Goal: Information Seeking & Learning: Learn about a topic

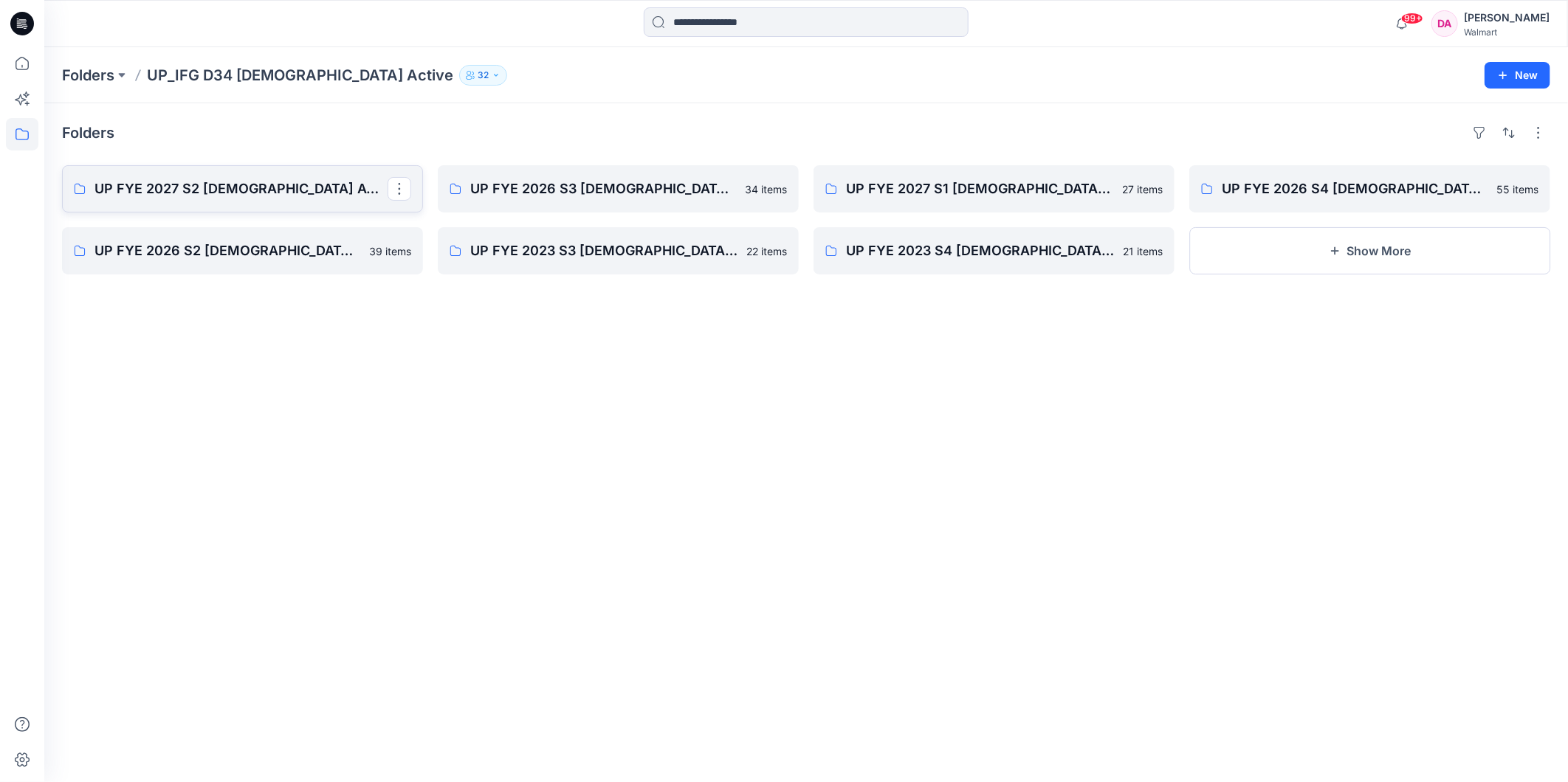
click at [215, 179] on p "UP FYE 2027 S2 [DEMOGRAPHIC_DATA] ACTIVE IFG" at bounding box center [241, 189] width 293 height 21
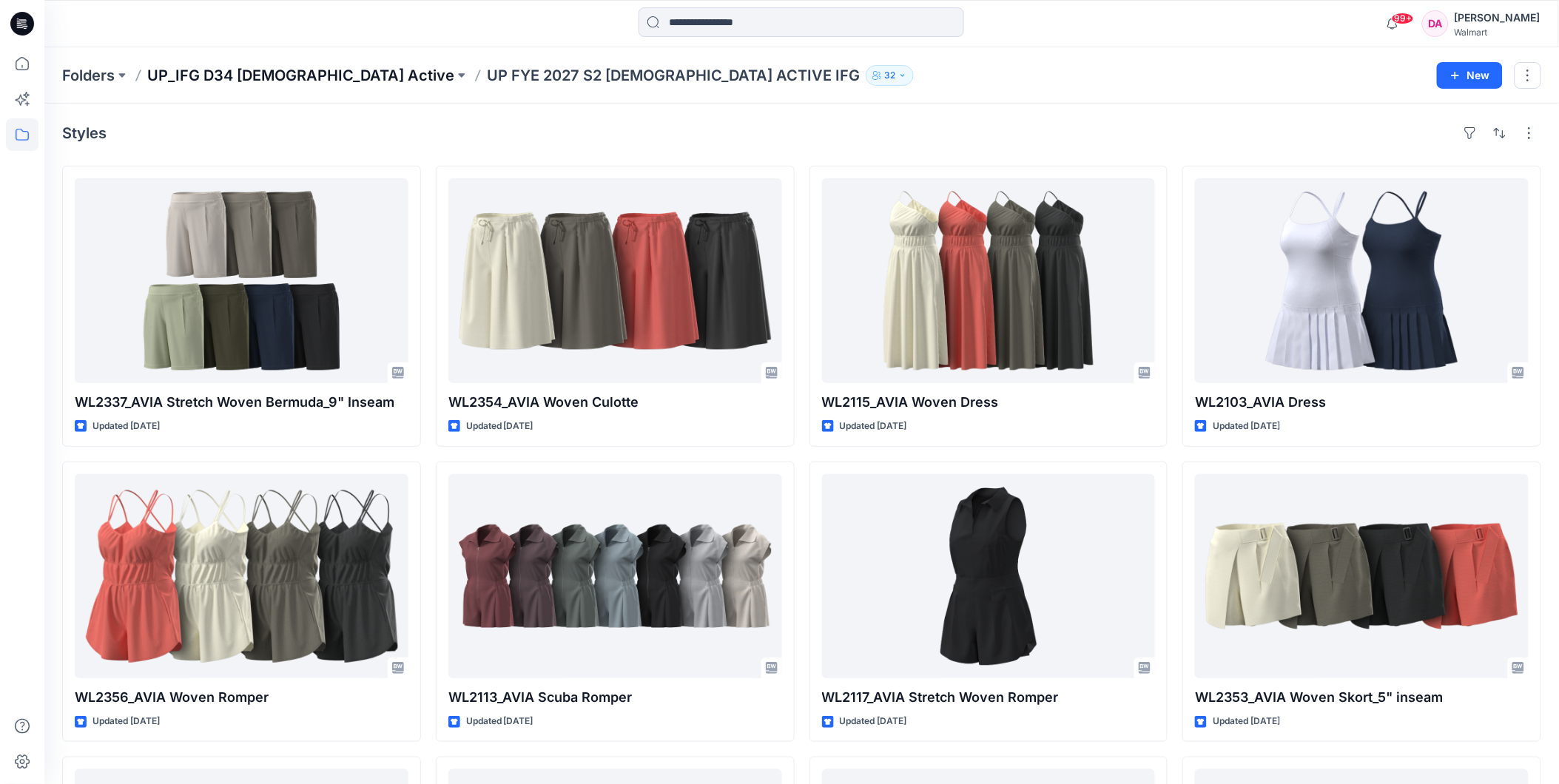
click at [269, 69] on p "UP_IFG D34 [DEMOGRAPHIC_DATA] Active" at bounding box center [300, 75] width 307 height 21
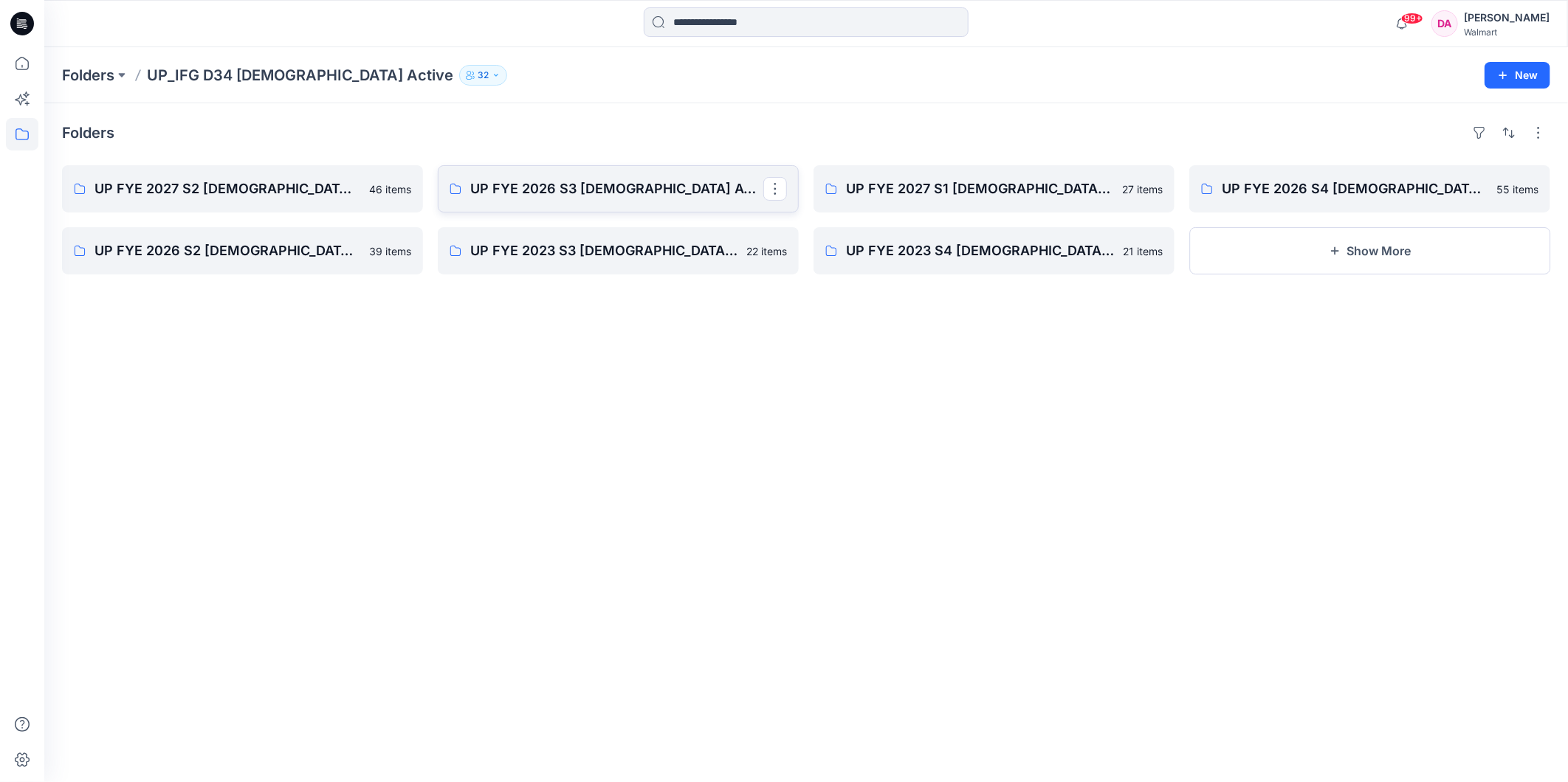
click at [579, 187] on p "UP FYE 2026 S3 [DEMOGRAPHIC_DATA] ACTIVE IFG" at bounding box center [617, 189] width 293 height 21
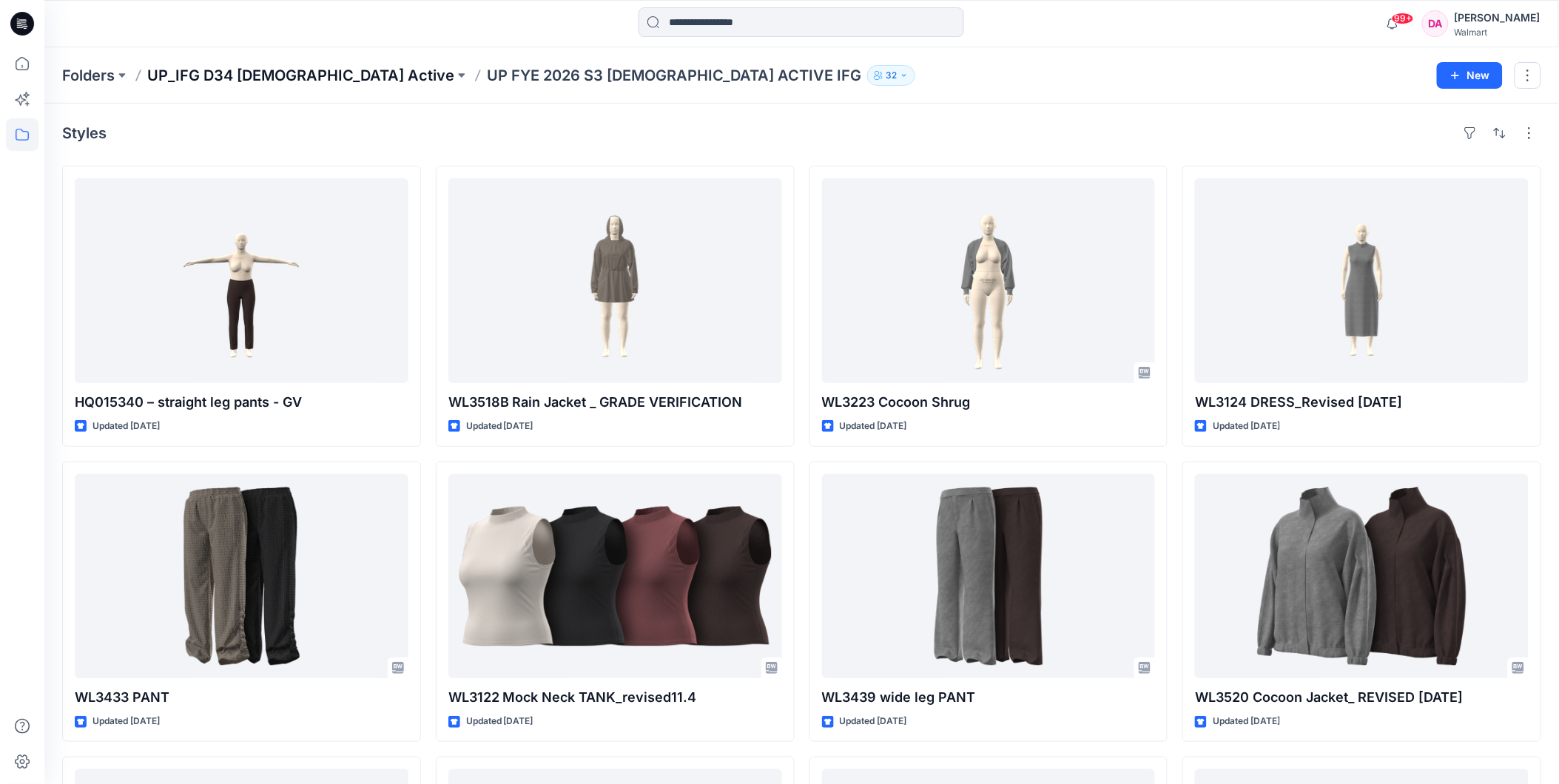
click at [284, 71] on p "UP_IFG D34 [DEMOGRAPHIC_DATA] Active" at bounding box center [300, 75] width 307 height 21
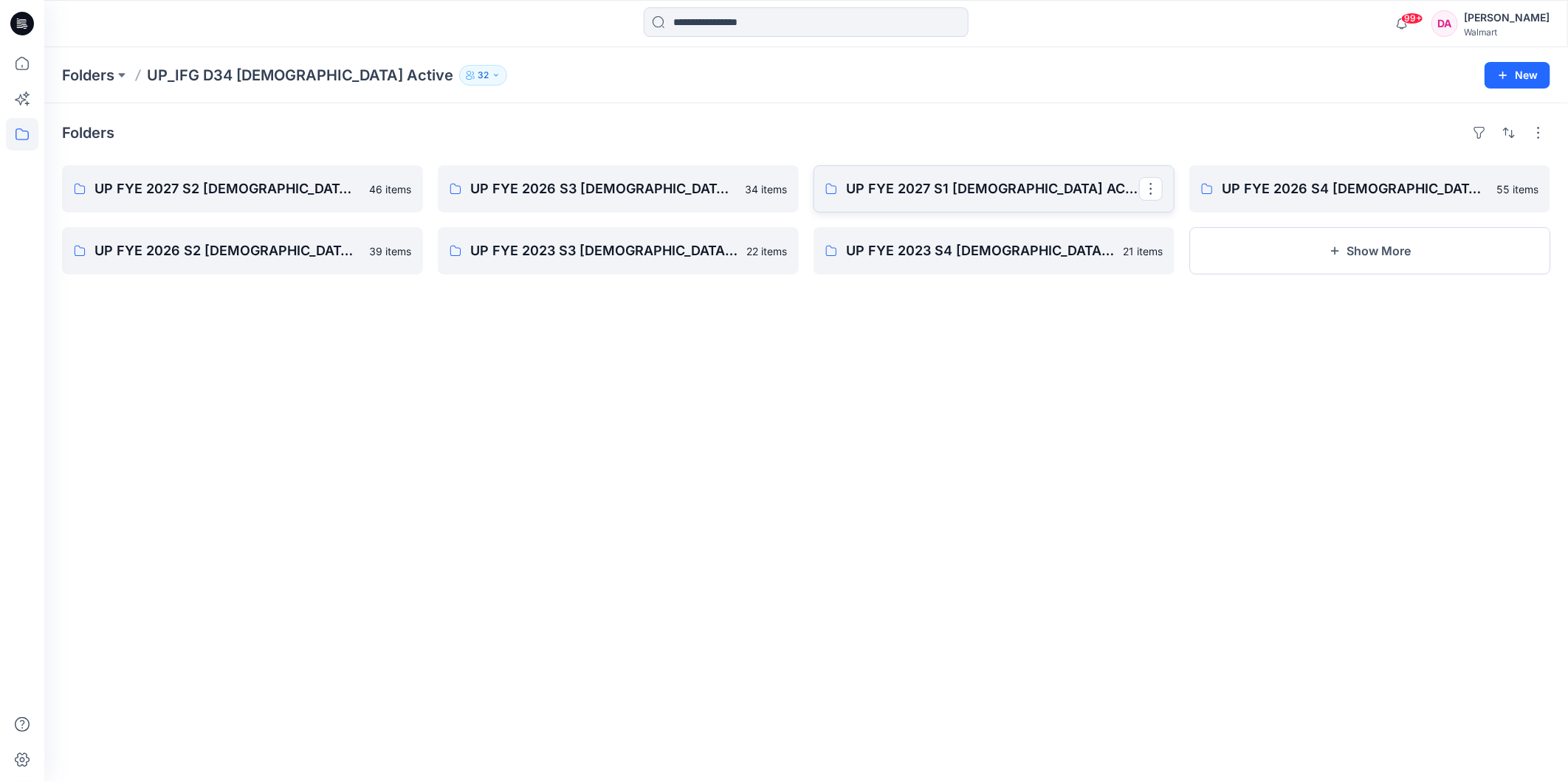
click at [985, 187] on p "UP FYE 2027 S1 [DEMOGRAPHIC_DATA] ACTIVE IFG" at bounding box center [992, 189] width 293 height 21
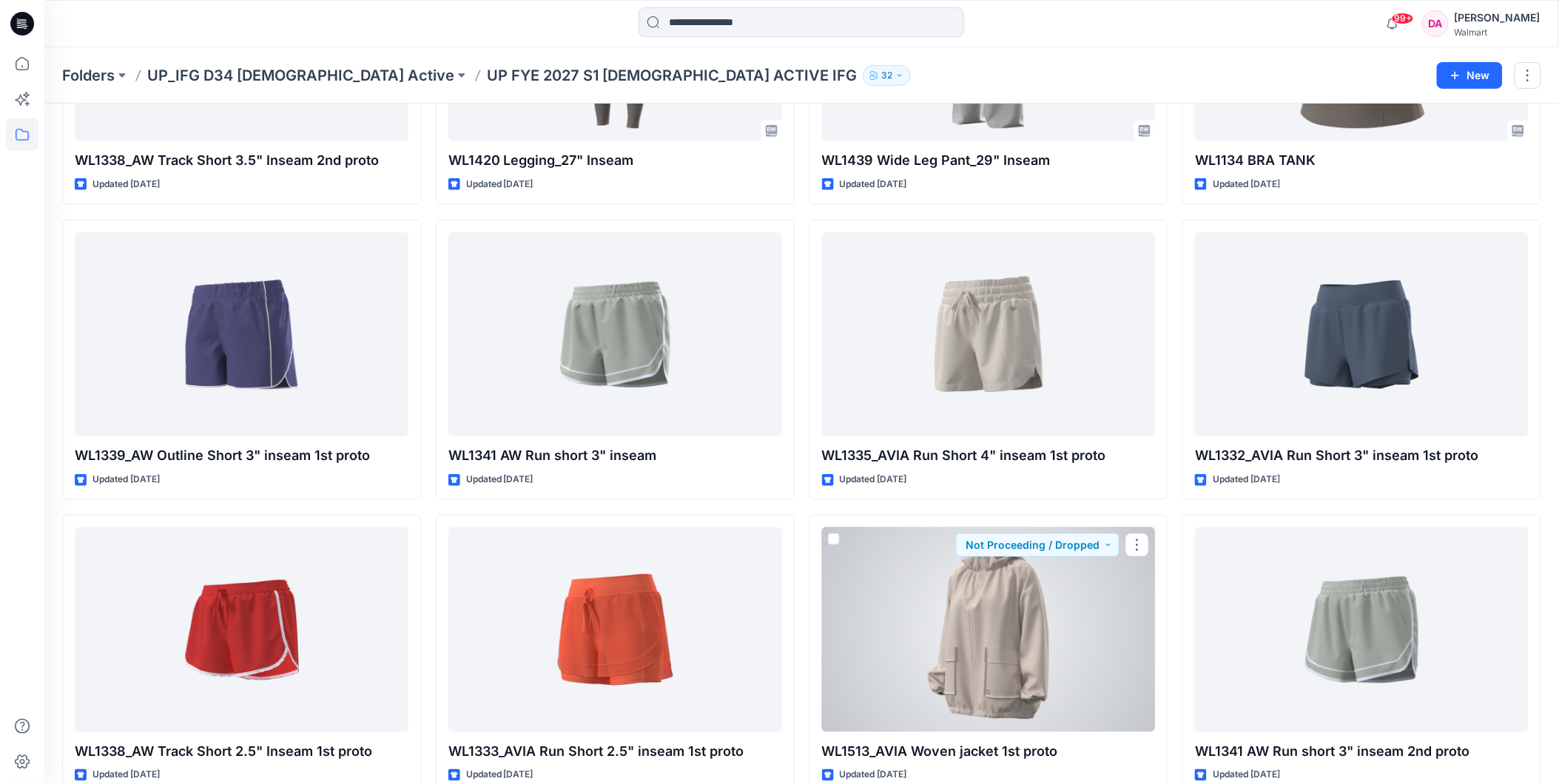
scroll to position [735, 0]
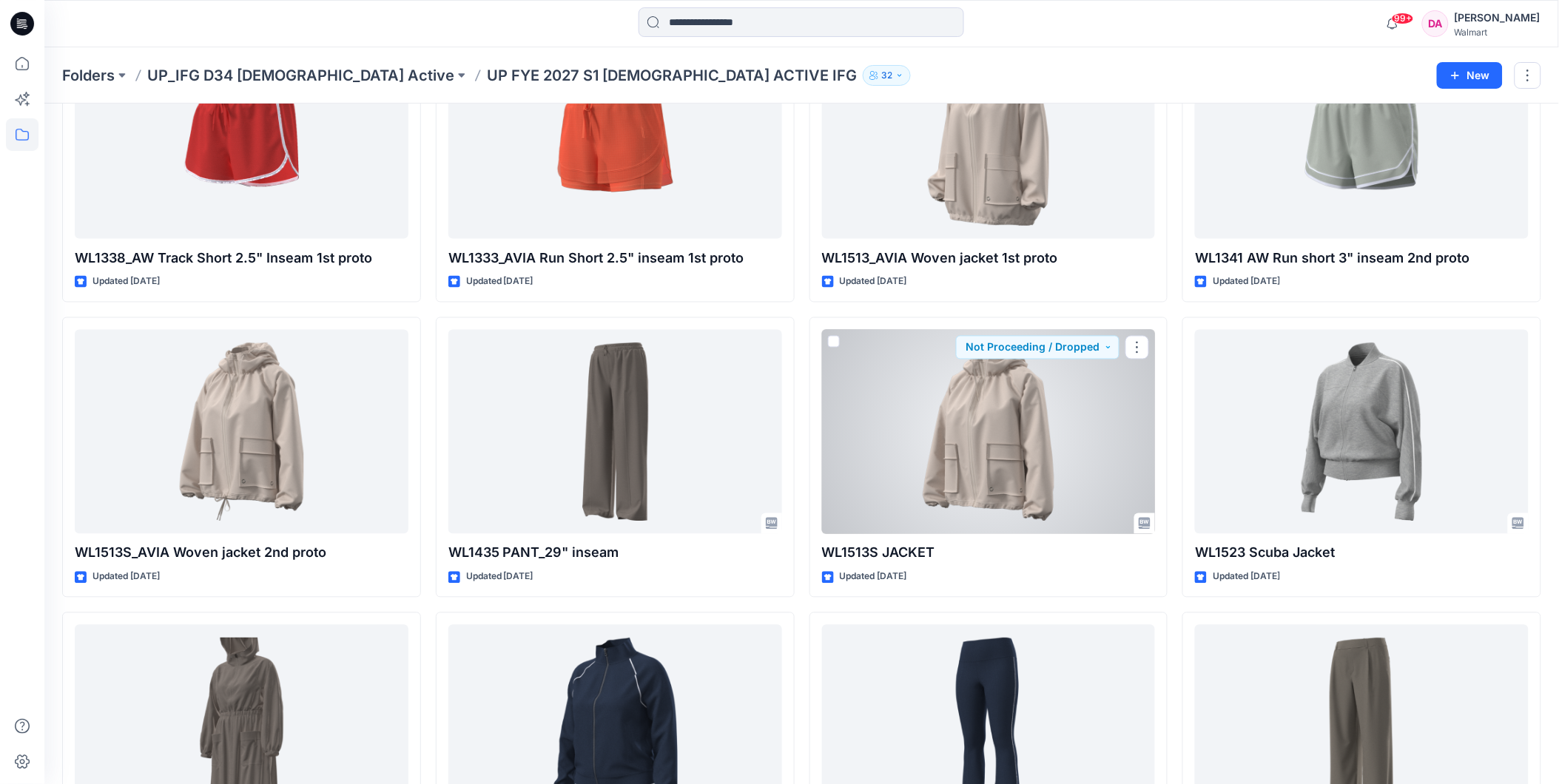
click at [936, 448] on div at bounding box center [989, 432] width 334 height 205
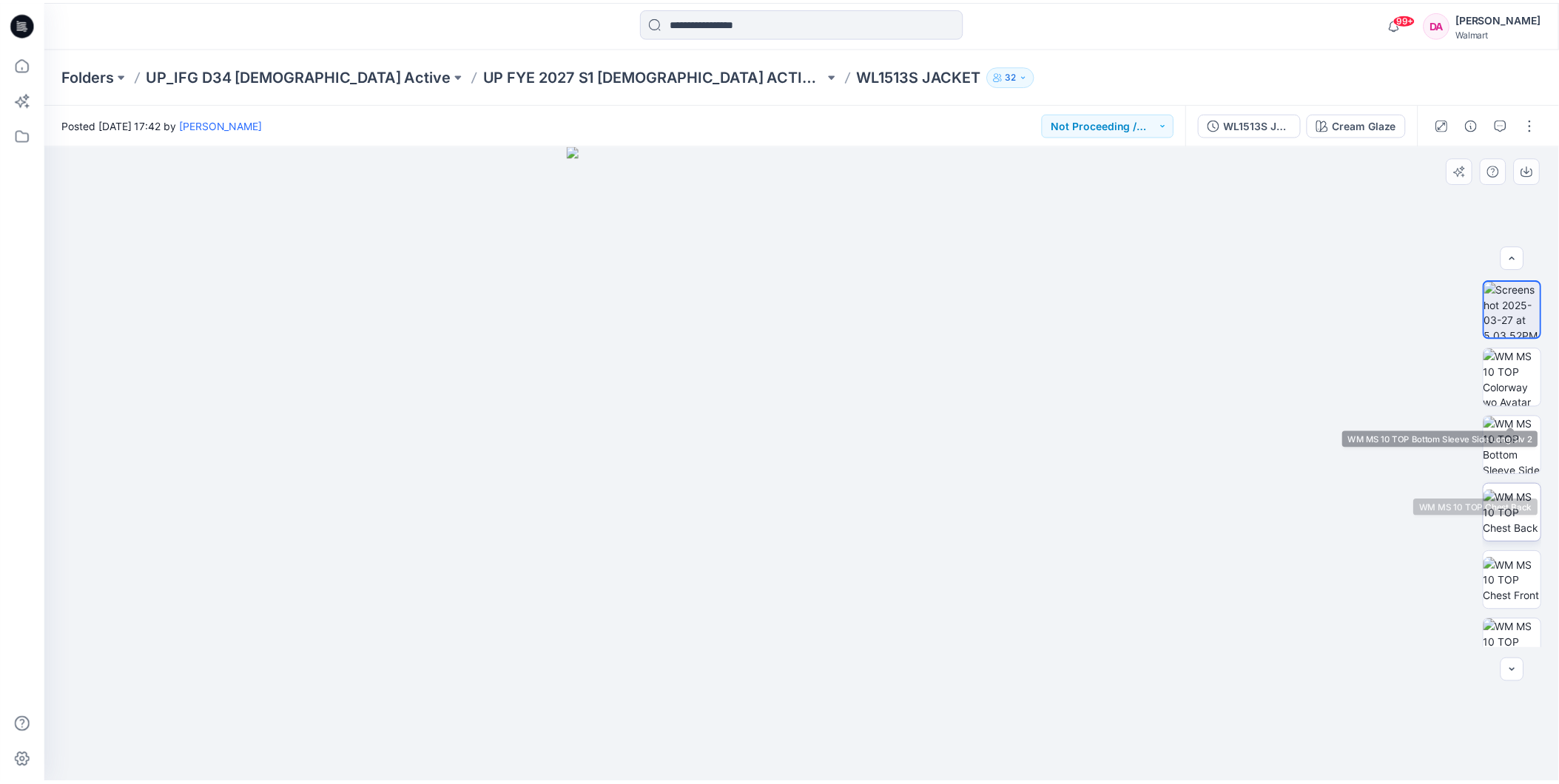
scroll to position [98, 0]
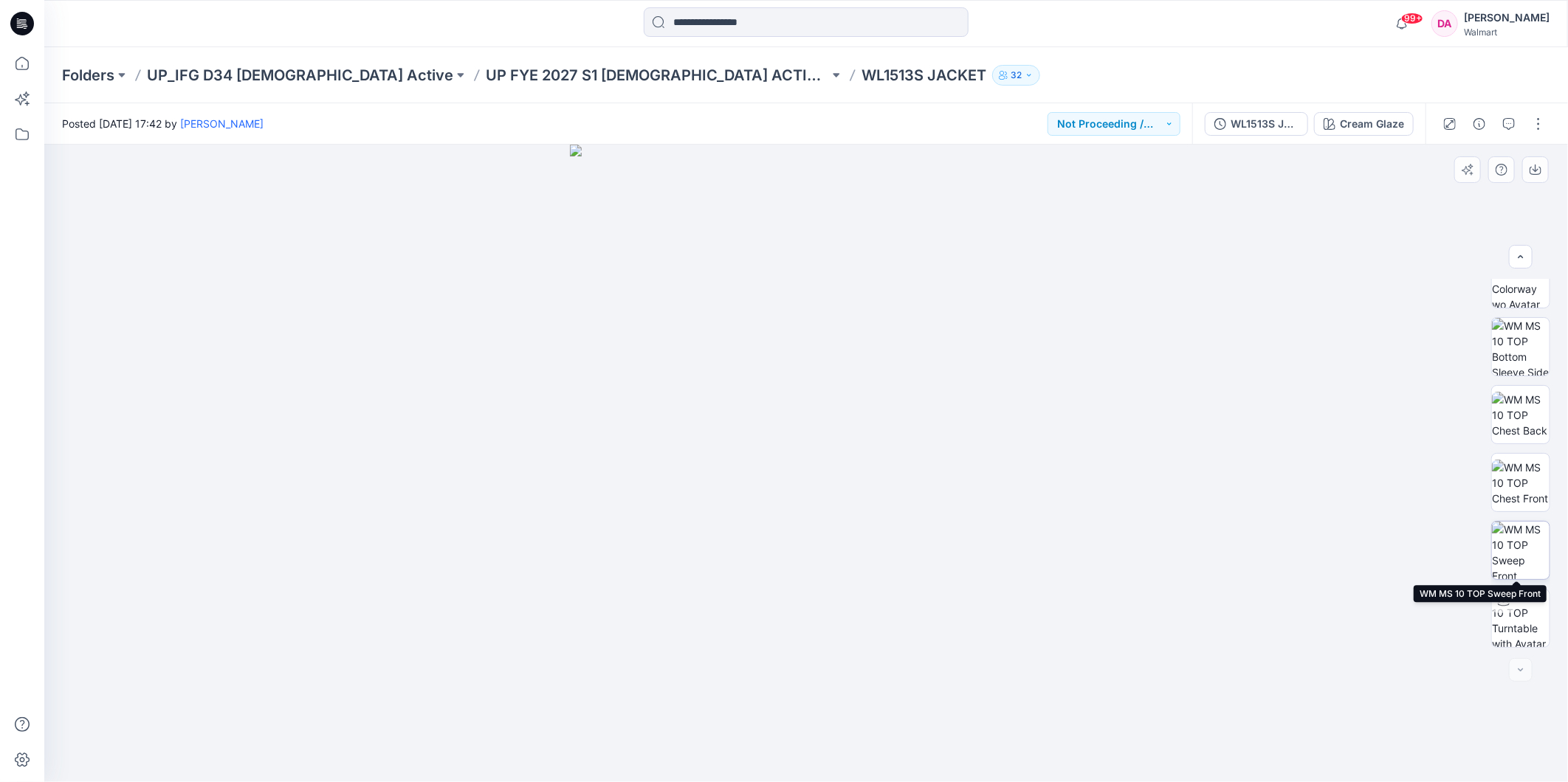
click at [1525, 533] on img at bounding box center [1521, 550] width 57 height 57
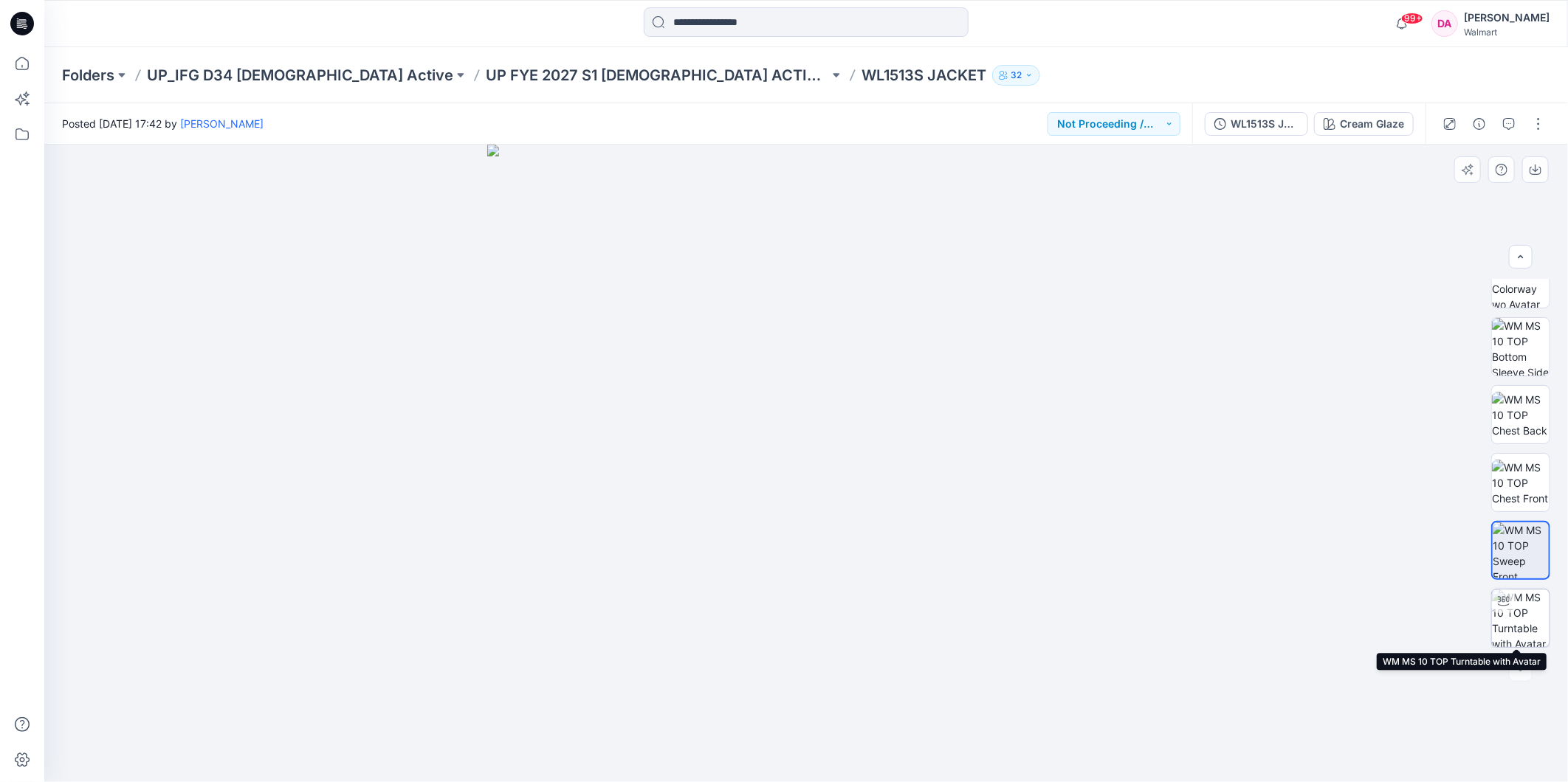
click at [1506, 608] on div at bounding box center [1504, 601] width 23 height 23
drag, startPoint x: 803, startPoint y: 757, endPoint x: 1275, endPoint y: 451, distance: 562.5
click at [1275, 451] on div at bounding box center [806, 463] width 1524 height 637
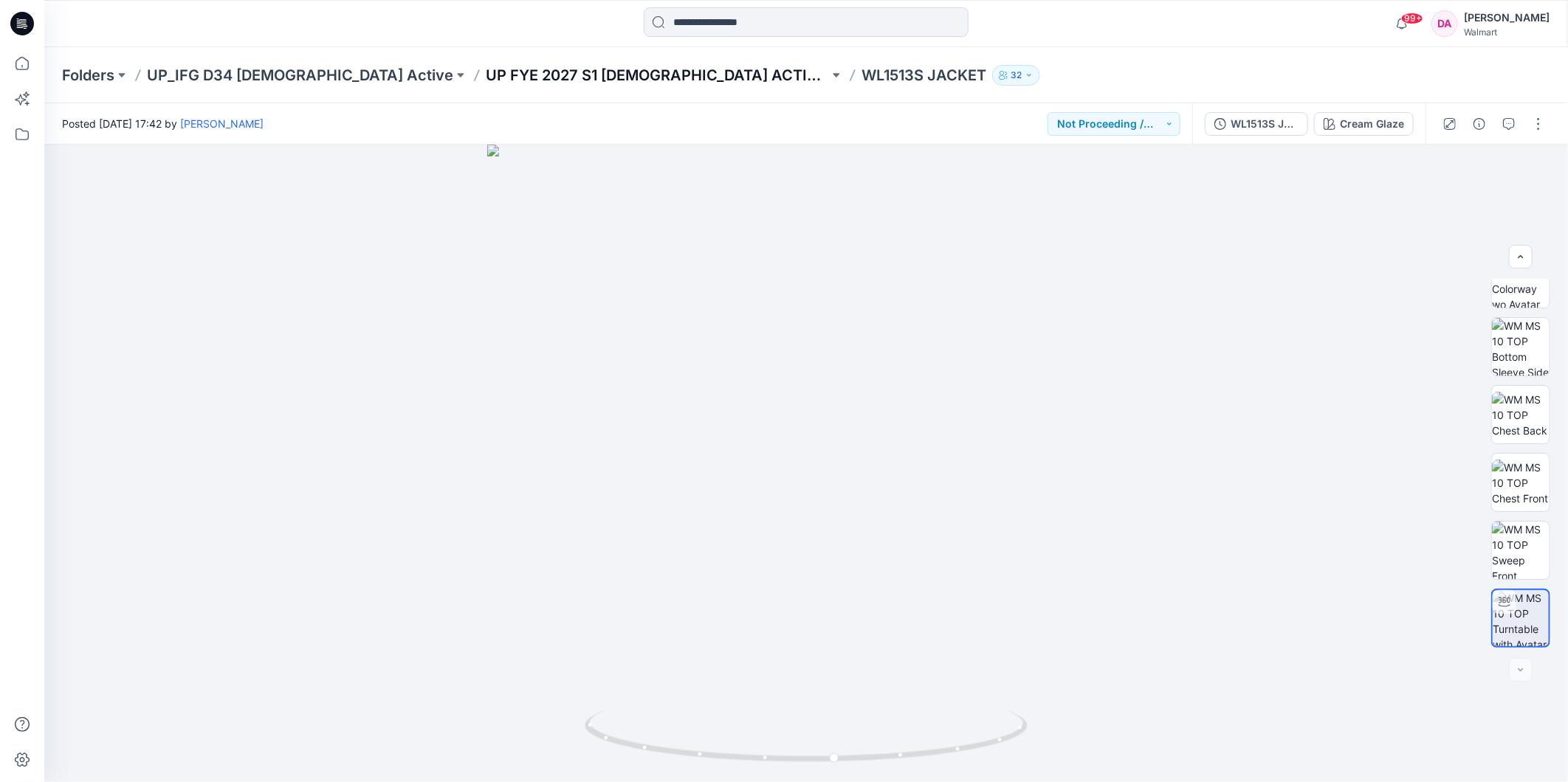
click at [543, 80] on p "UP FYE 2027 S1 [DEMOGRAPHIC_DATA] ACTIVE IFG" at bounding box center [657, 75] width 343 height 21
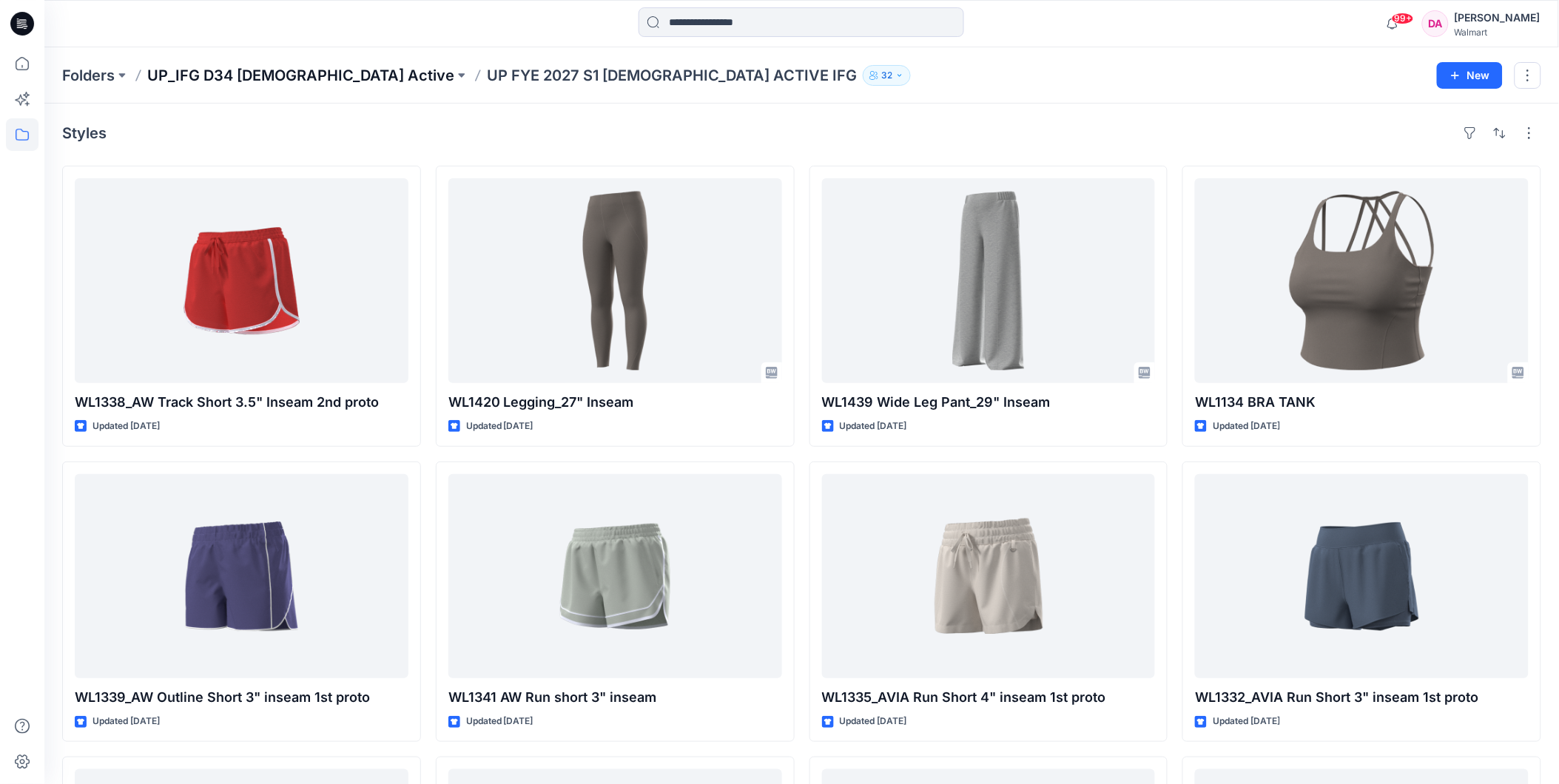
click at [297, 72] on p "UP_IFG D34 [DEMOGRAPHIC_DATA] Active" at bounding box center [300, 75] width 307 height 21
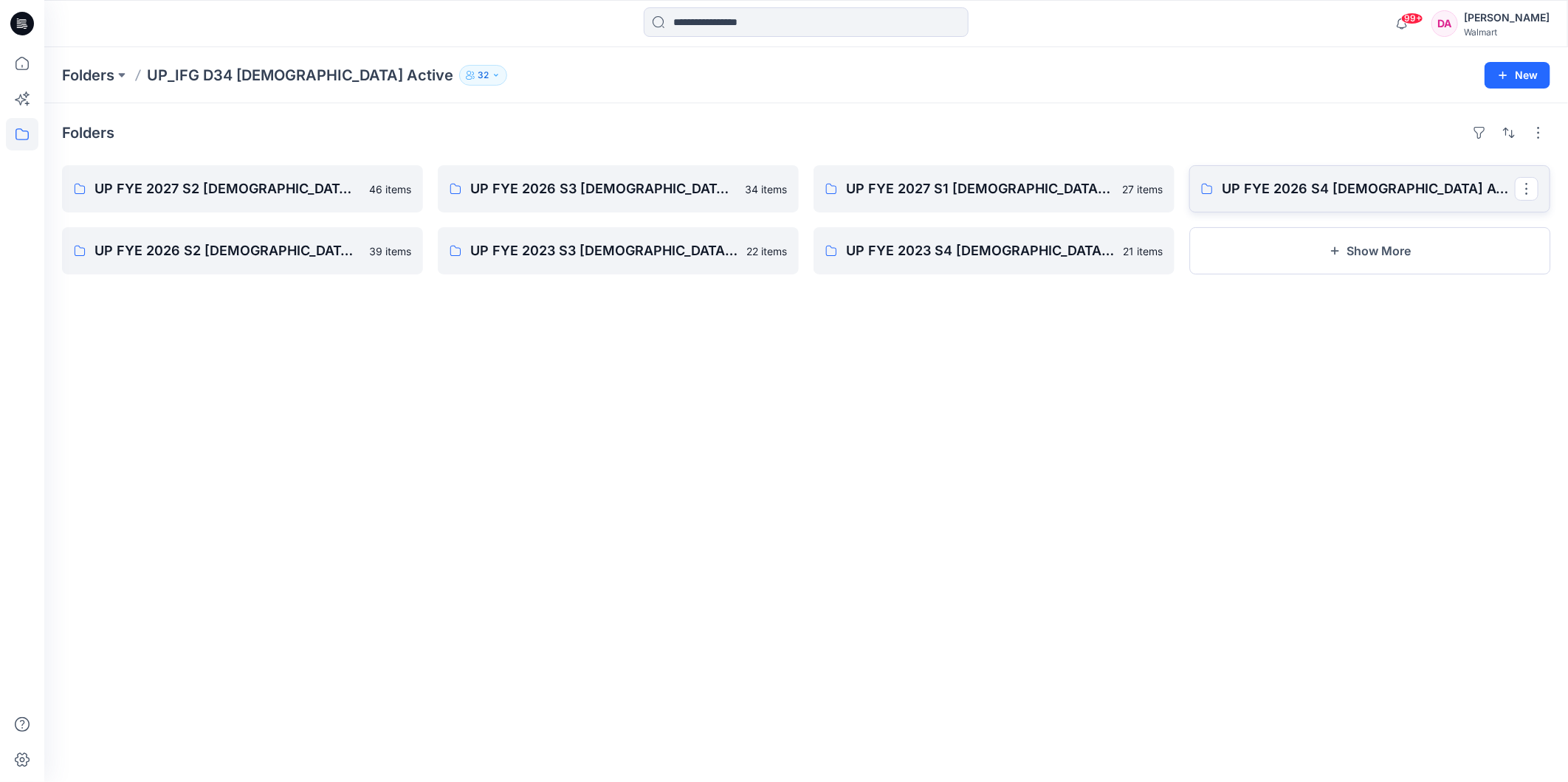
click at [1259, 173] on link "UP FYE 2026 S4 [DEMOGRAPHIC_DATA] ACTIVE IFG" at bounding box center [1370, 188] width 361 height 47
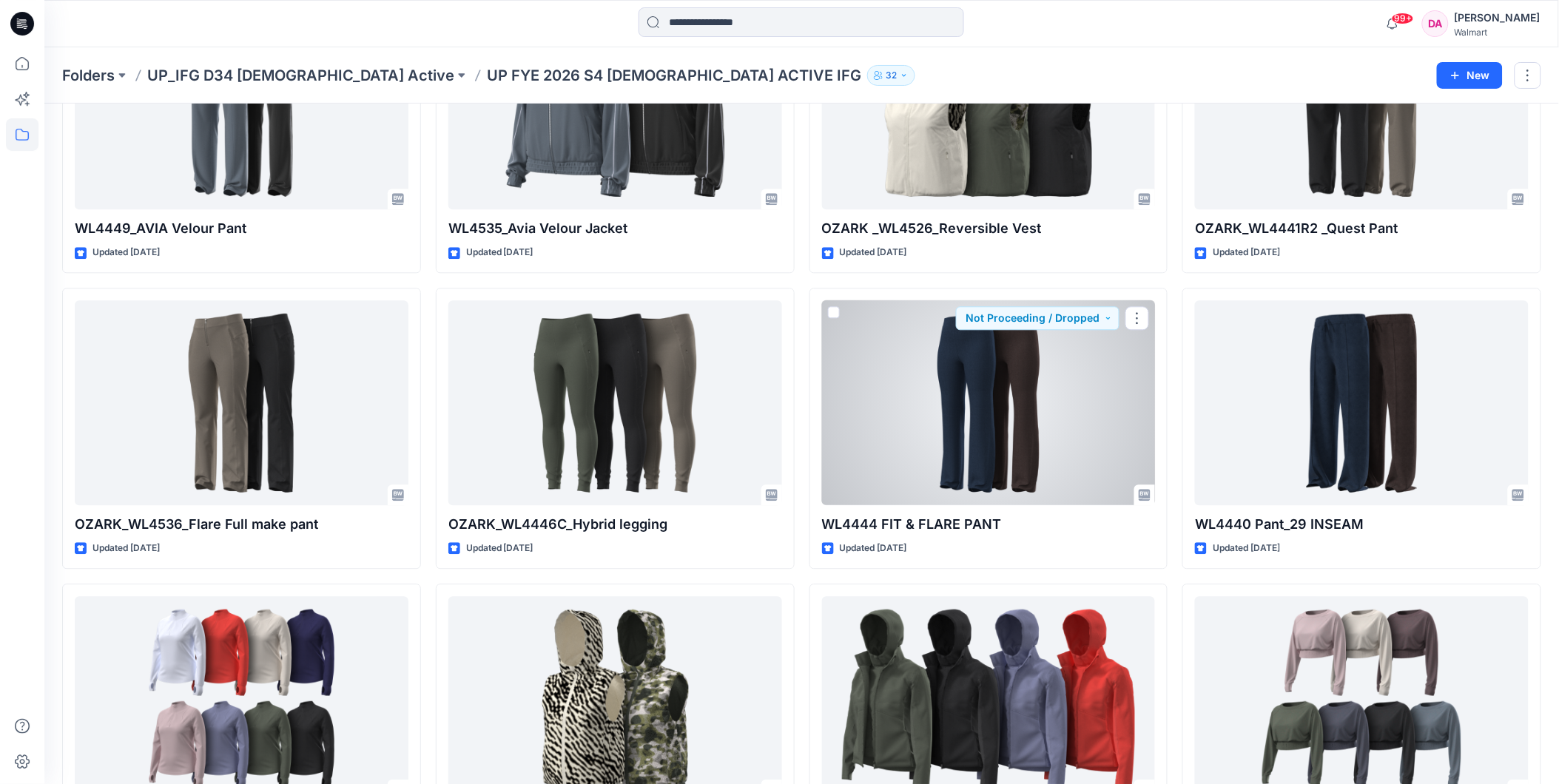
scroll to position [1063, 0]
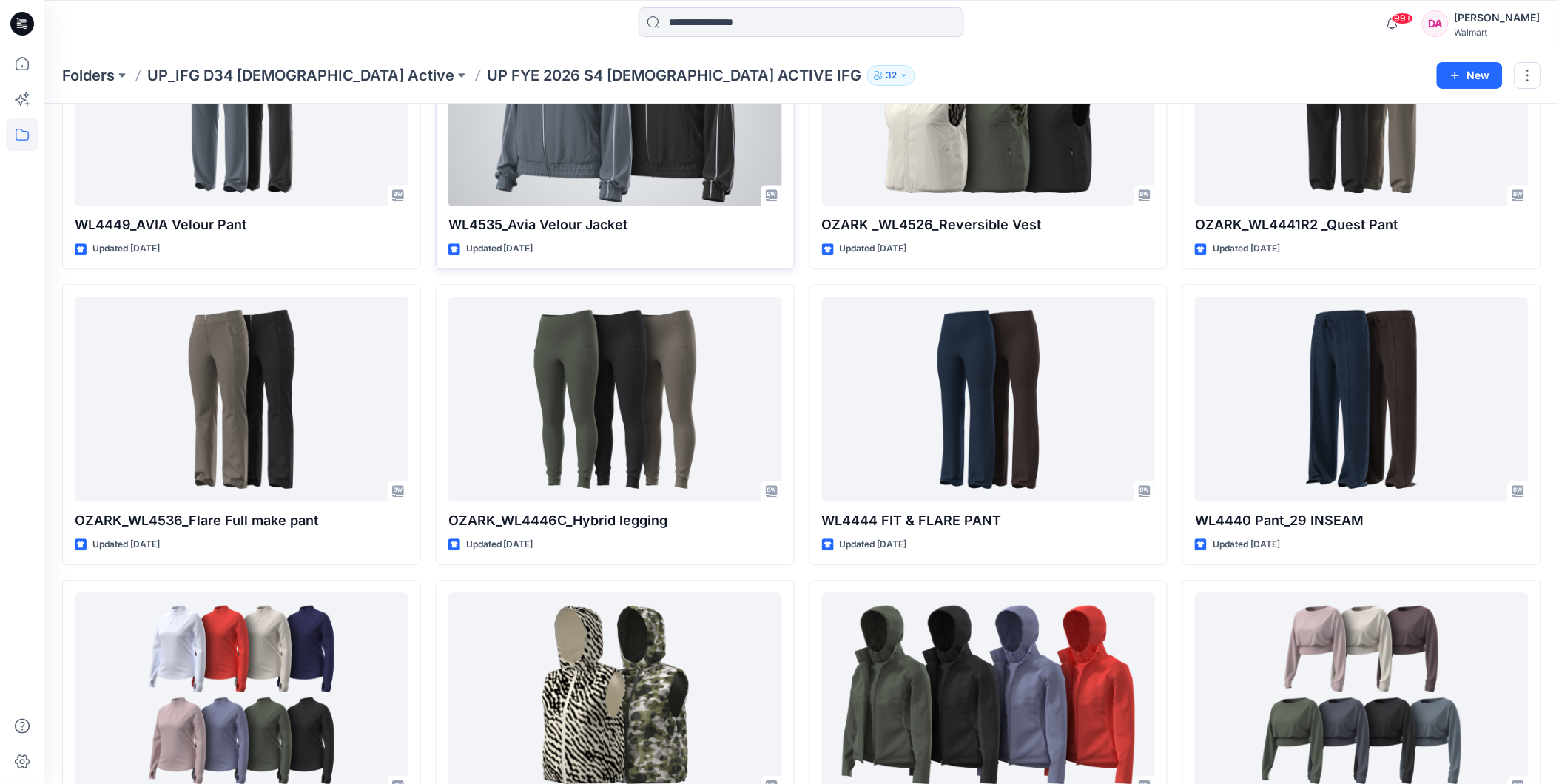
click at [656, 157] on div at bounding box center [615, 104] width 334 height 205
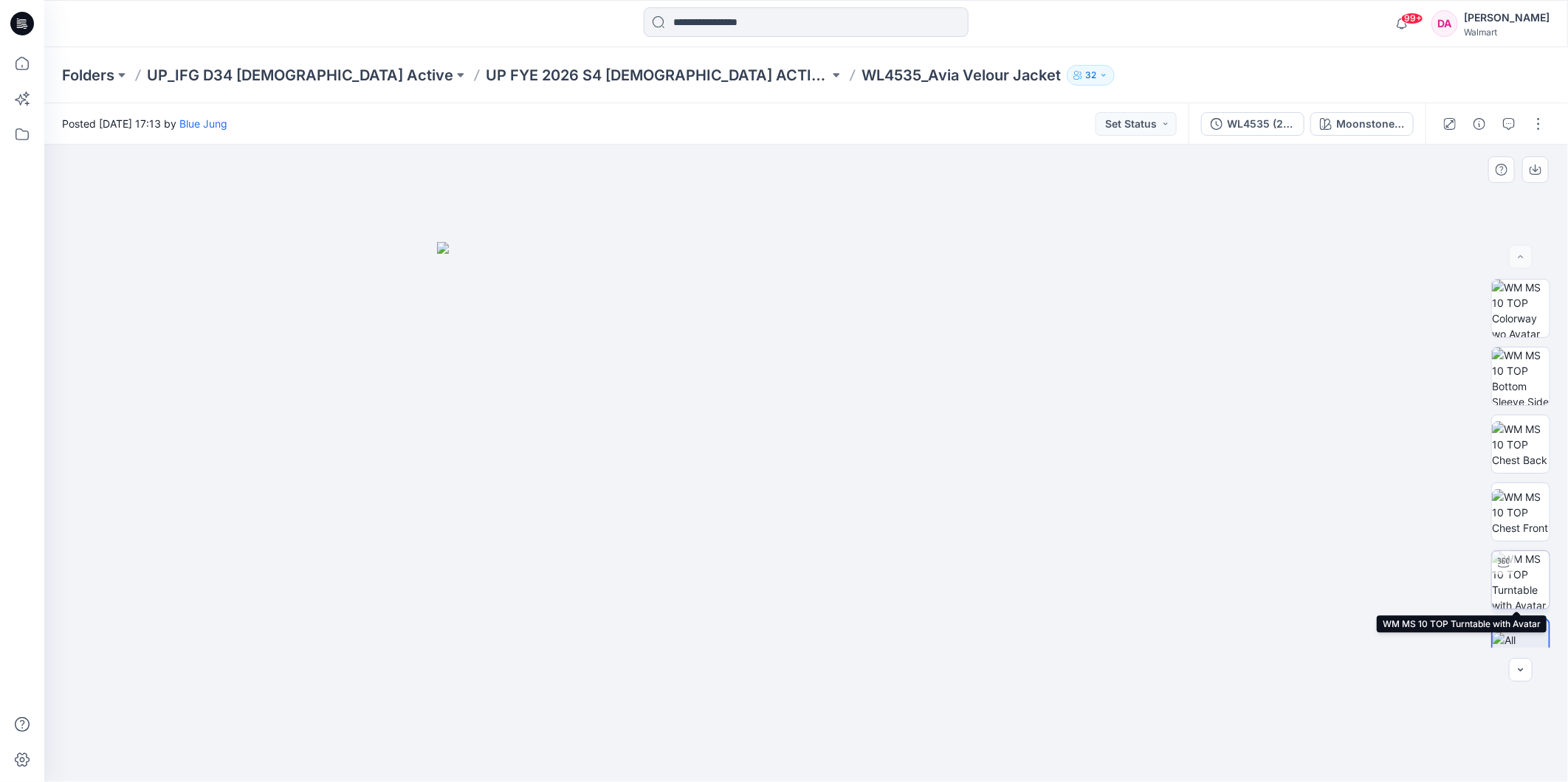
click at [1533, 588] on img at bounding box center [1521, 580] width 57 height 57
click at [504, 71] on p "UP FYE 2026 S4 [DEMOGRAPHIC_DATA] ACTIVE IFG" at bounding box center [657, 75] width 343 height 21
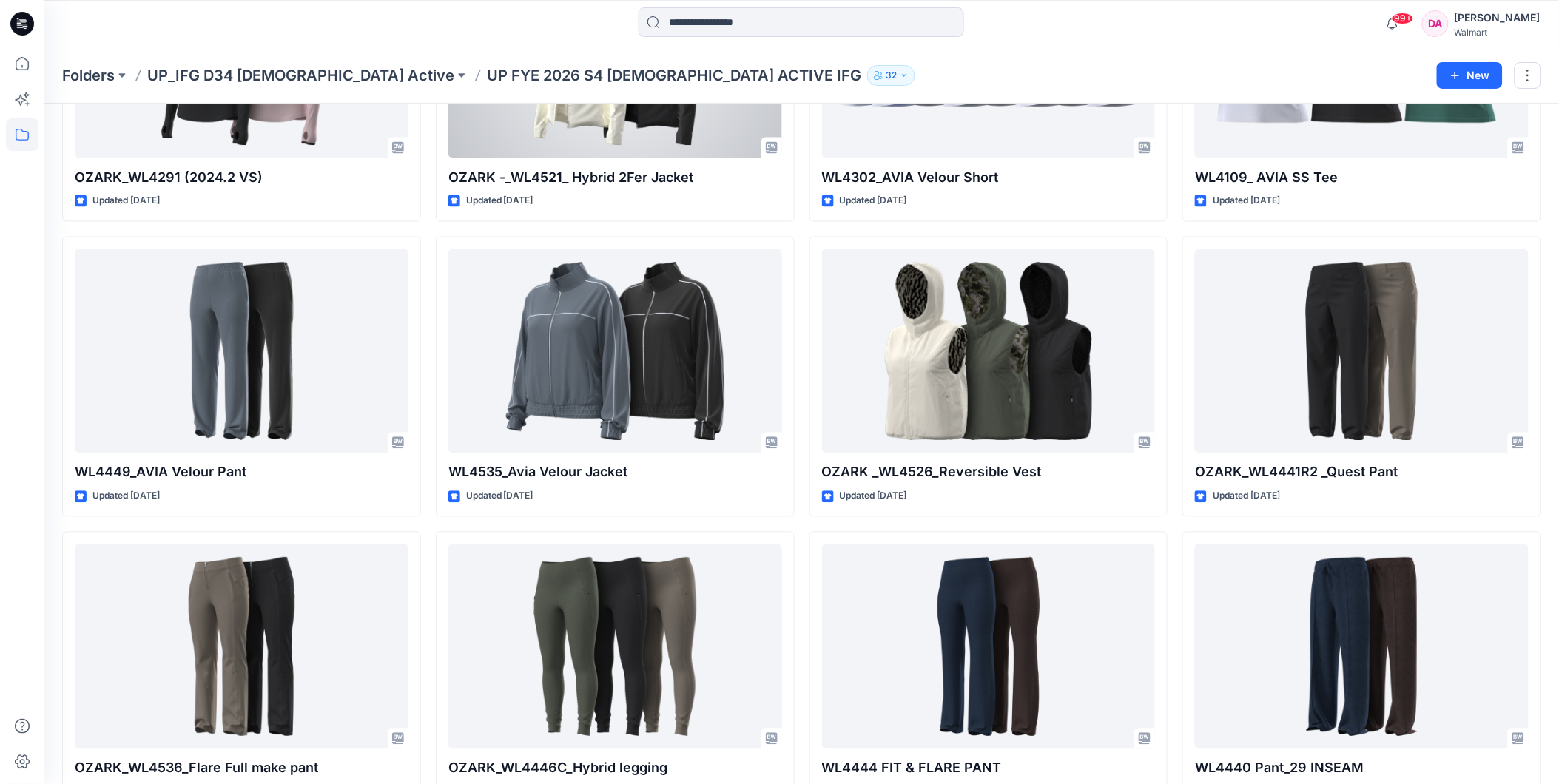
scroll to position [822, 0]
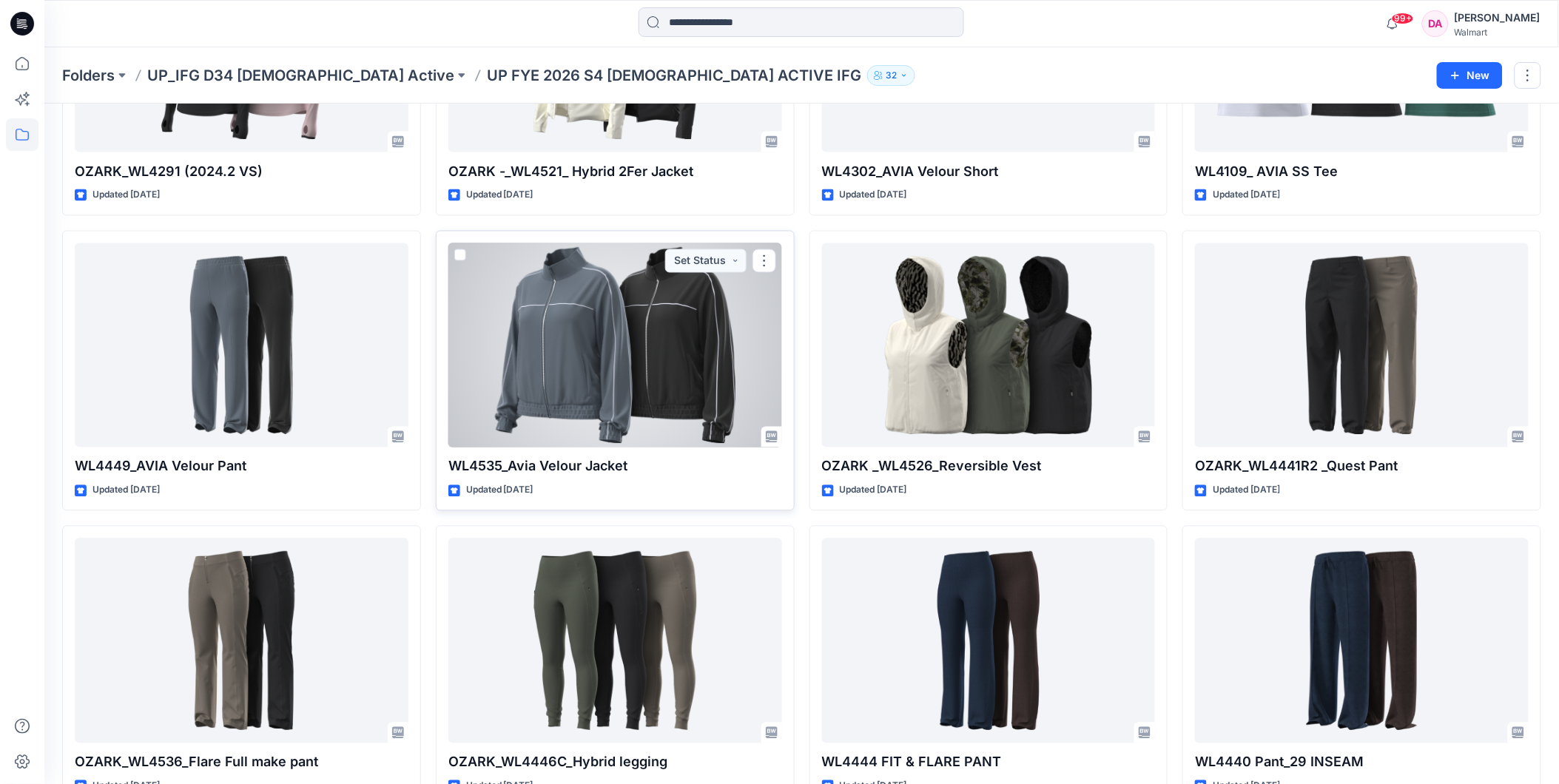
click at [654, 373] on div at bounding box center [615, 346] width 334 height 205
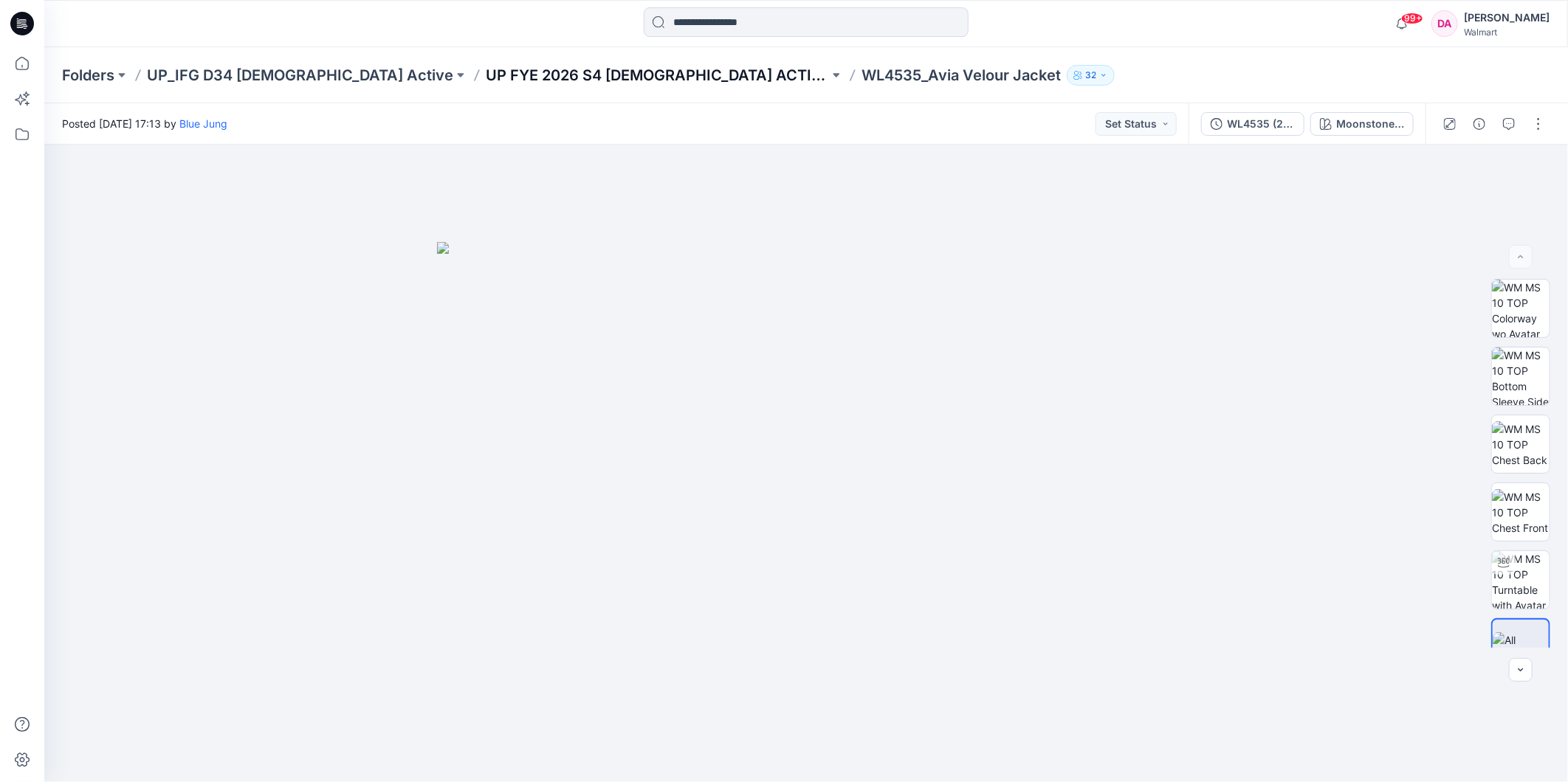
click at [504, 76] on p "UP FYE 2026 S4 [DEMOGRAPHIC_DATA] ACTIVE IFG" at bounding box center [657, 75] width 343 height 21
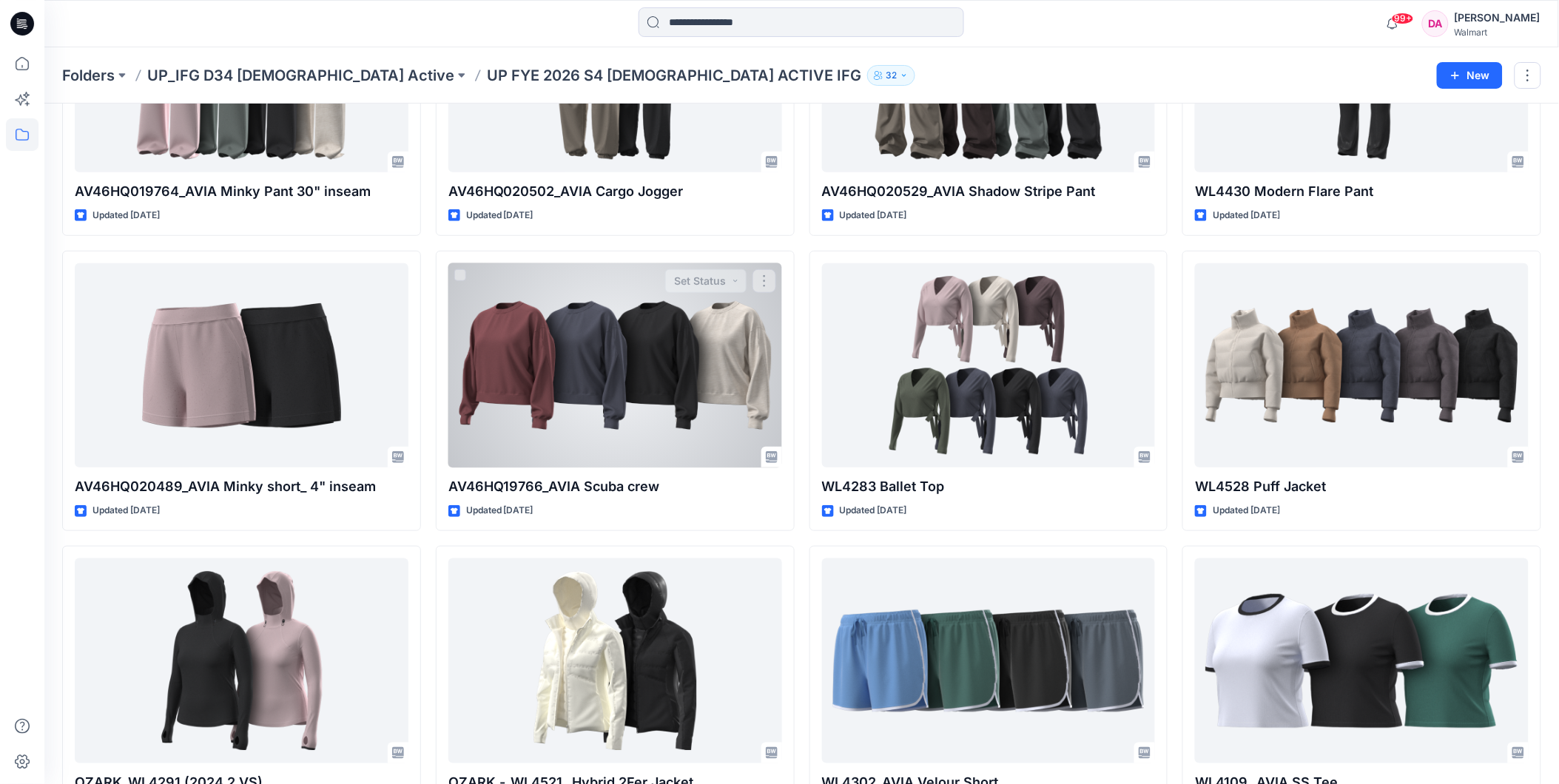
scroll to position [328, 0]
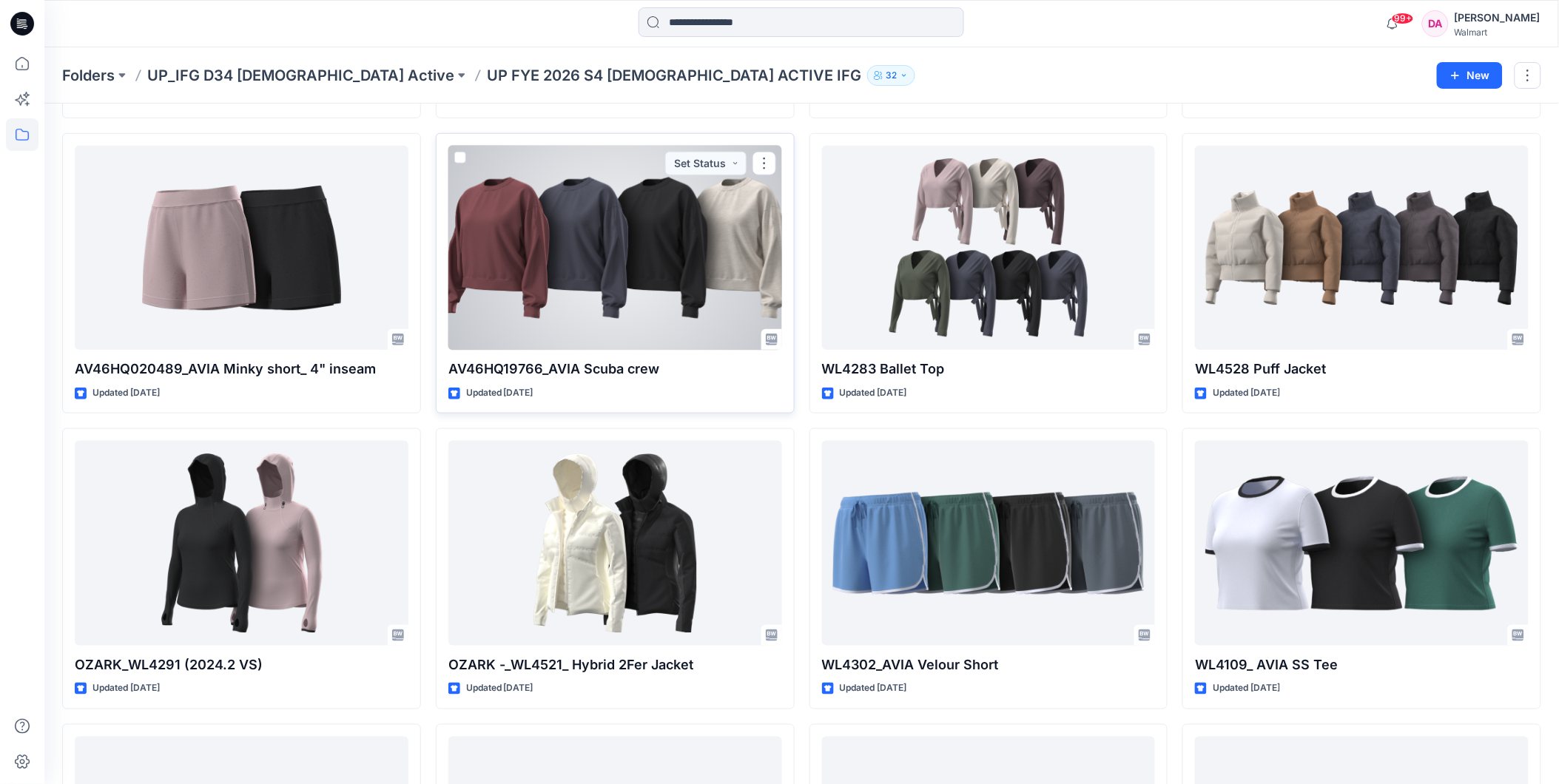
click at [678, 245] on div at bounding box center [615, 248] width 334 height 205
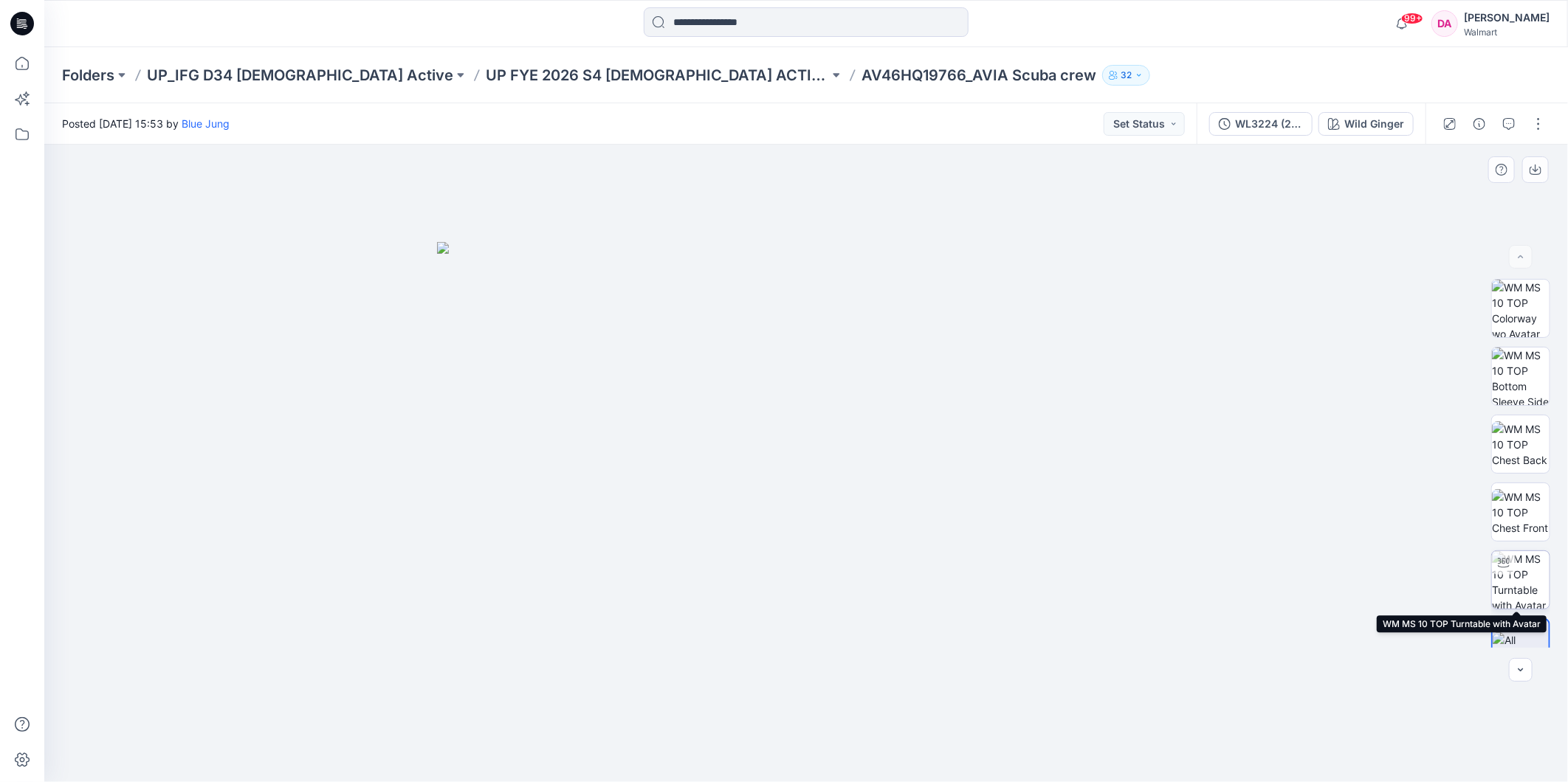
click at [1510, 566] on div at bounding box center [1504, 563] width 23 height 23
click at [494, 74] on p "UP FYE 2026 S4 [DEMOGRAPHIC_DATA] ACTIVE IFG" at bounding box center [657, 75] width 343 height 21
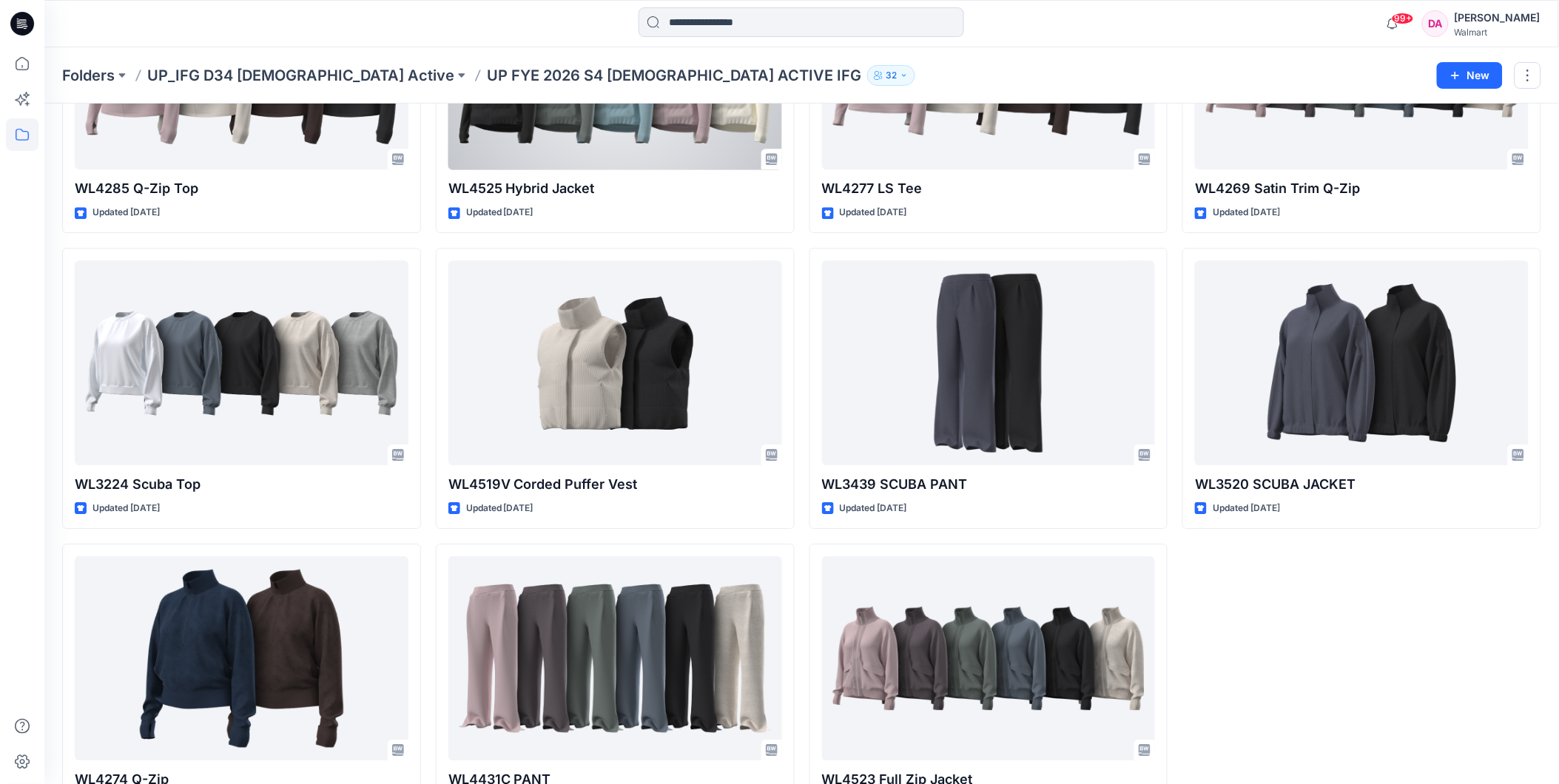
scroll to position [3523, 0]
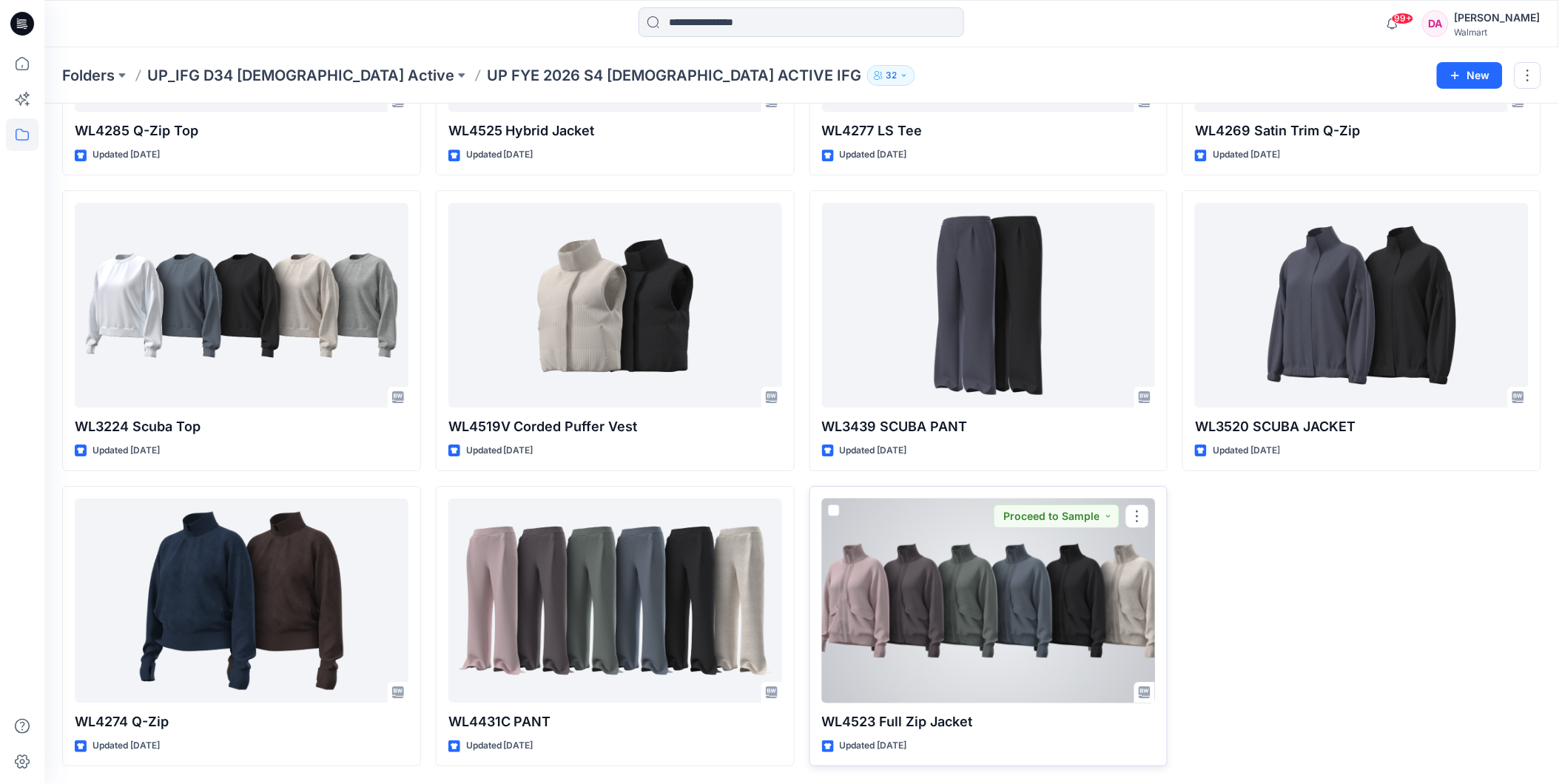
click at [943, 623] on div at bounding box center [989, 601] width 334 height 205
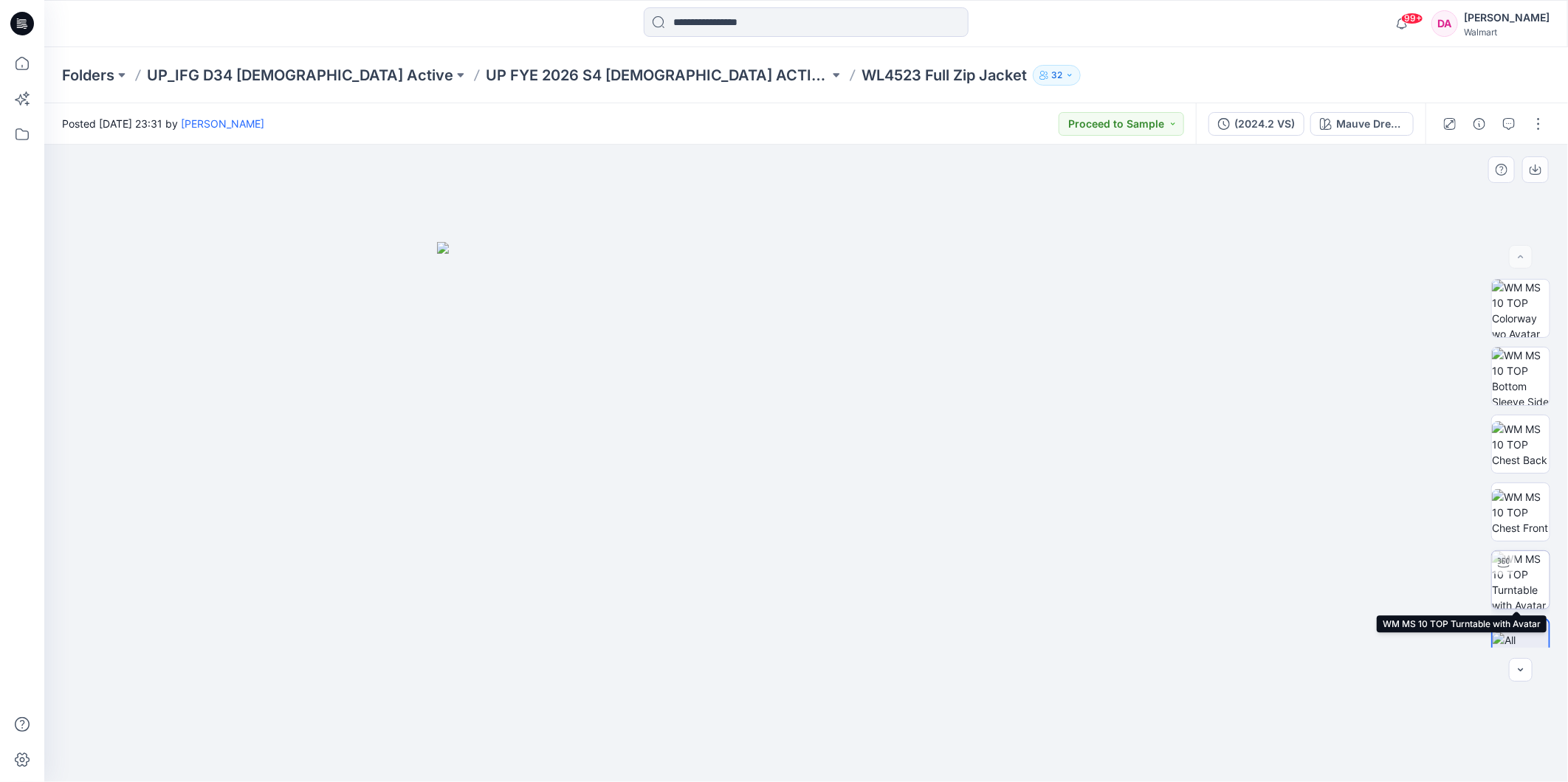
click at [1503, 561] on icon at bounding box center [1504, 563] width 12 height 9
drag, startPoint x: 806, startPoint y: 760, endPoint x: 1283, endPoint y: 474, distance: 556.2
click at [1283, 474] on div at bounding box center [806, 463] width 1524 height 637
click at [542, 72] on p "UP FYE 2026 S4 [DEMOGRAPHIC_DATA] ACTIVE IFG" at bounding box center [657, 75] width 343 height 21
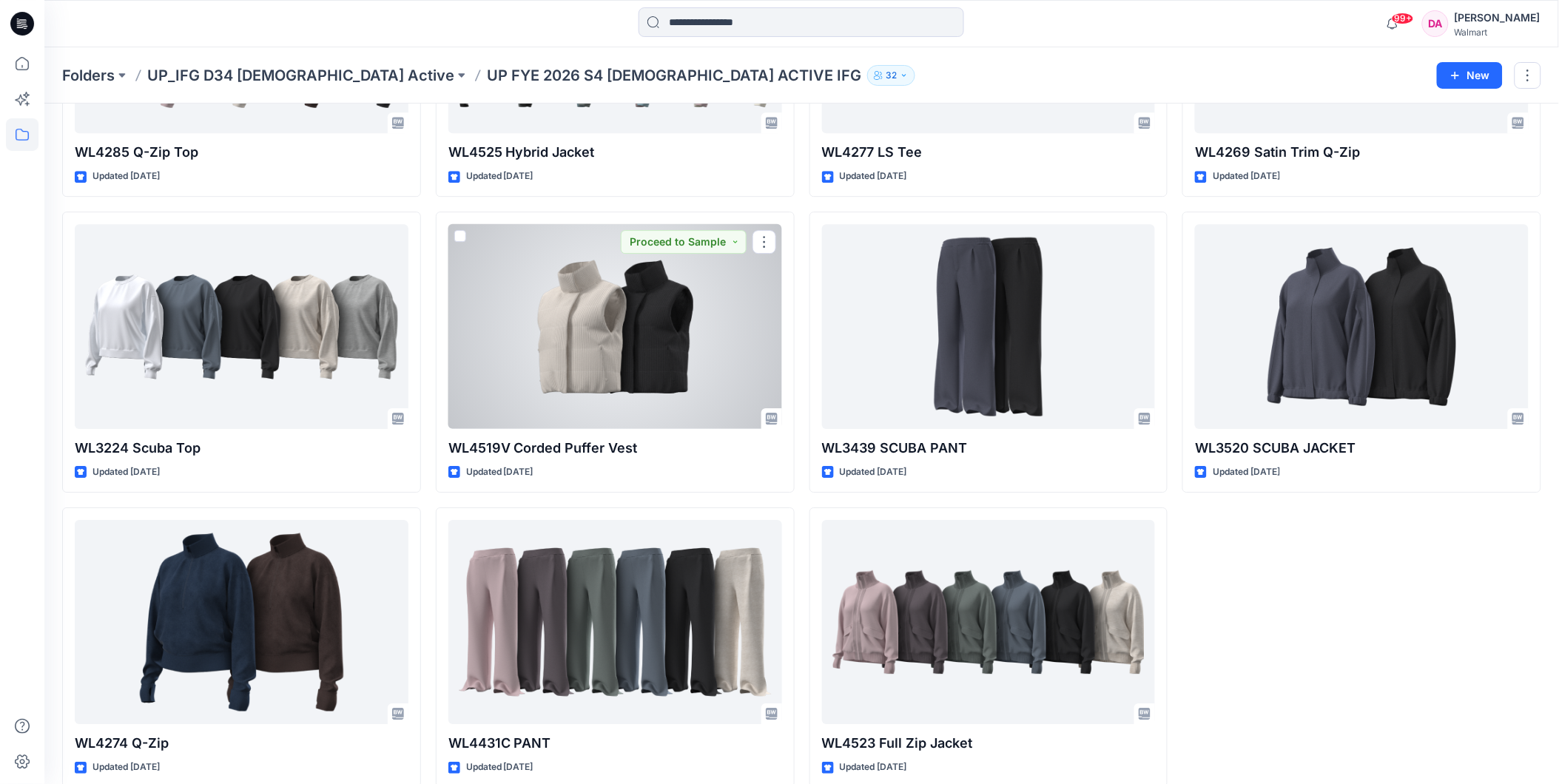
scroll to position [3523, 0]
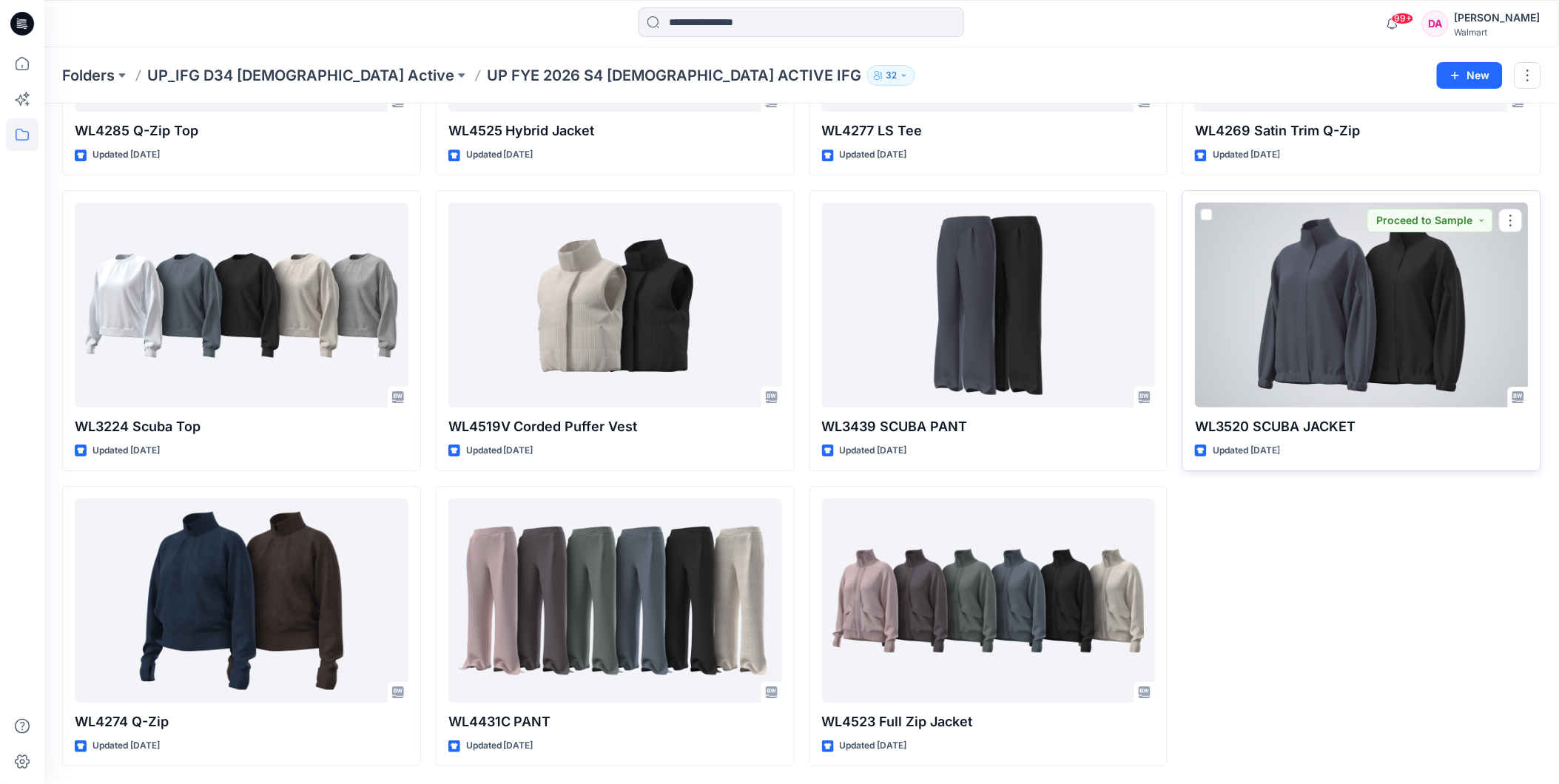
click at [1370, 321] on div at bounding box center [1362, 305] width 334 height 205
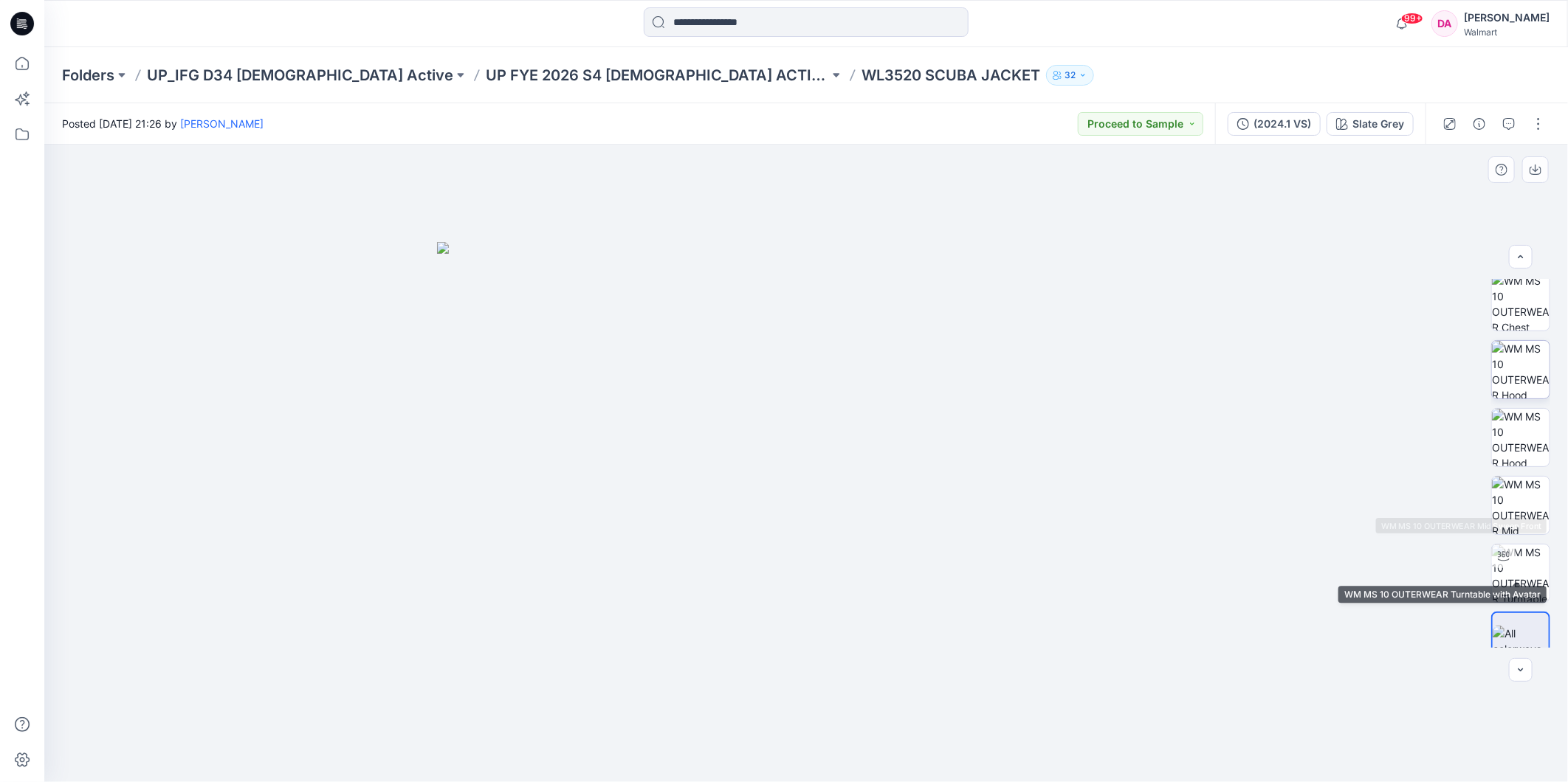
scroll to position [232, 0]
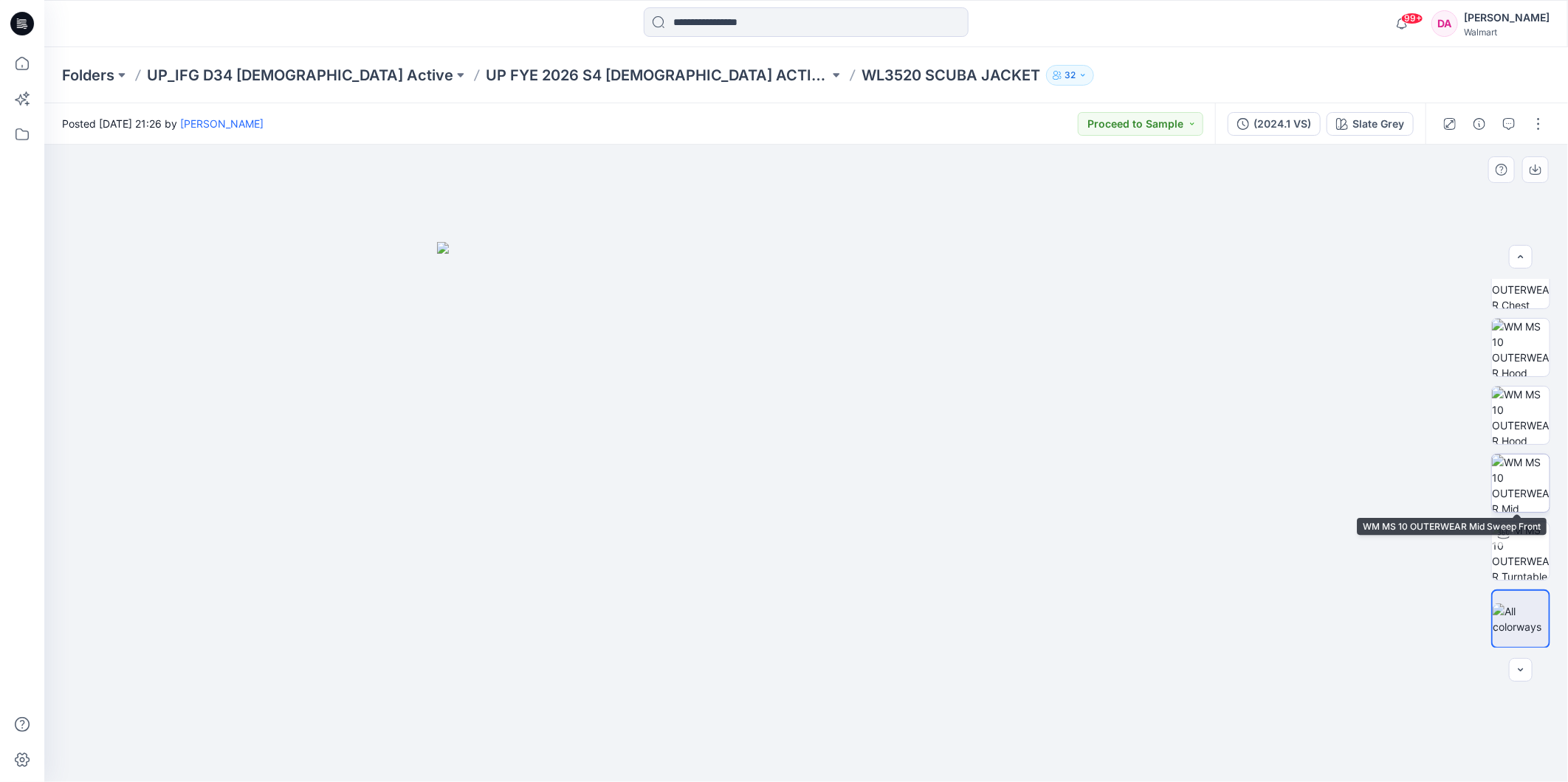
click at [1532, 484] on img at bounding box center [1521, 483] width 57 height 57
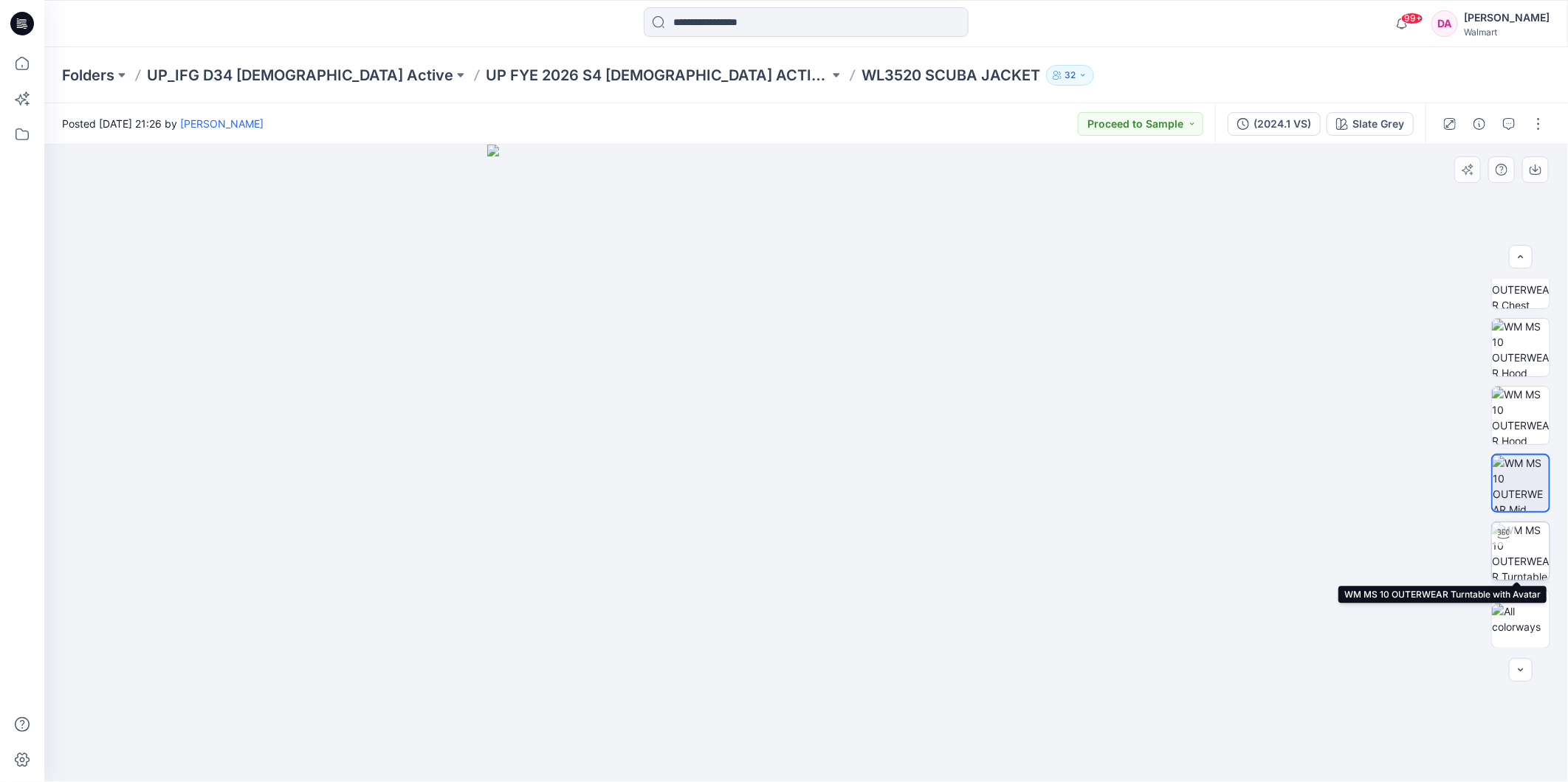
click at [1518, 554] on img at bounding box center [1521, 551] width 57 height 57
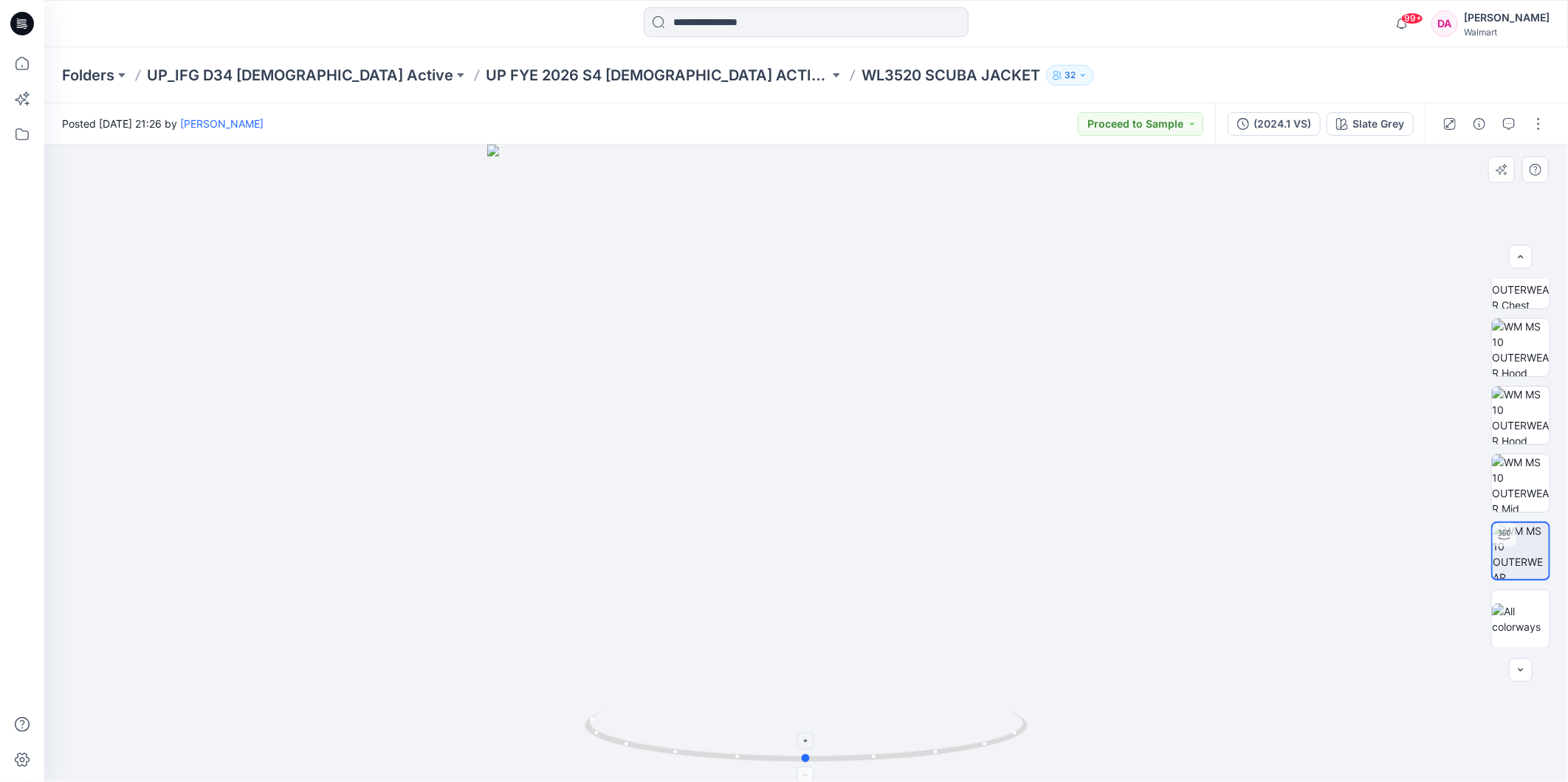
click at [802, 761] on icon at bounding box center [808, 738] width 447 height 55
click at [1522, 539] on img at bounding box center [1521, 551] width 56 height 56
drag, startPoint x: 808, startPoint y: 758, endPoint x: 822, endPoint y: 739, distance: 23.6
click at [822, 739] on icon at bounding box center [808, 738] width 447 height 55
click at [556, 67] on p "UP FYE 2026 S4 [DEMOGRAPHIC_DATA] ACTIVE IFG" at bounding box center [657, 75] width 343 height 21
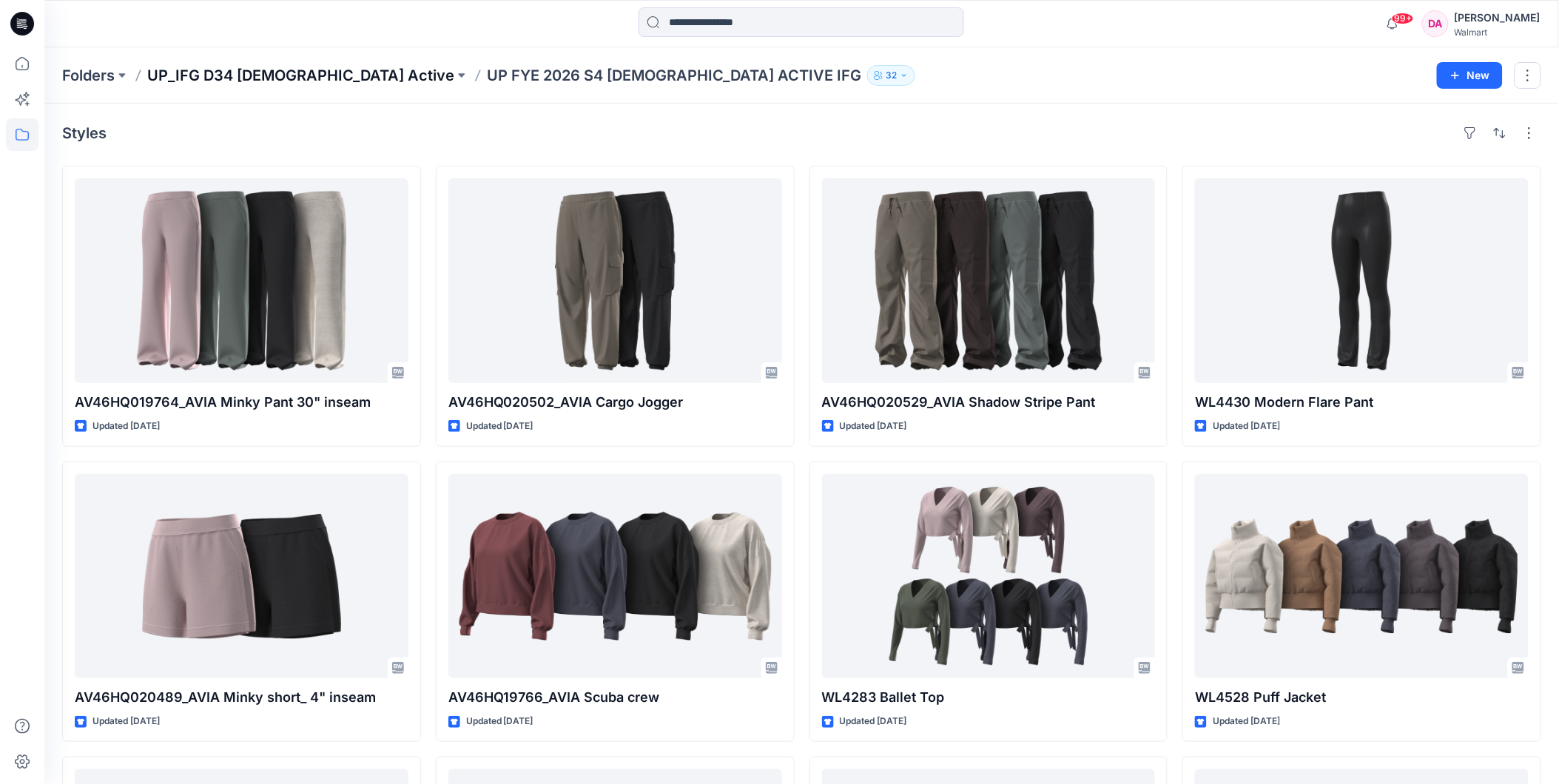
click at [231, 85] on p "UP_IFG D34 [DEMOGRAPHIC_DATA] Active" at bounding box center [300, 75] width 307 height 21
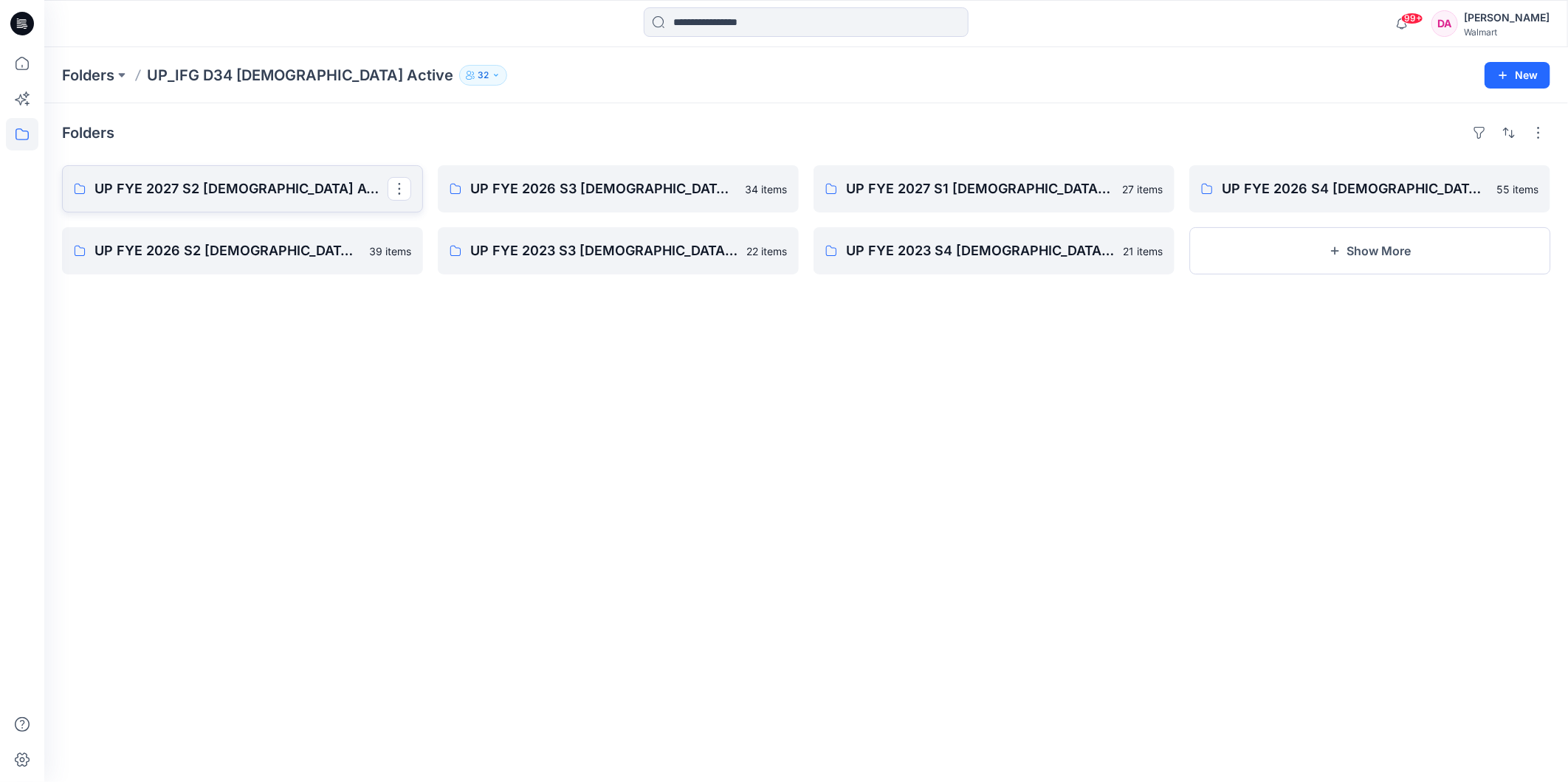
click at [246, 197] on p "UP FYE 2027 S2 [DEMOGRAPHIC_DATA] ACTIVE IFG" at bounding box center [241, 189] width 293 height 21
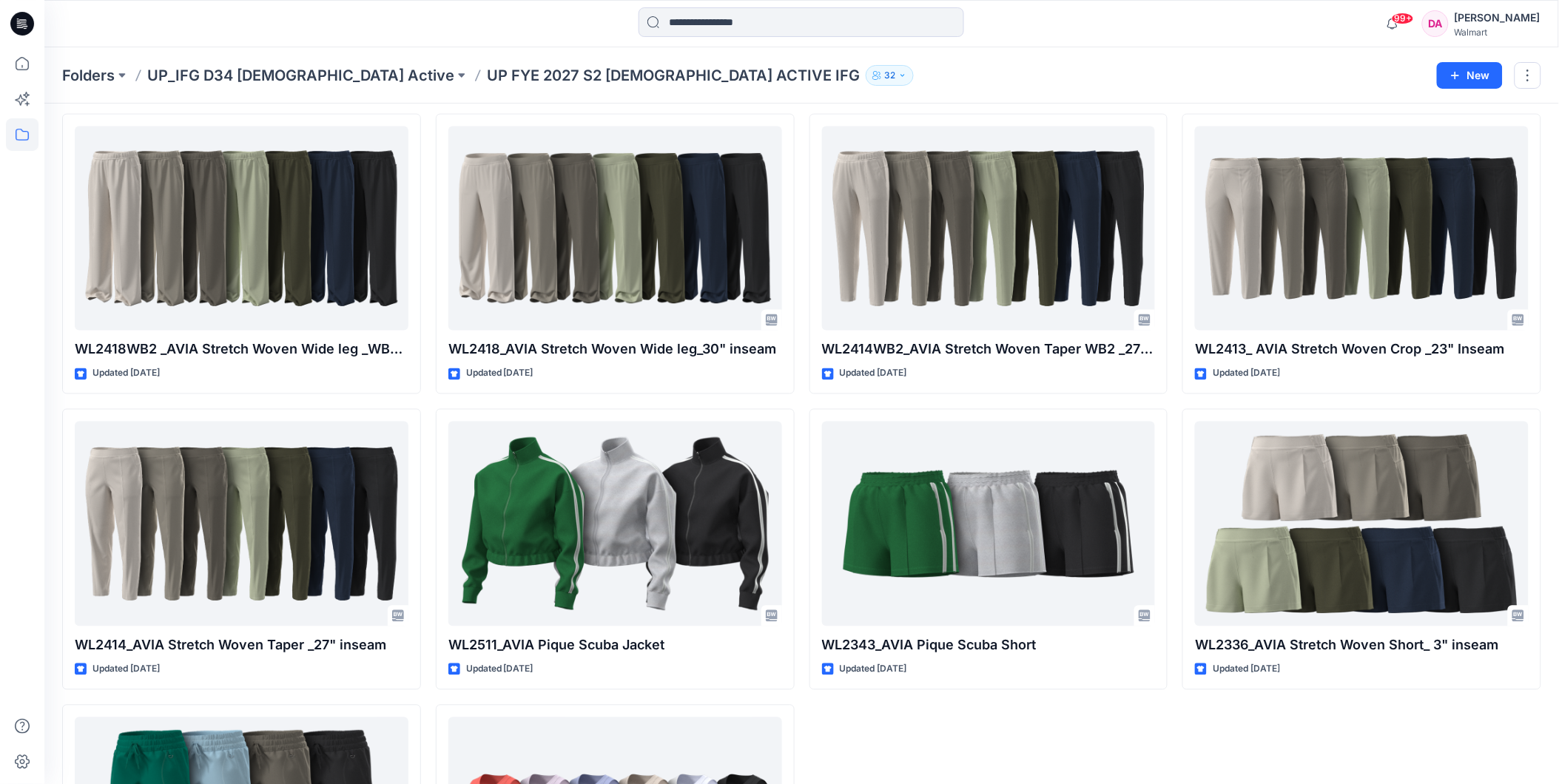
scroll to position [2933, 0]
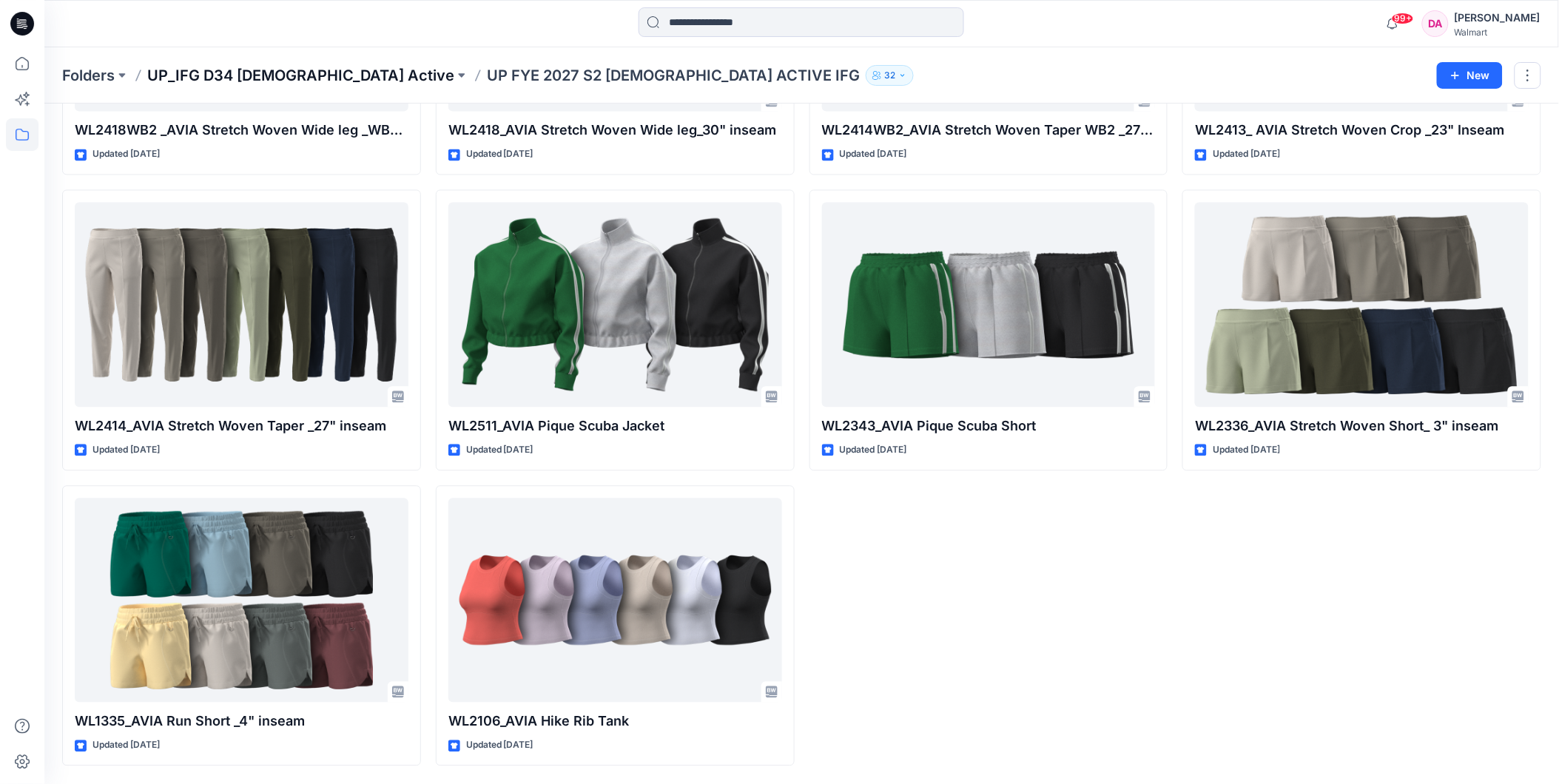
click at [262, 82] on p "UP_IFG D34 [DEMOGRAPHIC_DATA] Active" at bounding box center [300, 75] width 307 height 21
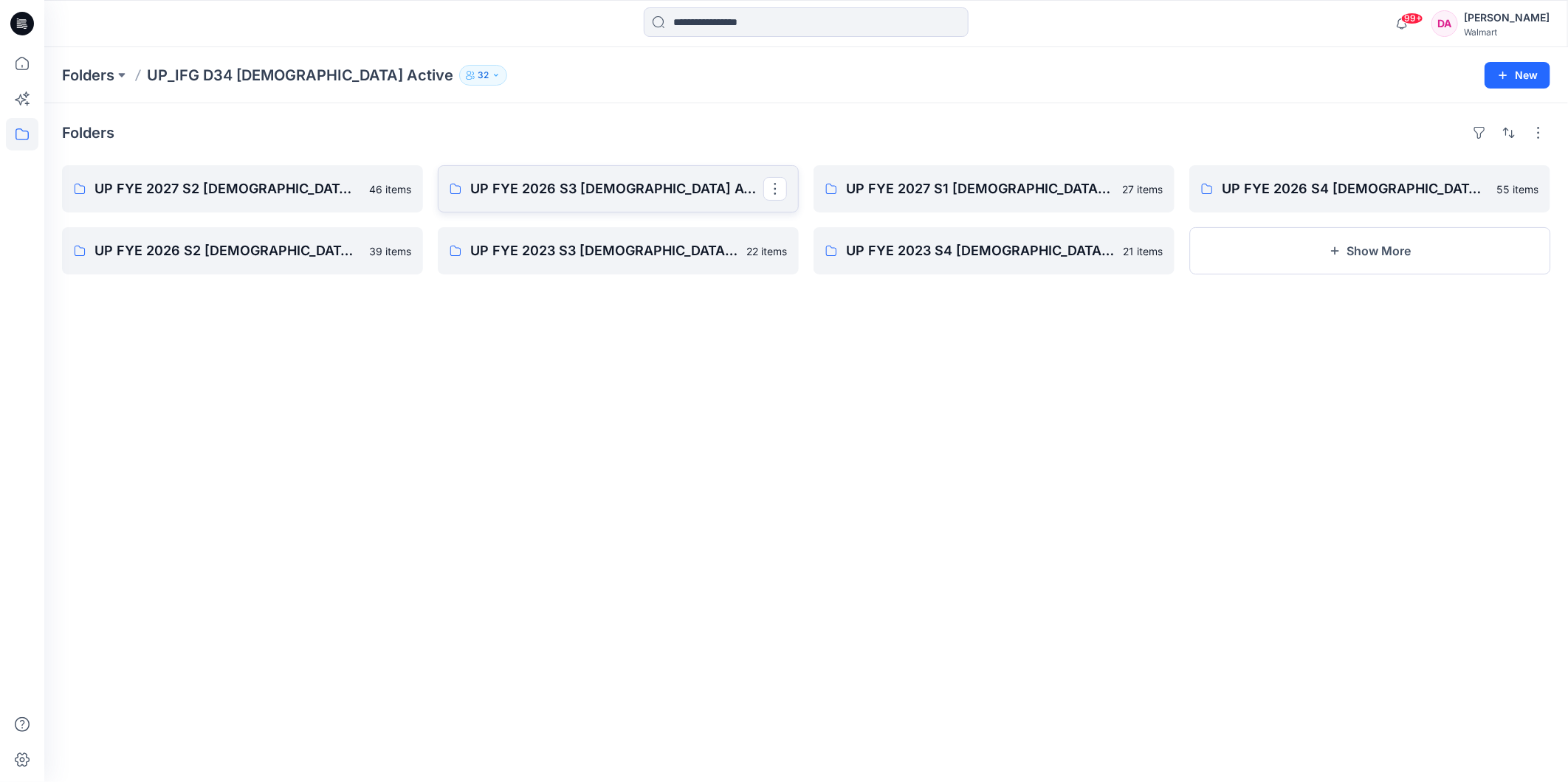
click at [504, 179] on p "UP FYE 2026 S3 [DEMOGRAPHIC_DATA] ACTIVE IFG" at bounding box center [617, 189] width 293 height 21
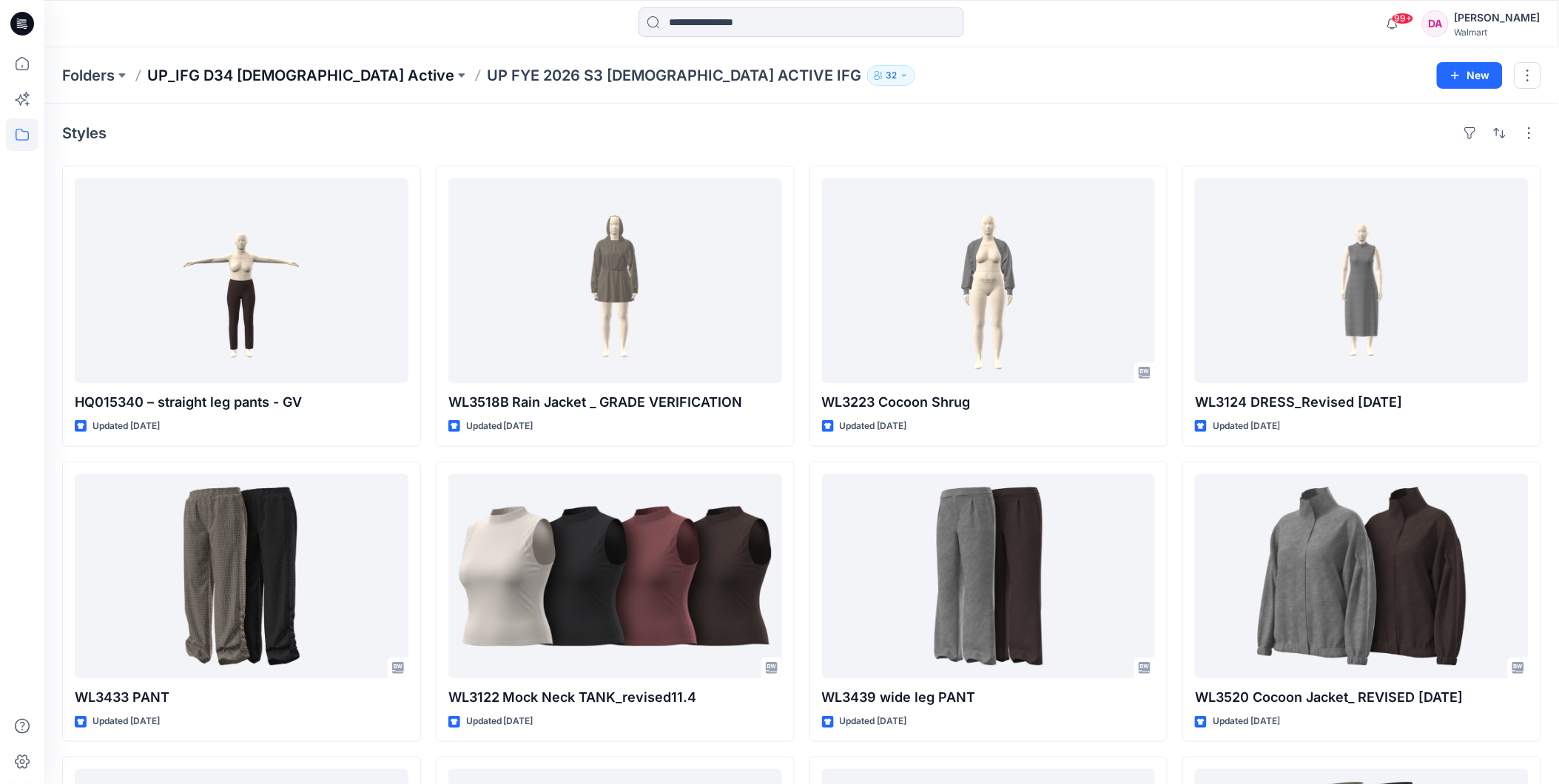
click at [287, 83] on p "UP_IFG D34 [DEMOGRAPHIC_DATA] Active" at bounding box center [300, 75] width 307 height 21
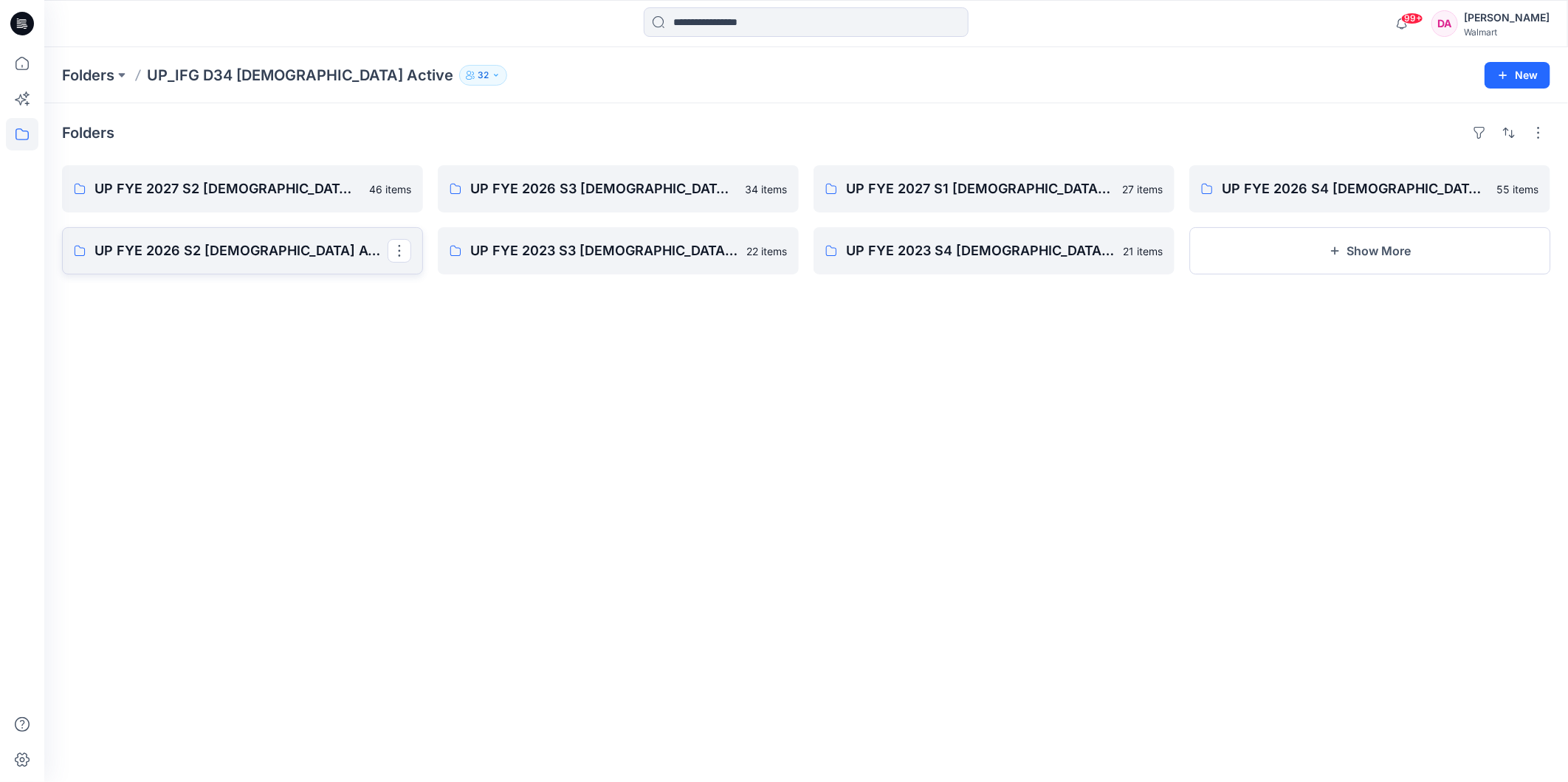
click at [208, 254] on p "UP FYE 2026 S2 [DEMOGRAPHIC_DATA] ACTIVE IFG" at bounding box center [241, 251] width 293 height 21
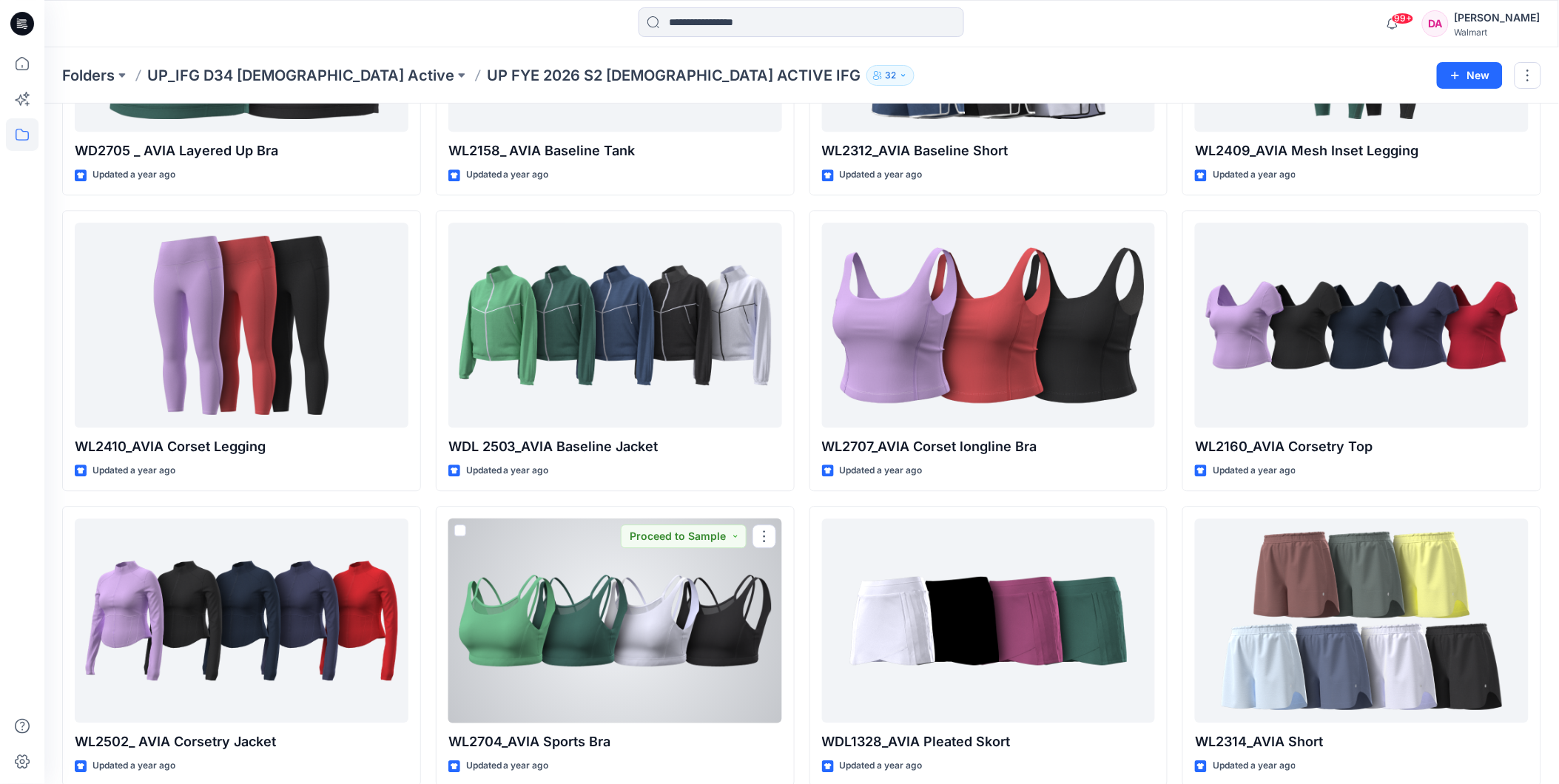
scroll to position [1129, 0]
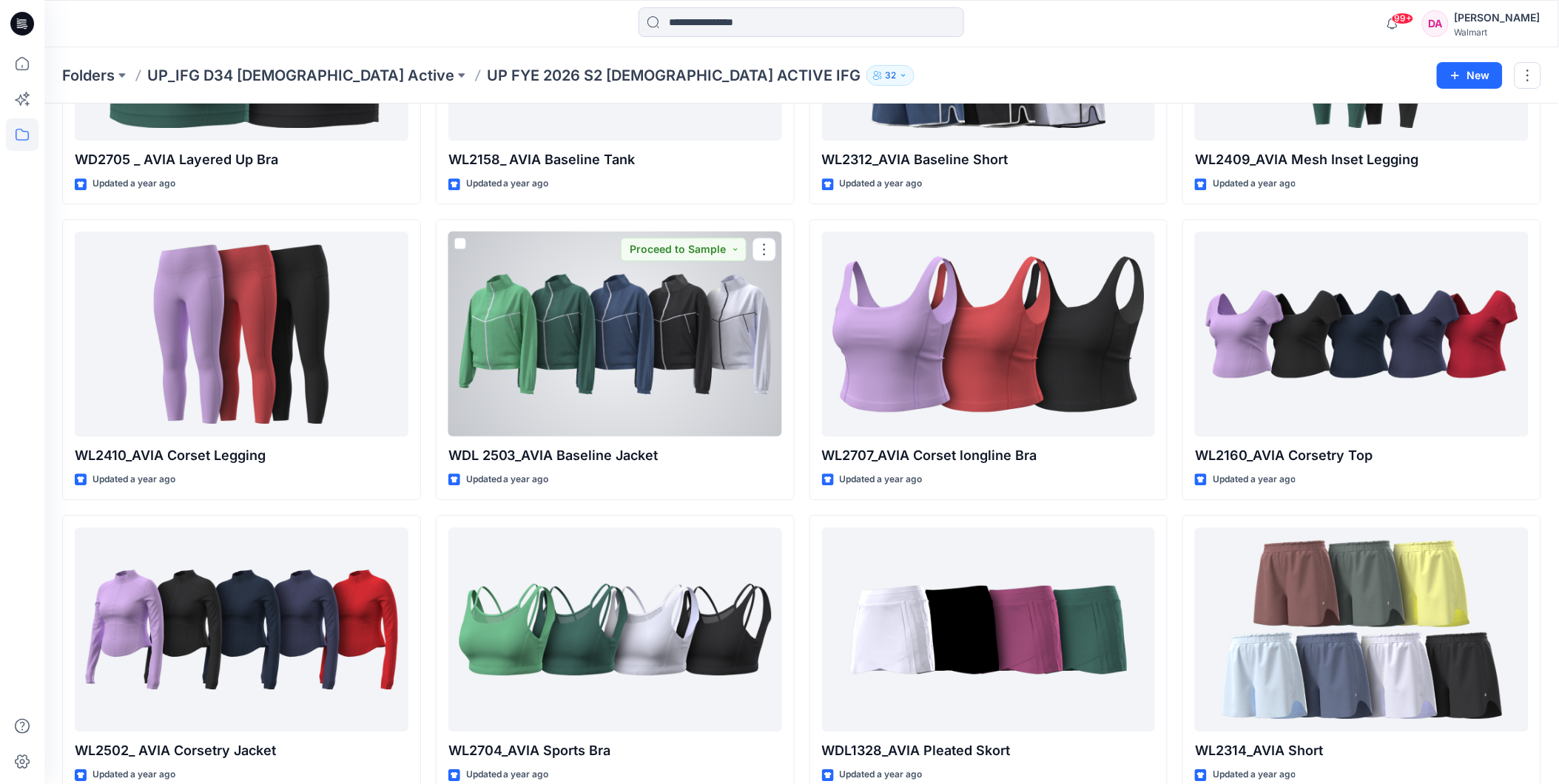
click at [457, 360] on div at bounding box center [615, 334] width 334 height 205
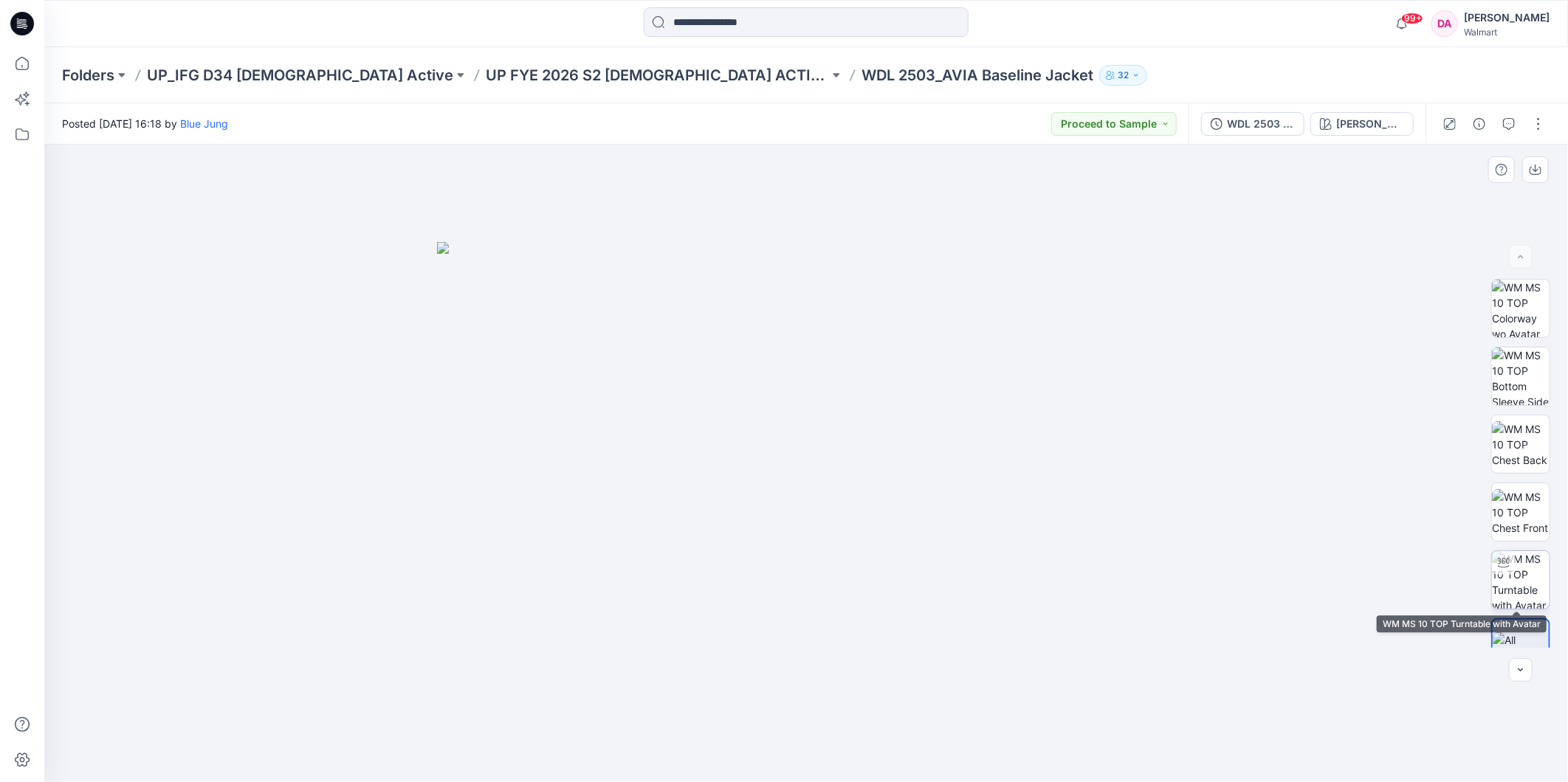
click at [1534, 581] on img at bounding box center [1521, 580] width 57 height 57
click at [498, 78] on p "UP FYE 2026 S2 [DEMOGRAPHIC_DATA] ACTIVE IFG" at bounding box center [657, 75] width 343 height 21
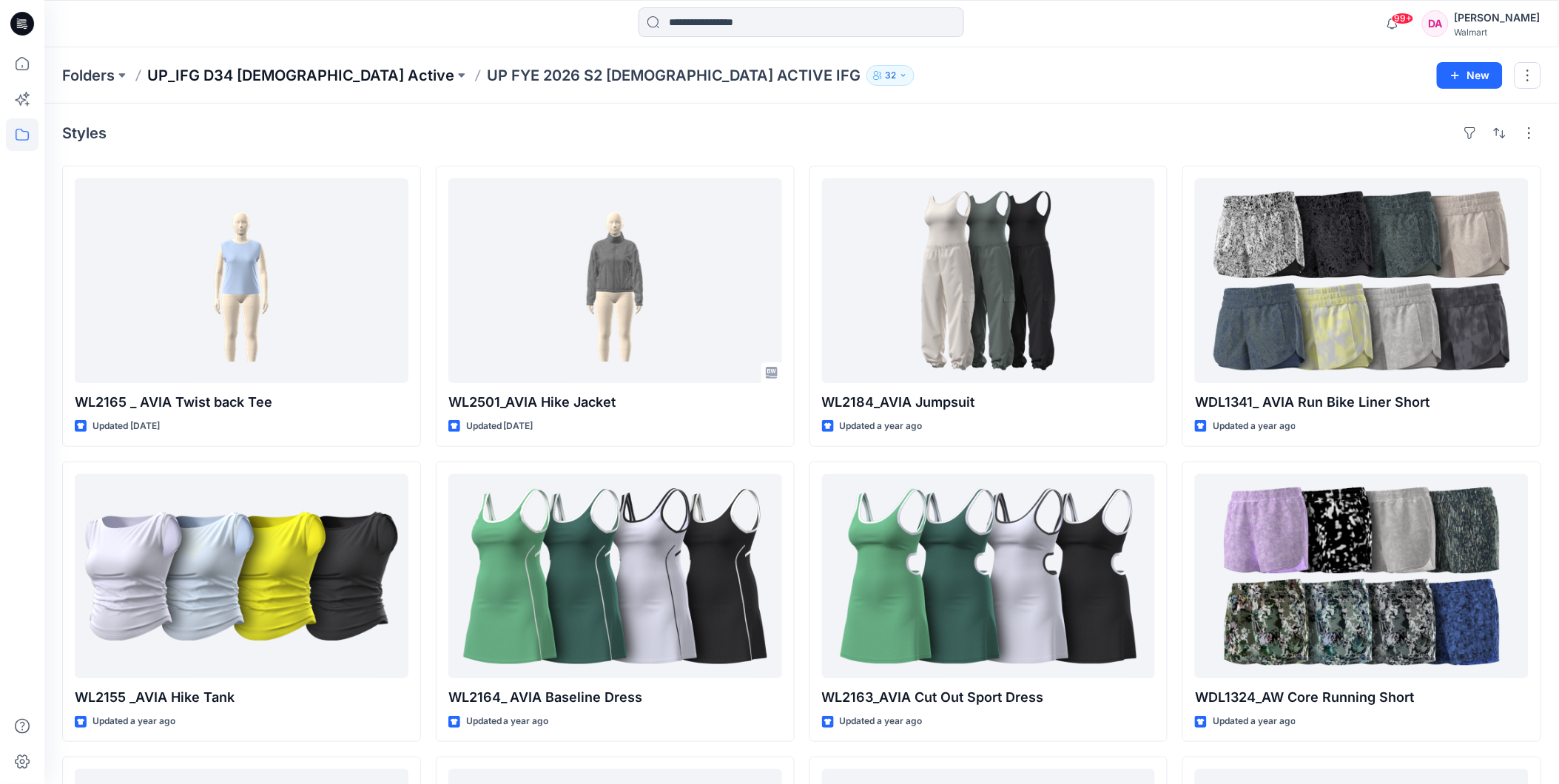
click at [307, 65] on p "UP_IFG D34 [DEMOGRAPHIC_DATA] Active" at bounding box center [300, 75] width 307 height 21
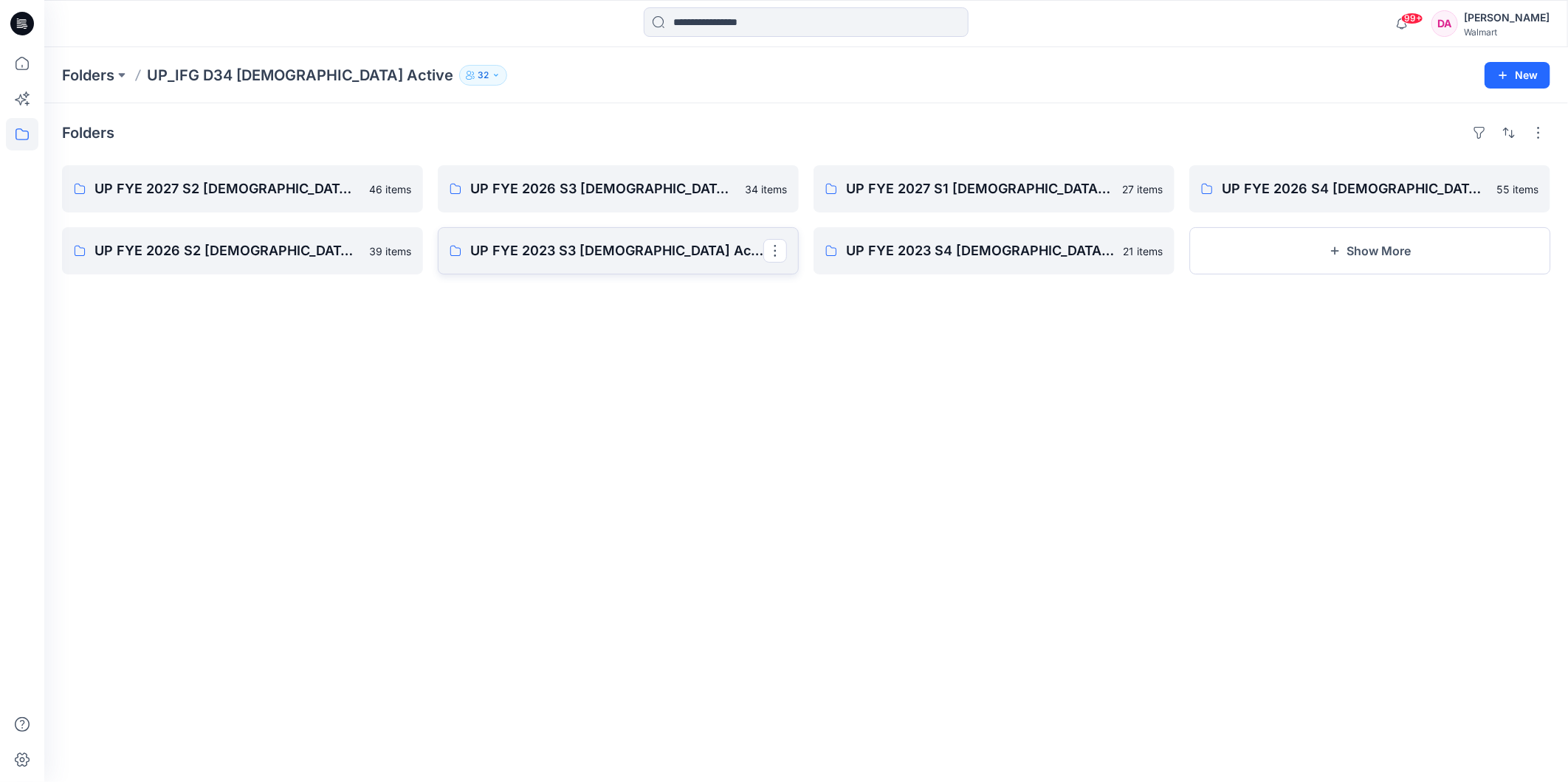
click at [630, 238] on link "UP FYE 2023 S3 [DEMOGRAPHIC_DATA] Active IFG" at bounding box center [618, 251] width 361 height 47
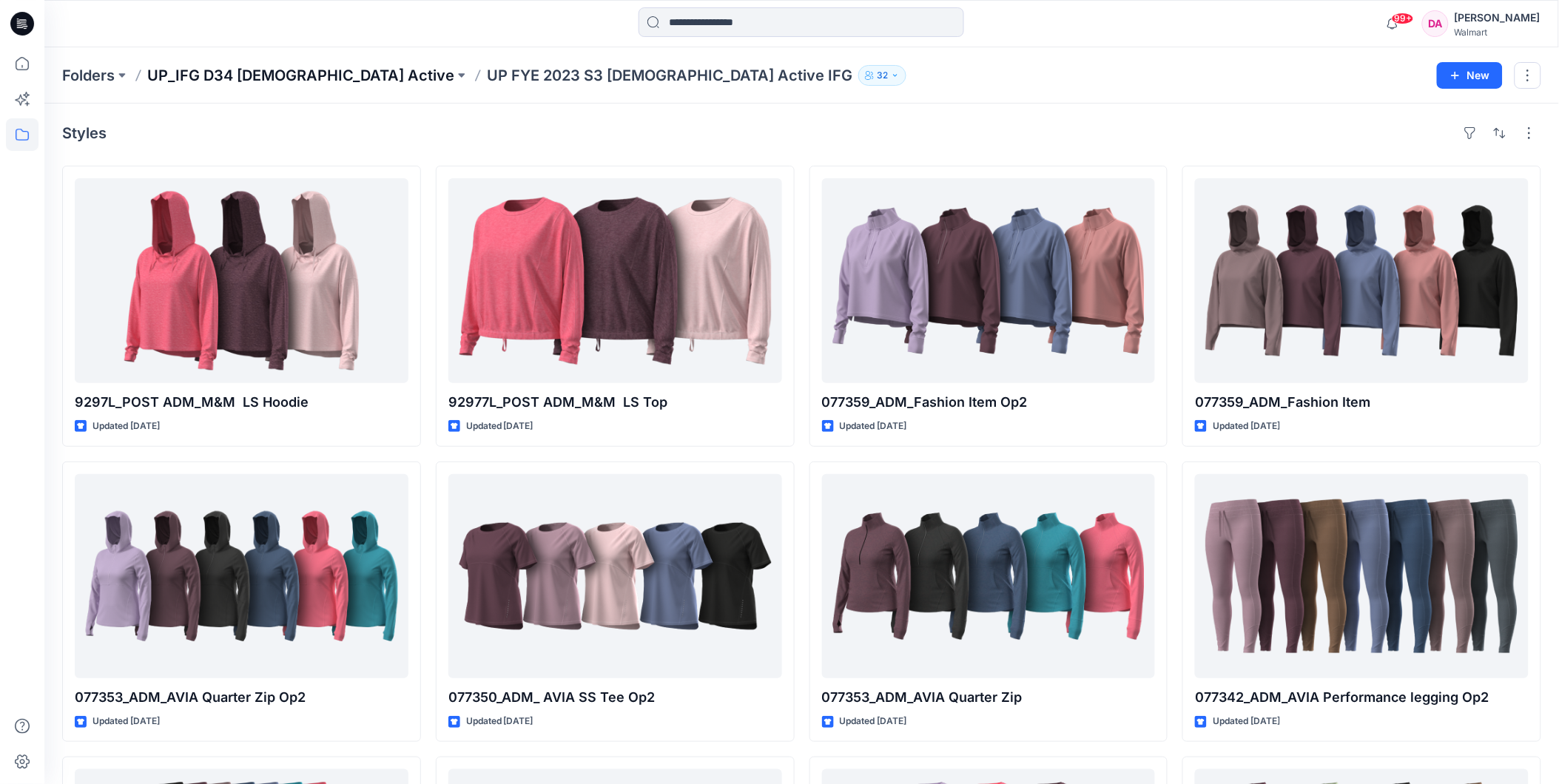
click at [241, 71] on p "UP_IFG D34 [DEMOGRAPHIC_DATA] Active" at bounding box center [300, 75] width 307 height 21
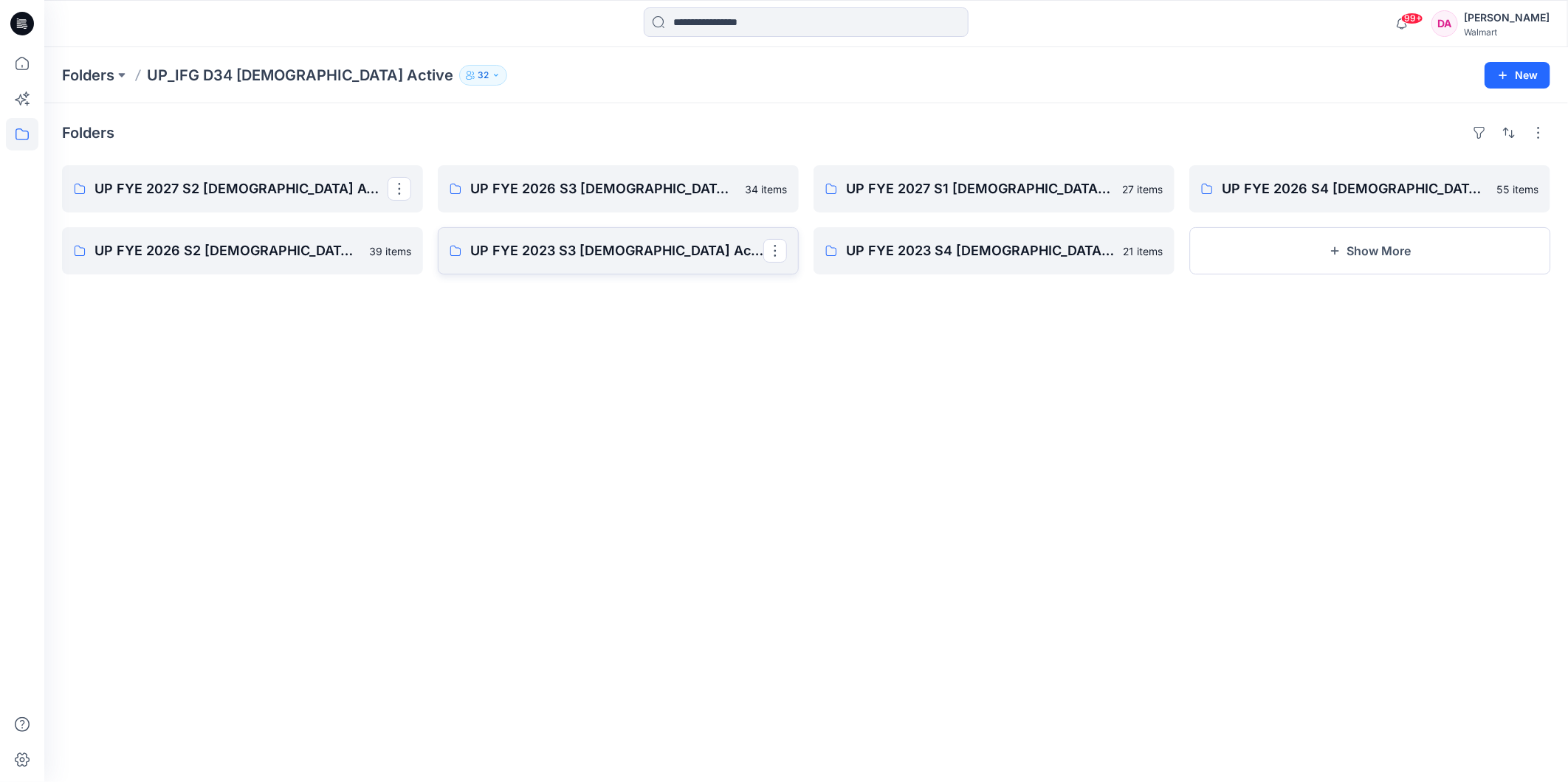
click at [685, 268] on link "UP FYE 2023 S3 [DEMOGRAPHIC_DATA] Active IFG" at bounding box center [618, 251] width 361 height 47
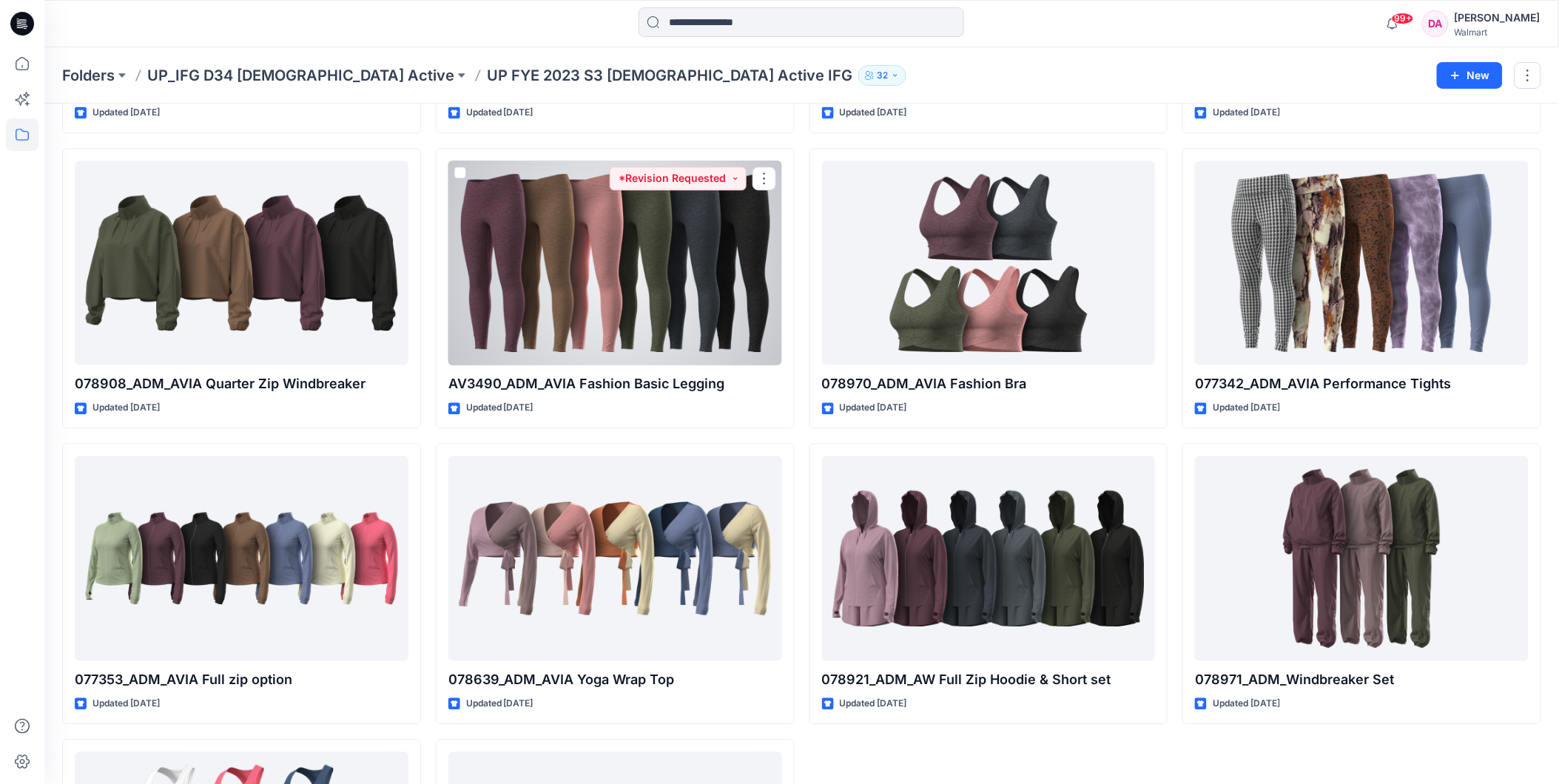
scroll to position [1157, 0]
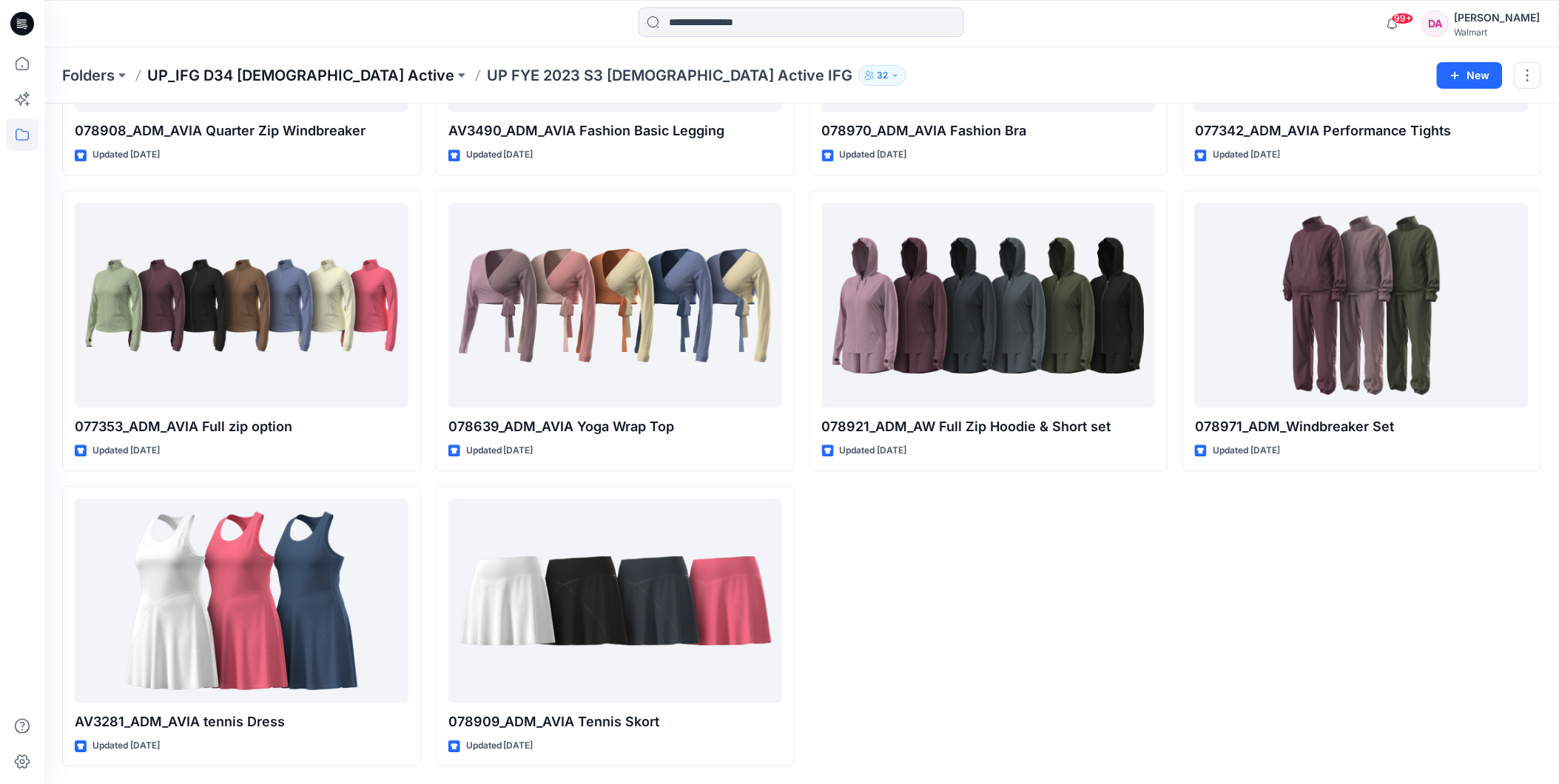
click at [284, 71] on p "UP_IFG D34 [DEMOGRAPHIC_DATA] Active" at bounding box center [300, 75] width 307 height 21
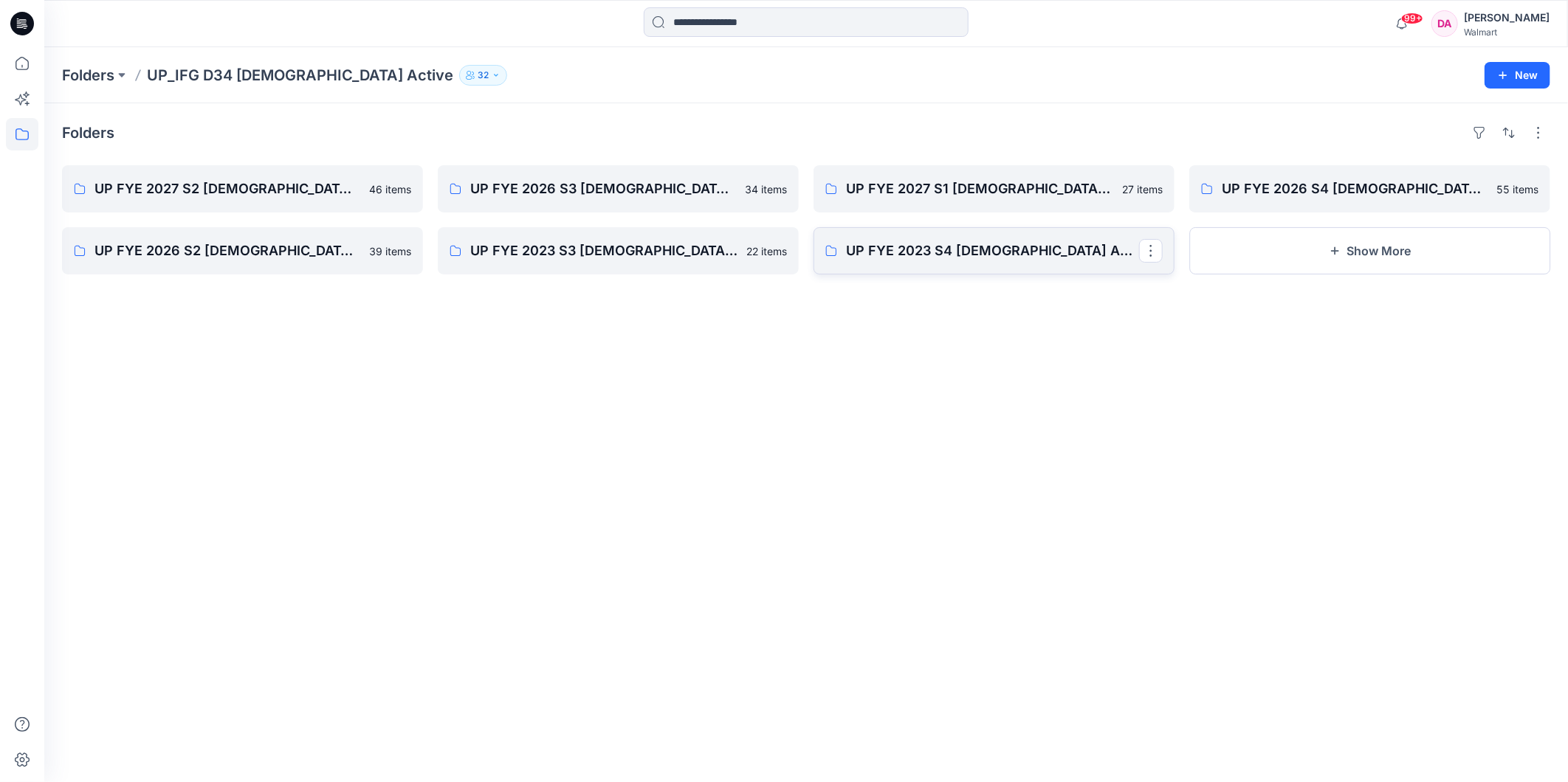
click at [973, 257] on p "UP FYE 2023 S4 [DEMOGRAPHIC_DATA] Active IFG" at bounding box center [992, 251] width 293 height 21
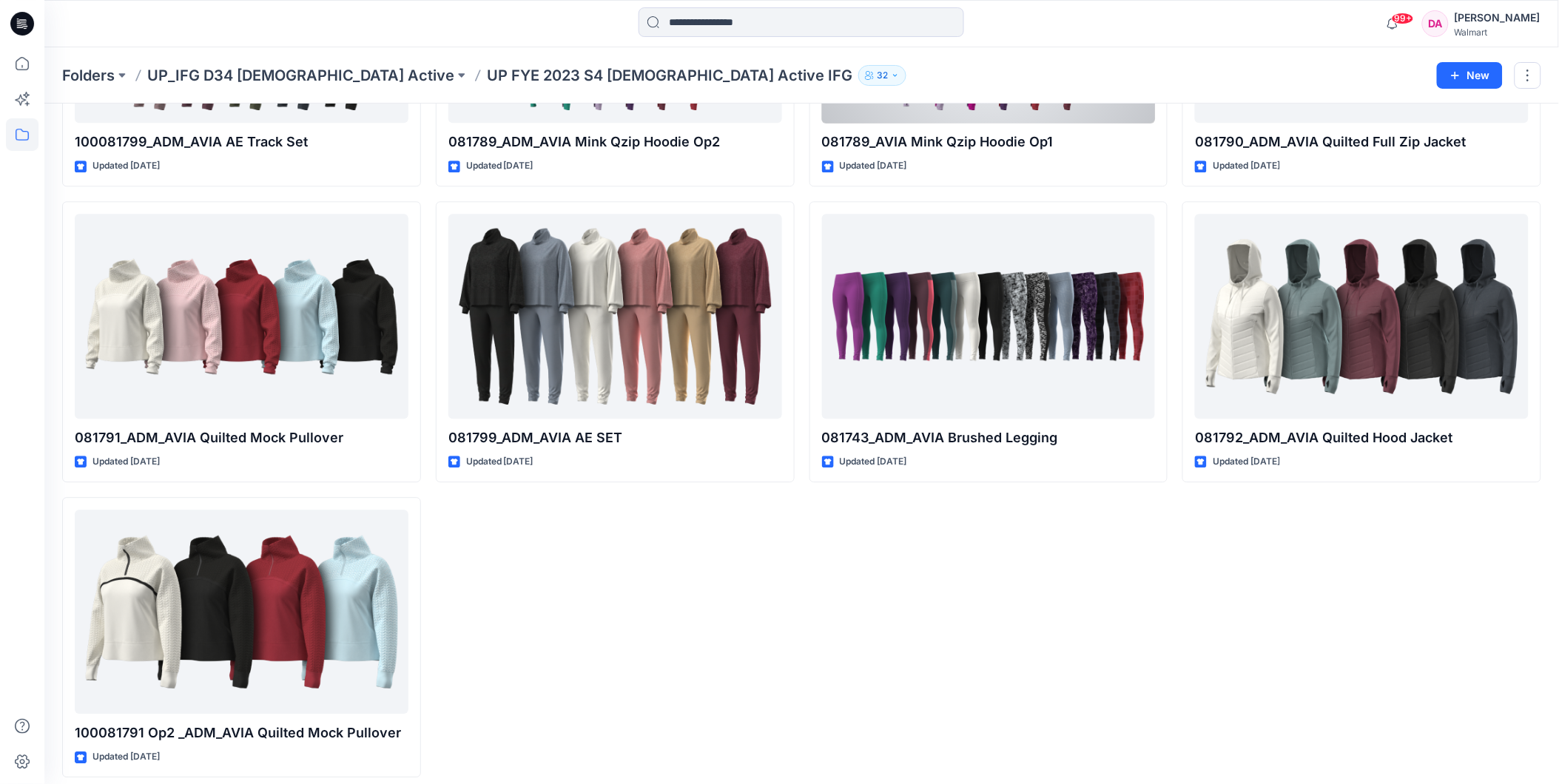
scroll to position [1157, 0]
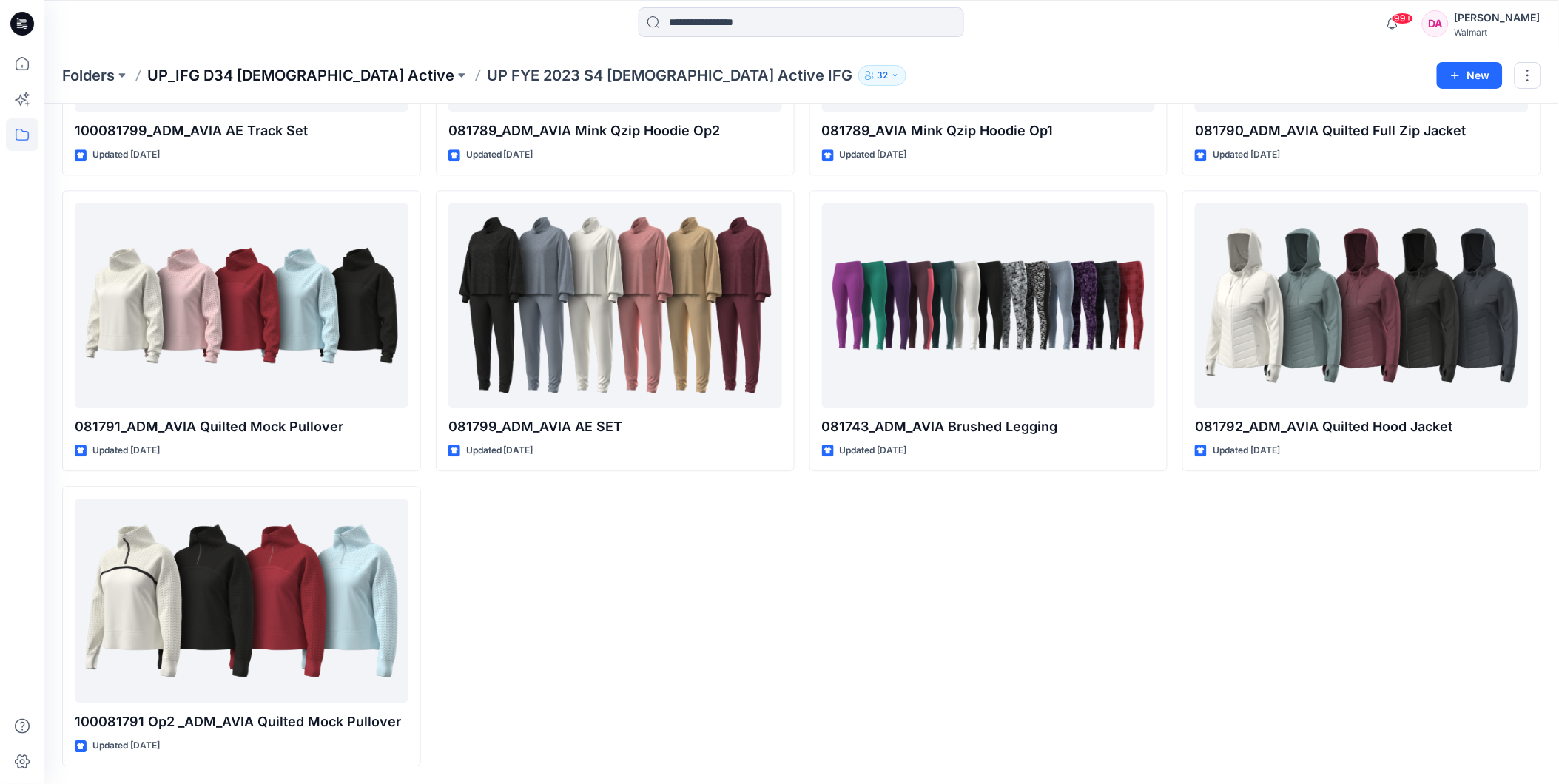
click at [290, 65] on p "UP_IFG D34 [DEMOGRAPHIC_DATA] Active" at bounding box center [300, 75] width 307 height 21
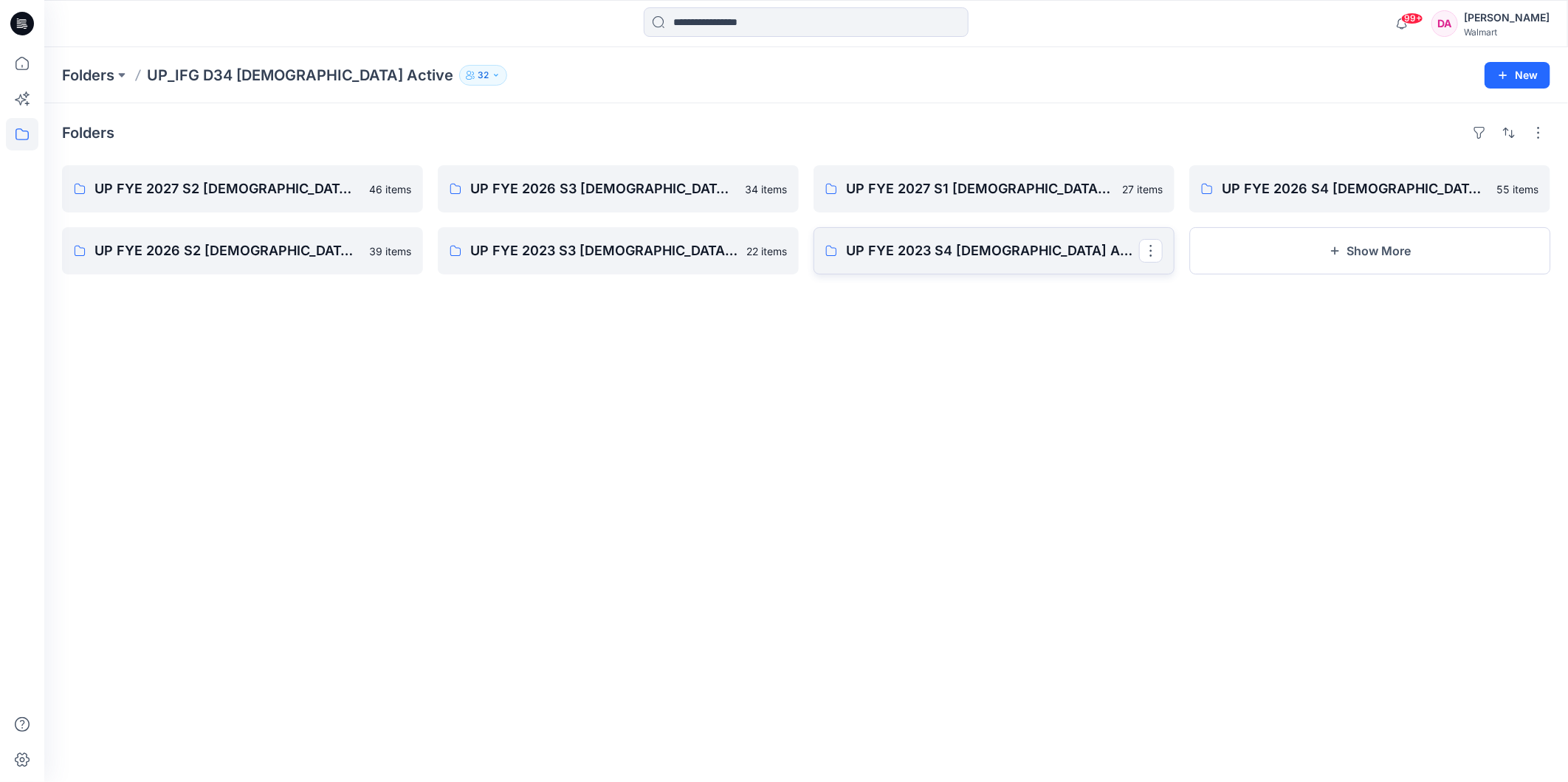
click at [903, 263] on link "UP FYE 2023 S4 [DEMOGRAPHIC_DATA] Active IFG" at bounding box center [994, 251] width 361 height 47
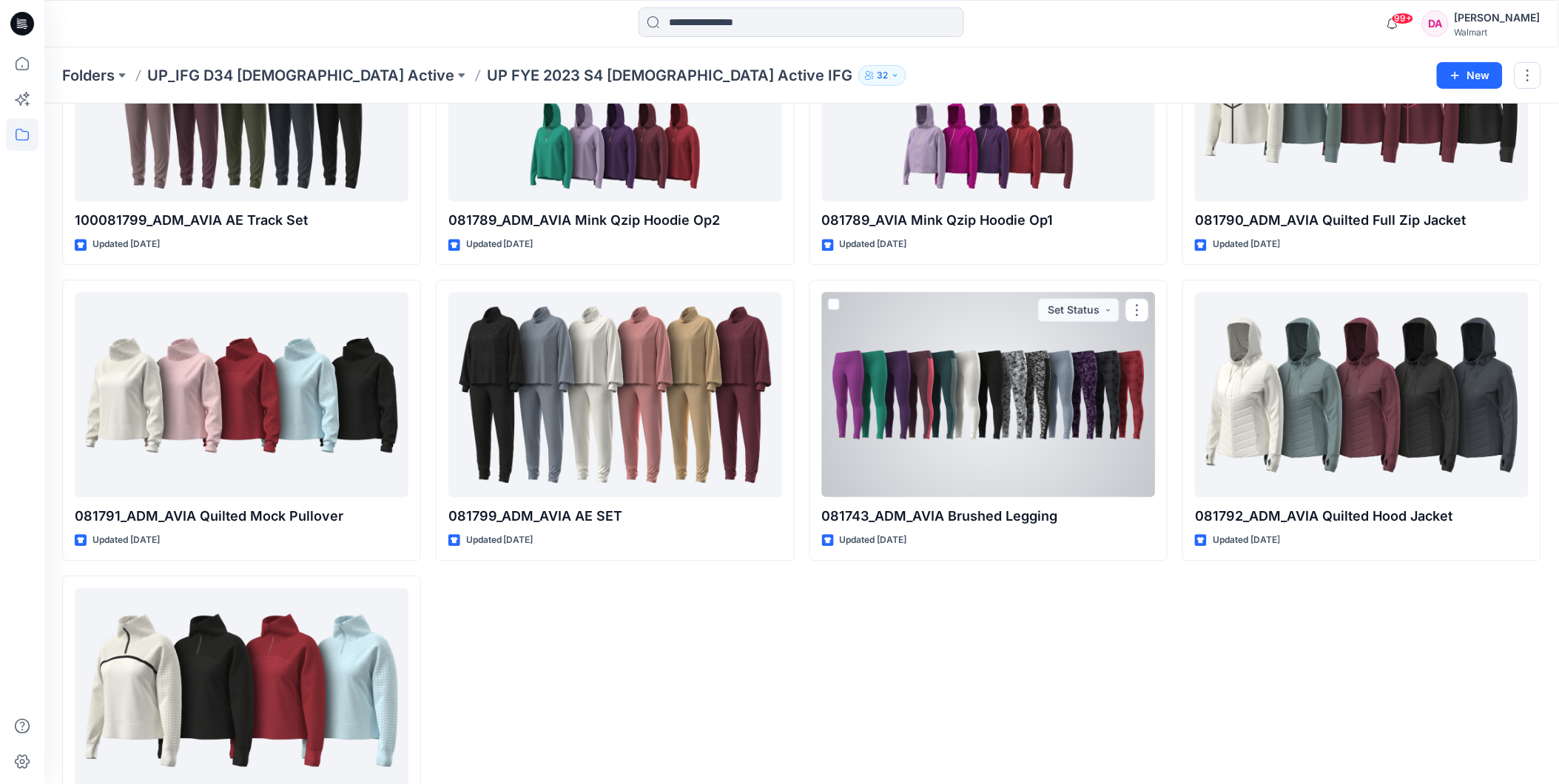
scroll to position [1157, 0]
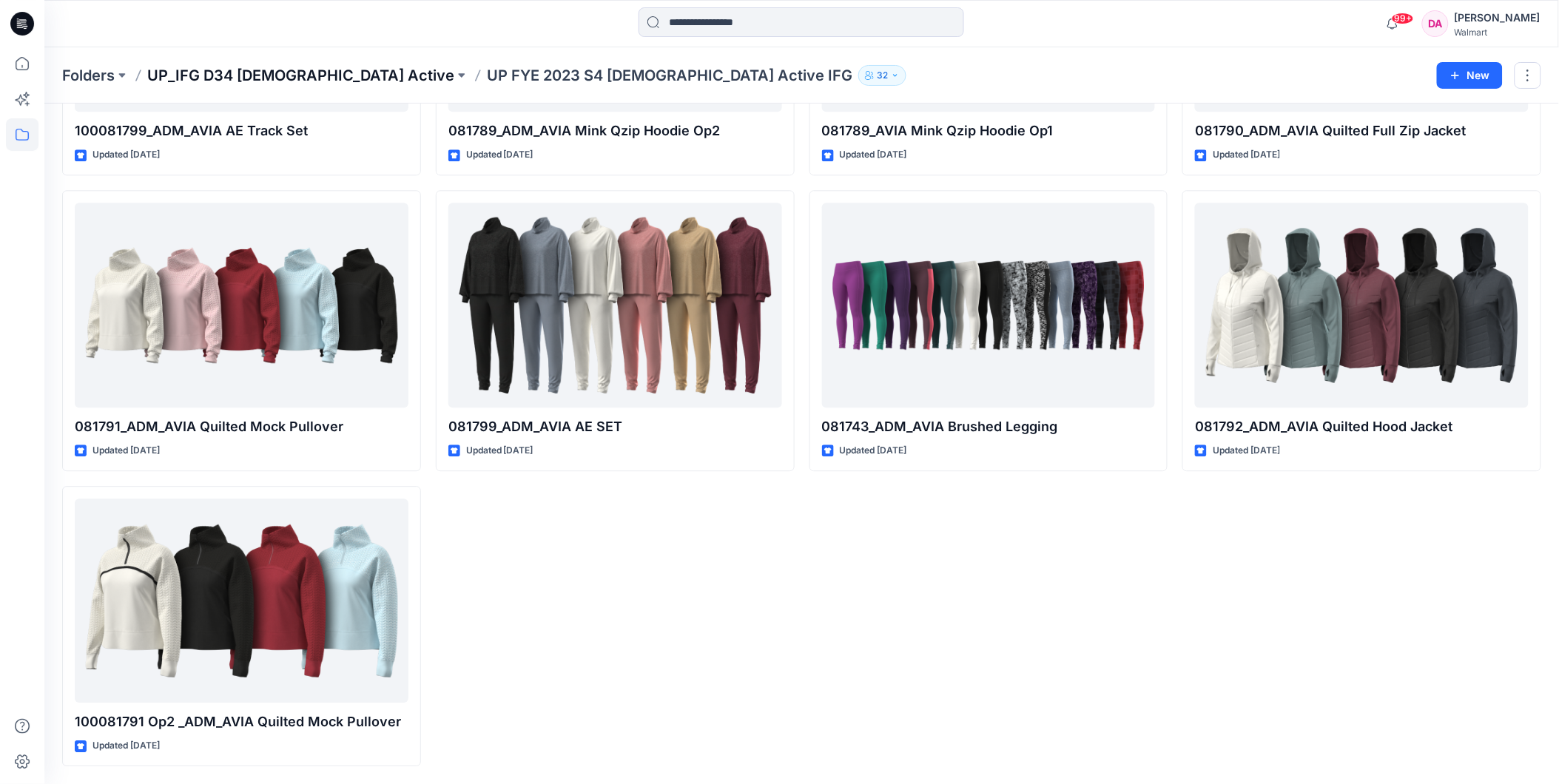
click at [285, 72] on p "UP_IFG D34 [DEMOGRAPHIC_DATA] Active" at bounding box center [300, 75] width 307 height 21
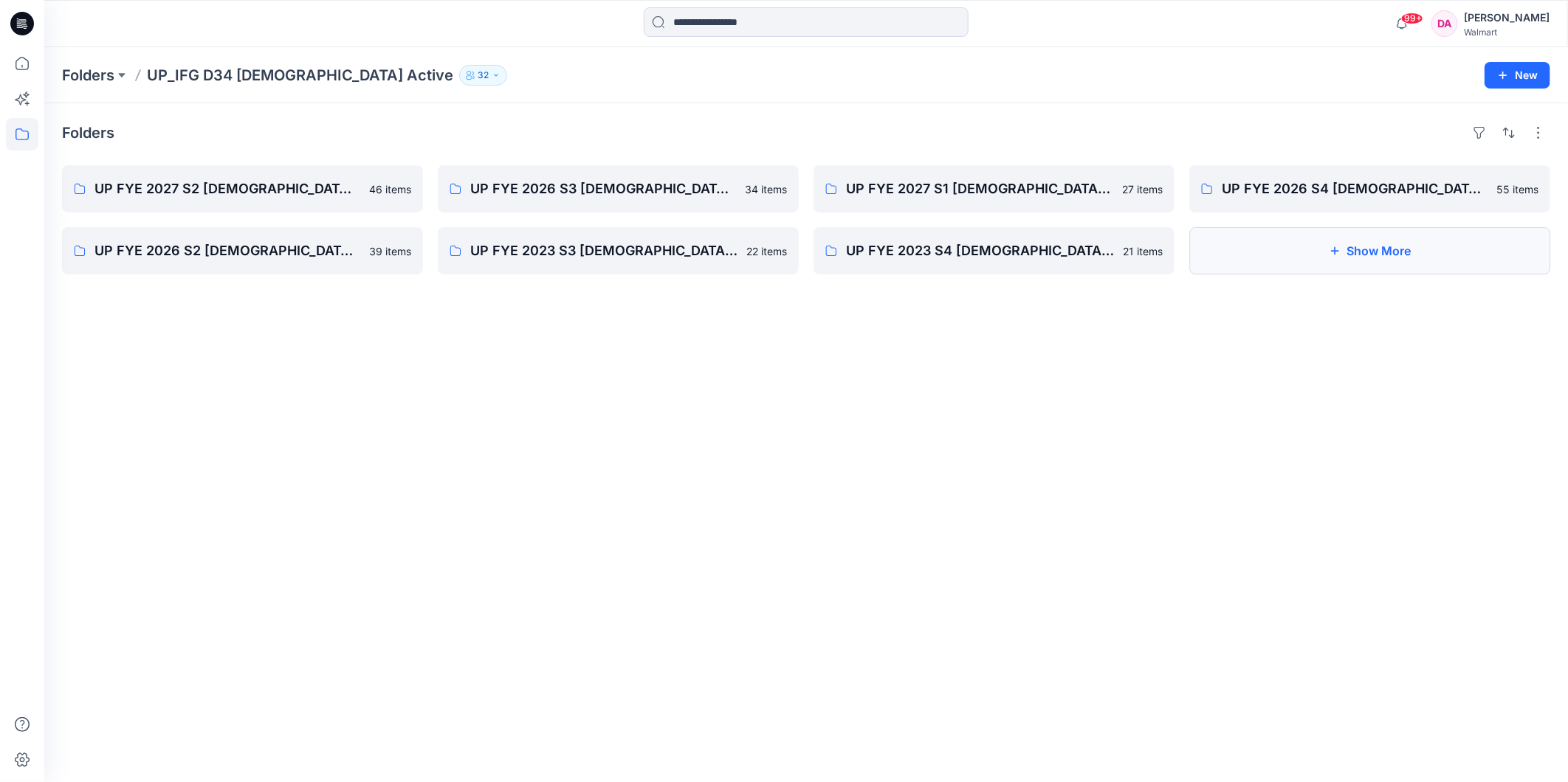
click at [1238, 259] on button "Show More" at bounding box center [1370, 251] width 361 height 47
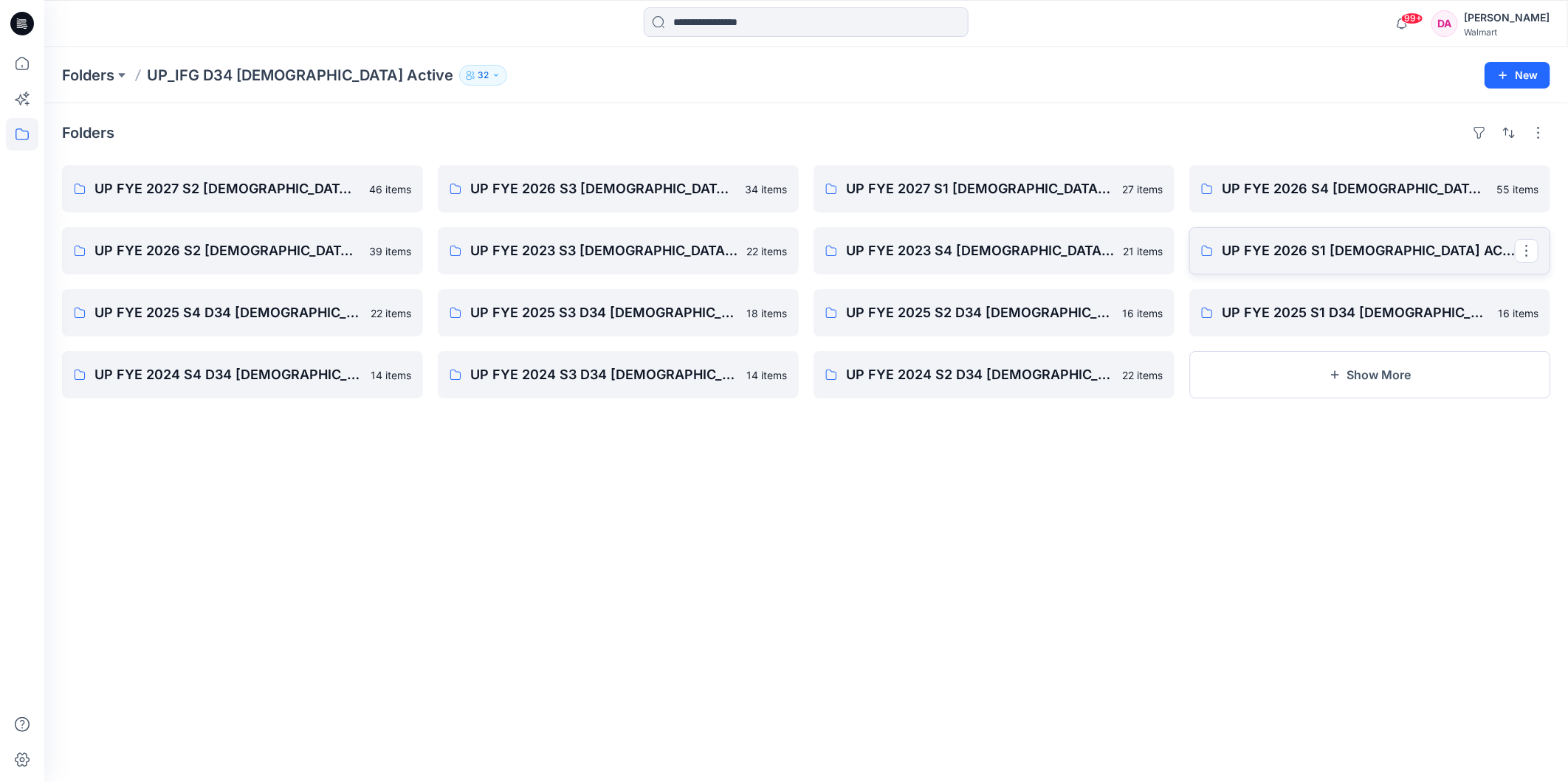
click at [1353, 256] on p "UP FYE 2026 S1 [DEMOGRAPHIC_DATA] ACTIVE IFG" at bounding box center [1368, 251] width 293 height 21
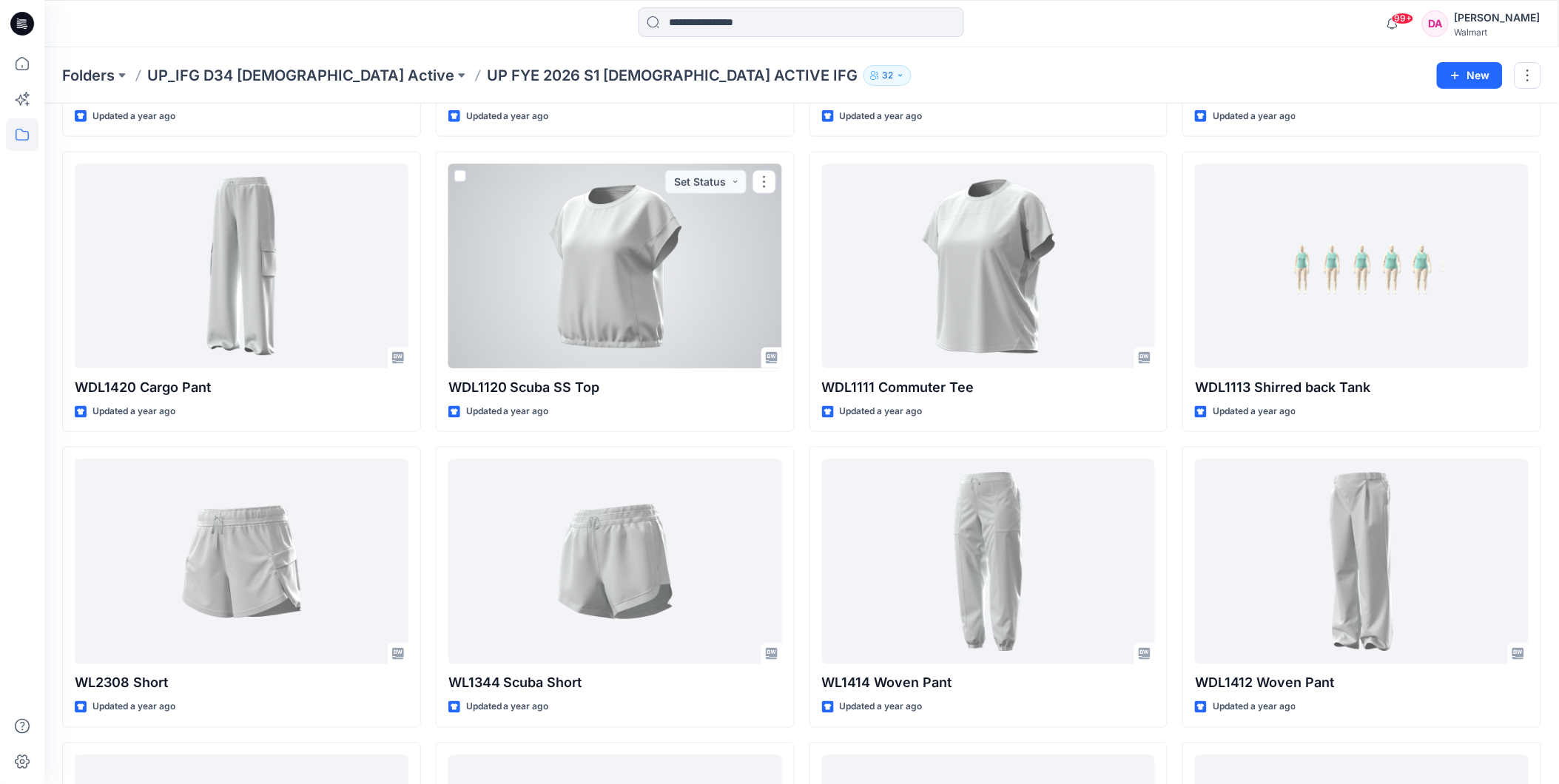
scroll to position [4706, 0]
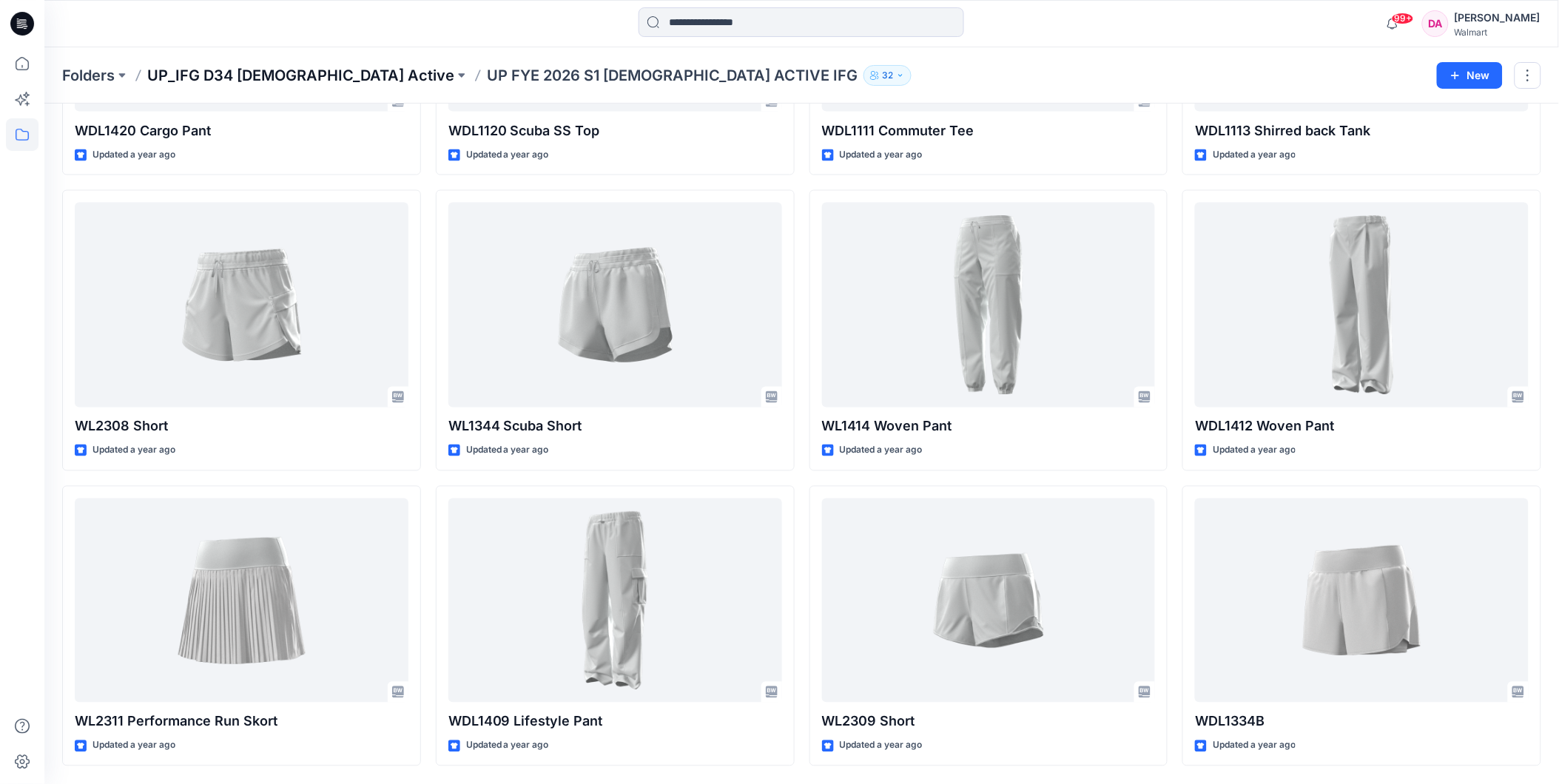
click at [274, 74] on p "UP_IFG D34 [DEMOGRAPHIC_DATA] Active" at bounding box center [300, 75] width 307 height 21
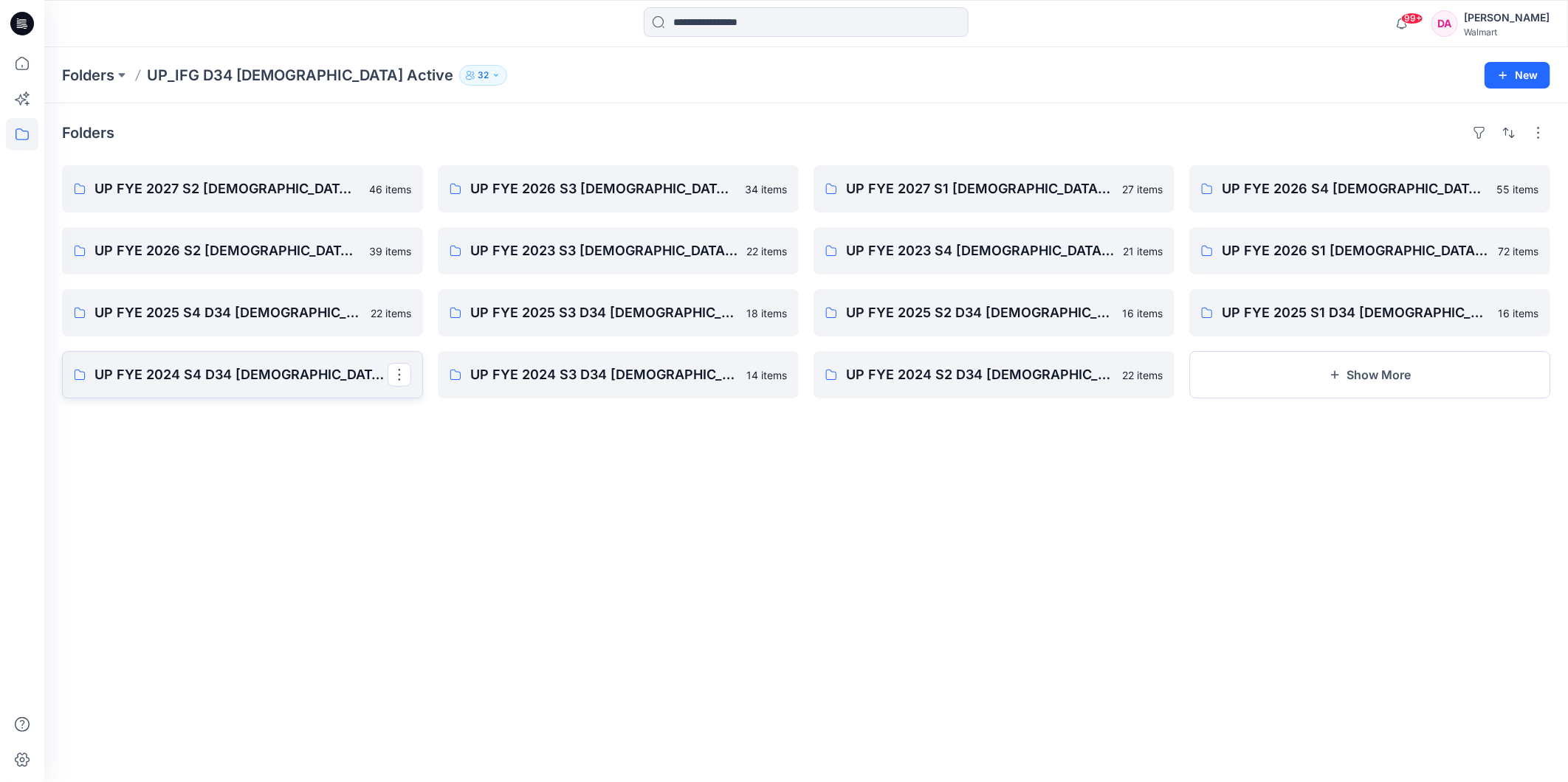
click at [238, 370] on p "UP FYE 2024 S4 D34 [DEMOGRAPHIC_DATA] Active IFG" at bounding box center [241, 375] width 293 height 21
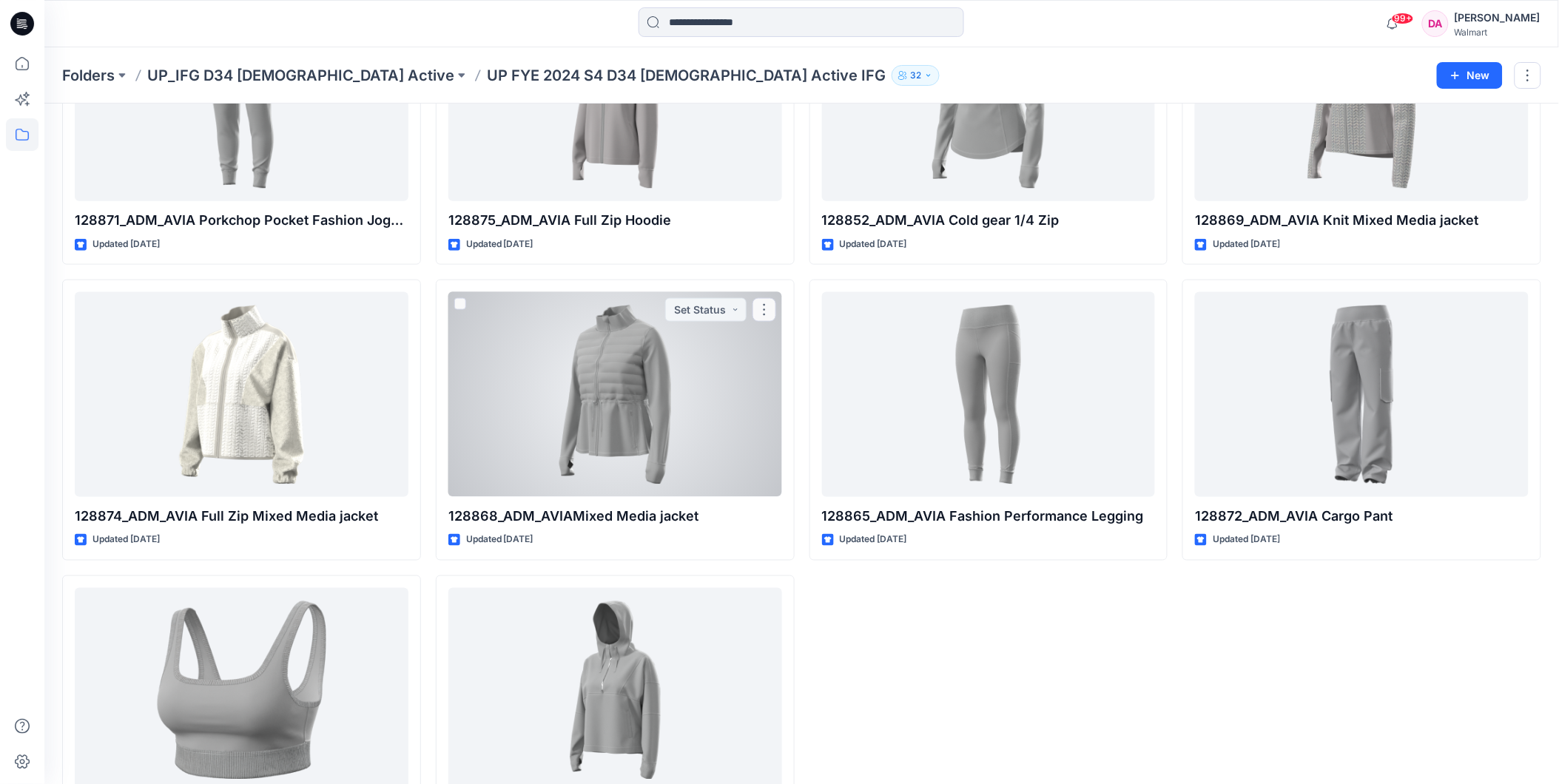
scroll to position [567, 0]
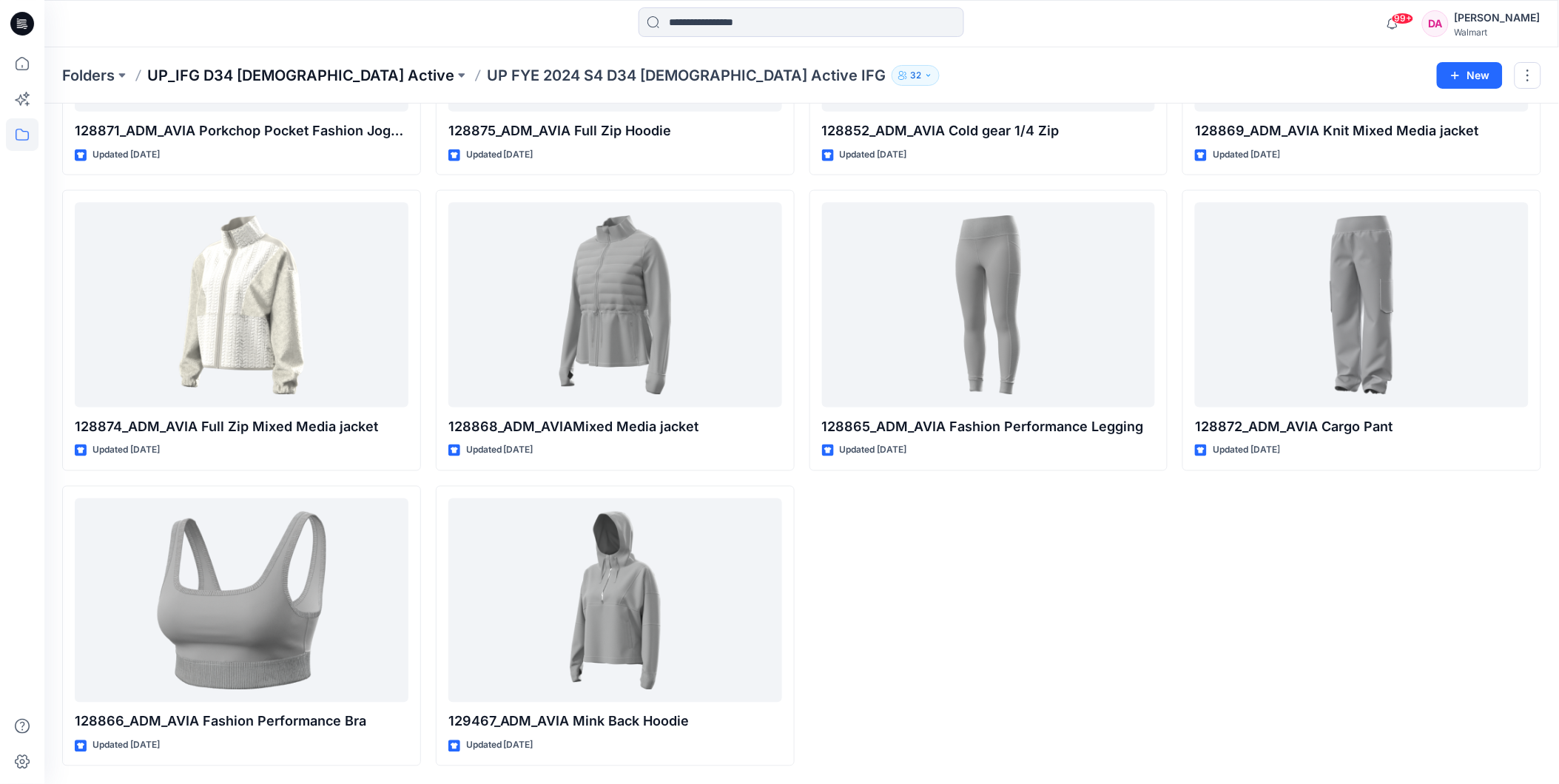
click at [275, 71] on p "UP_IFG D34 [DEMOGRAPHIC_DATA] Active" at bounding box center [300, 75] width 307 height 21
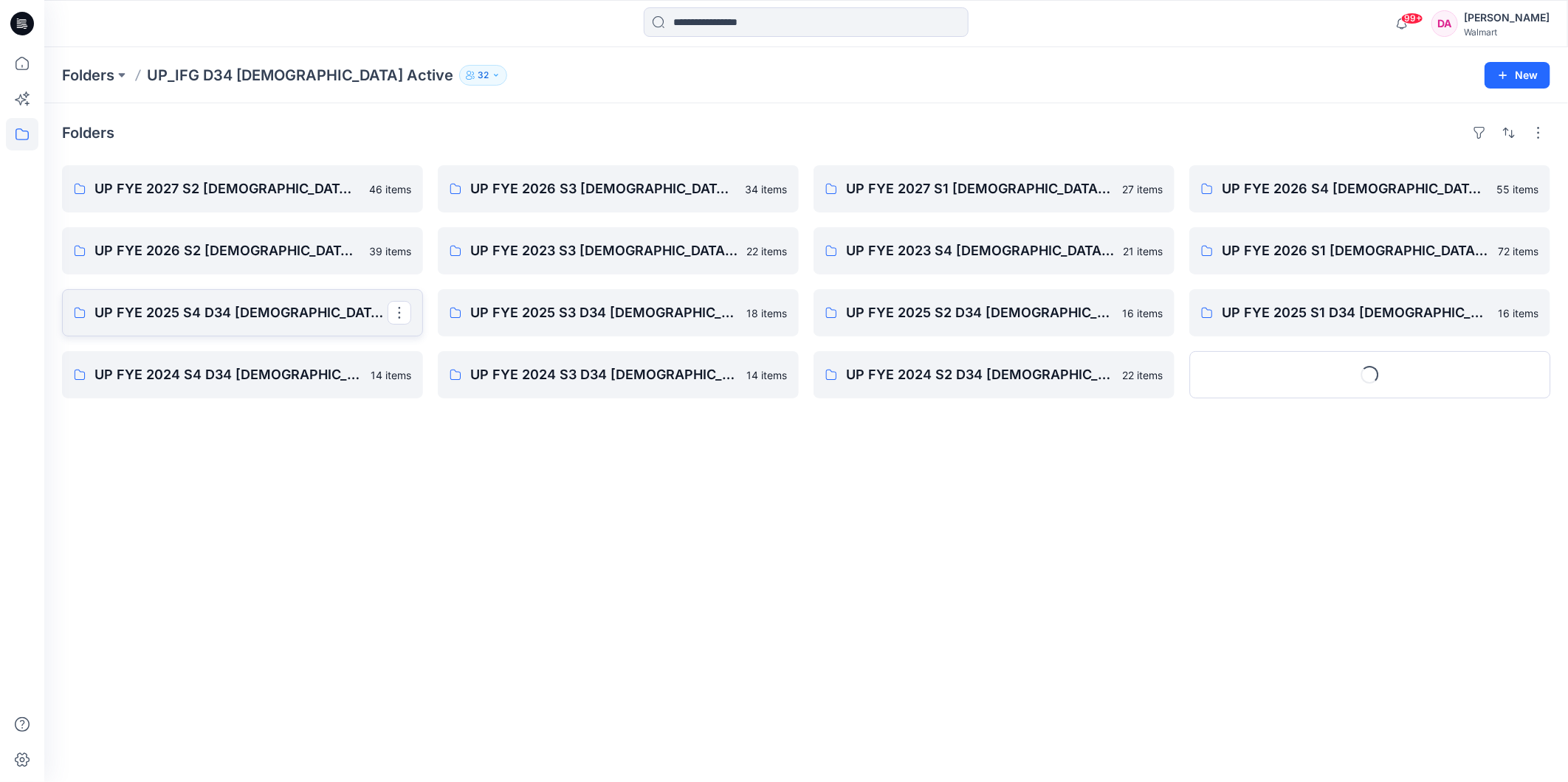
click at [323, 316] on p "UP FYE 2025 S4 D34 [DEMOGRAPHIC_DATA] Active IFG" at bounding box center [241, 313] width 293 height 21
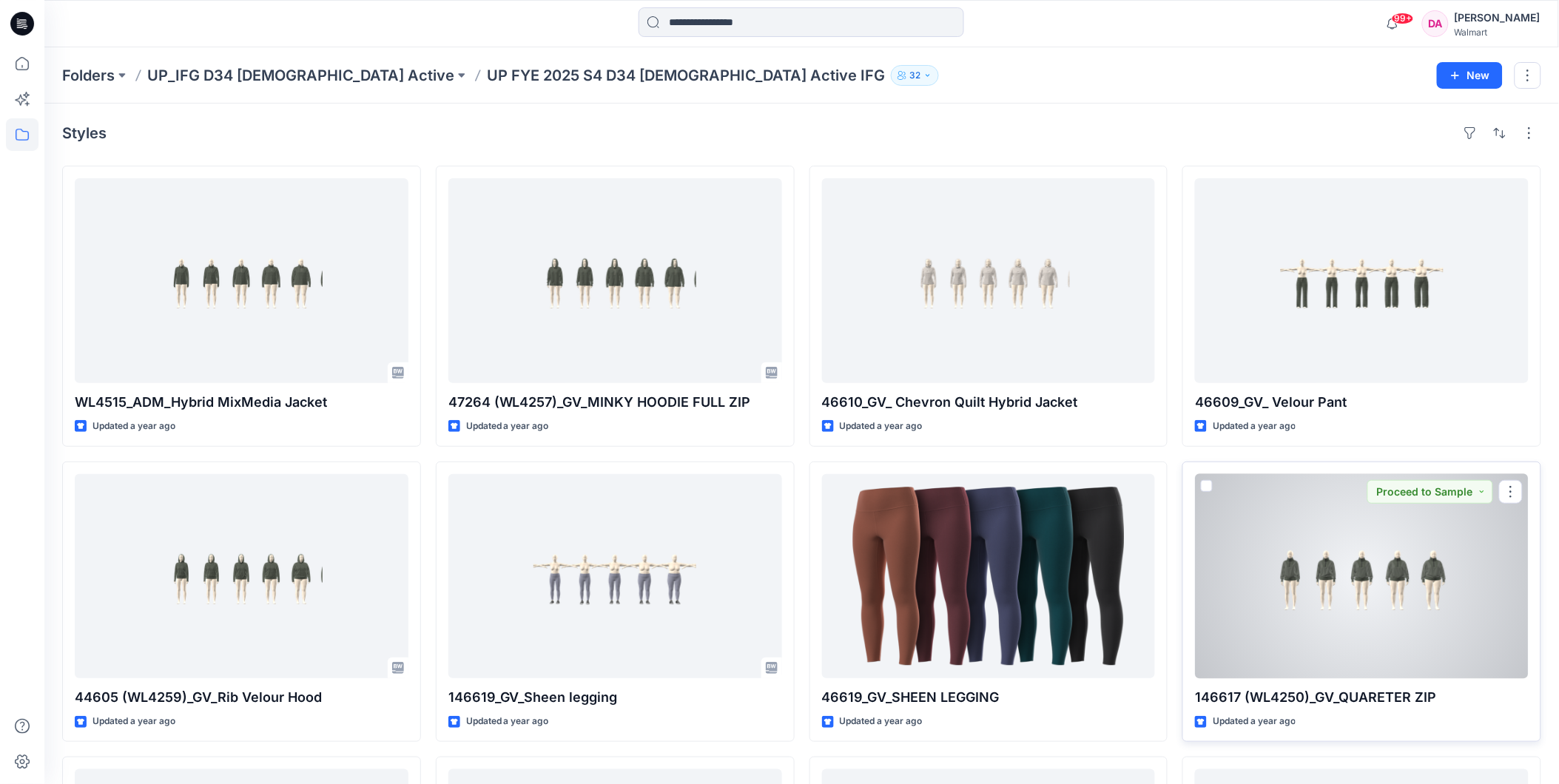
click at [1297, 578] on div at bounding box center [1362, 577] width 334 height 205
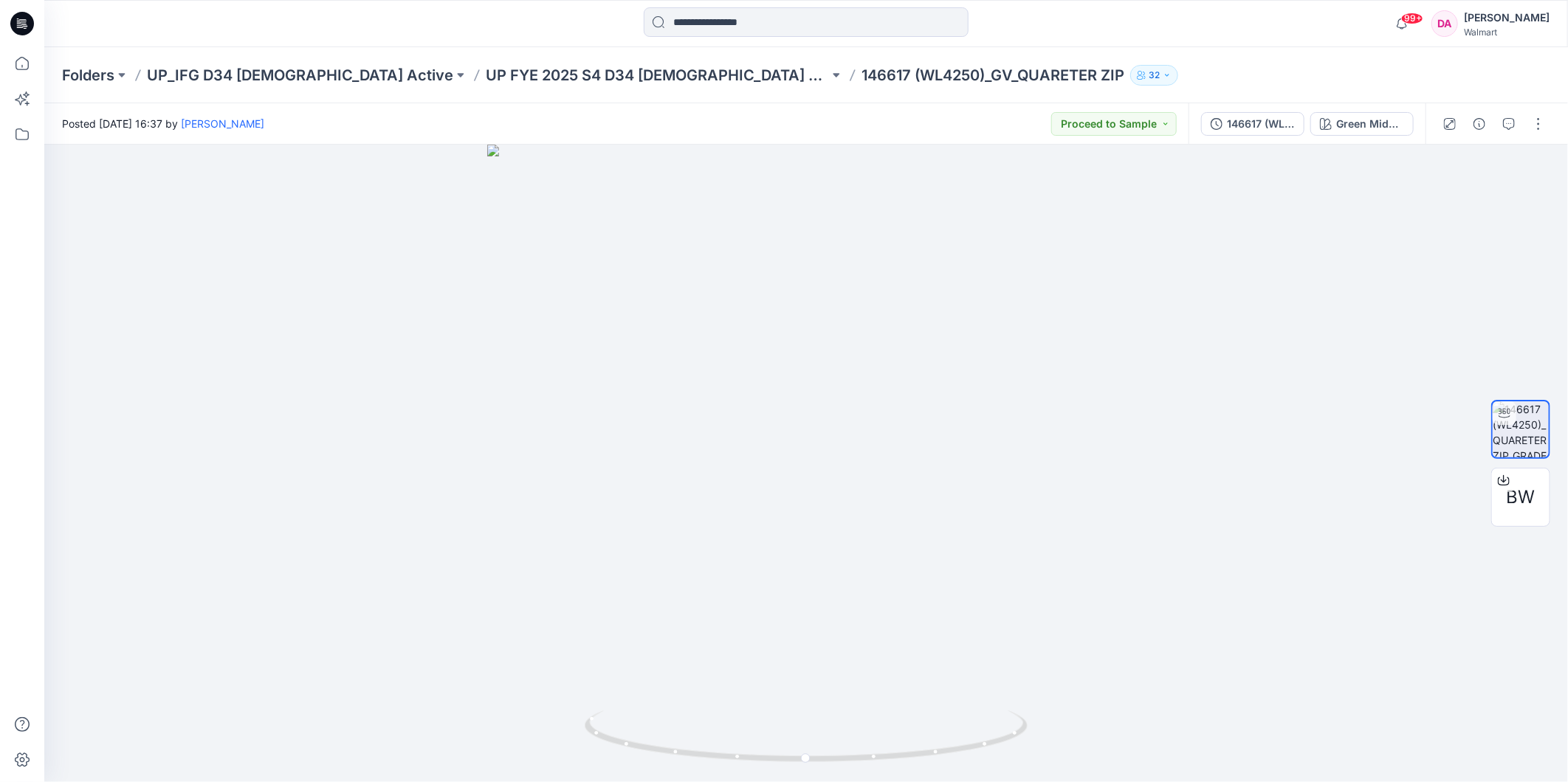
click at [548, 57] on div "Folders UP_IFG D34 [DEMOGRAPHIC_DATA] Active UP FYE 2025 S4 D34 [DEMOGRAPHIC_DA…" at bounding box center [806, 75] width 1524 height 56
click at [551, 74] on p "UP FYE 2025 S4 D34 [DEMOGRAPHIC_DATA] Active IFG" at bounding box center [657, 75] width 343 height 21
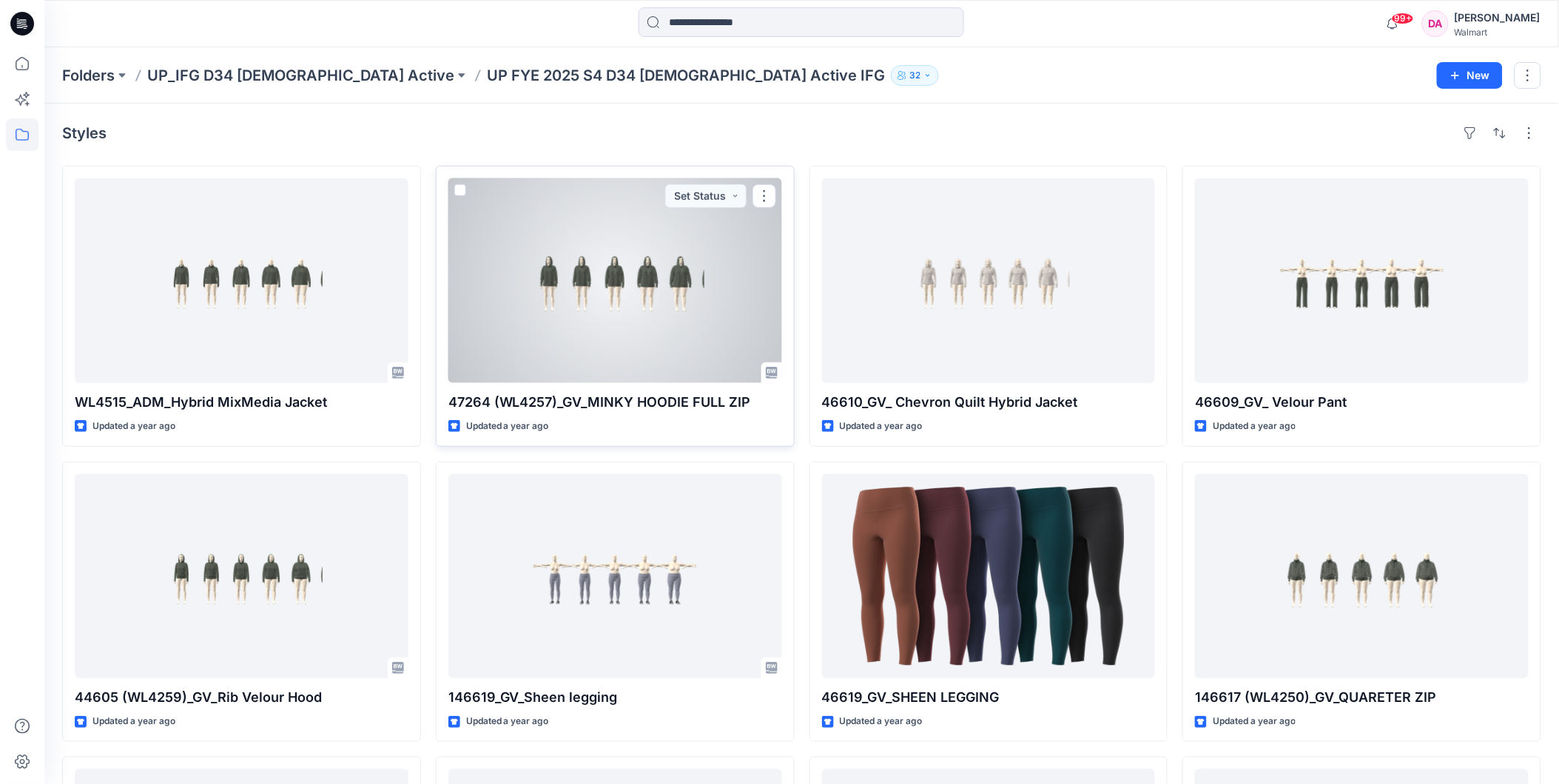
click at [594, 283] on div at bounding box center [615, 281] width 334 height 205
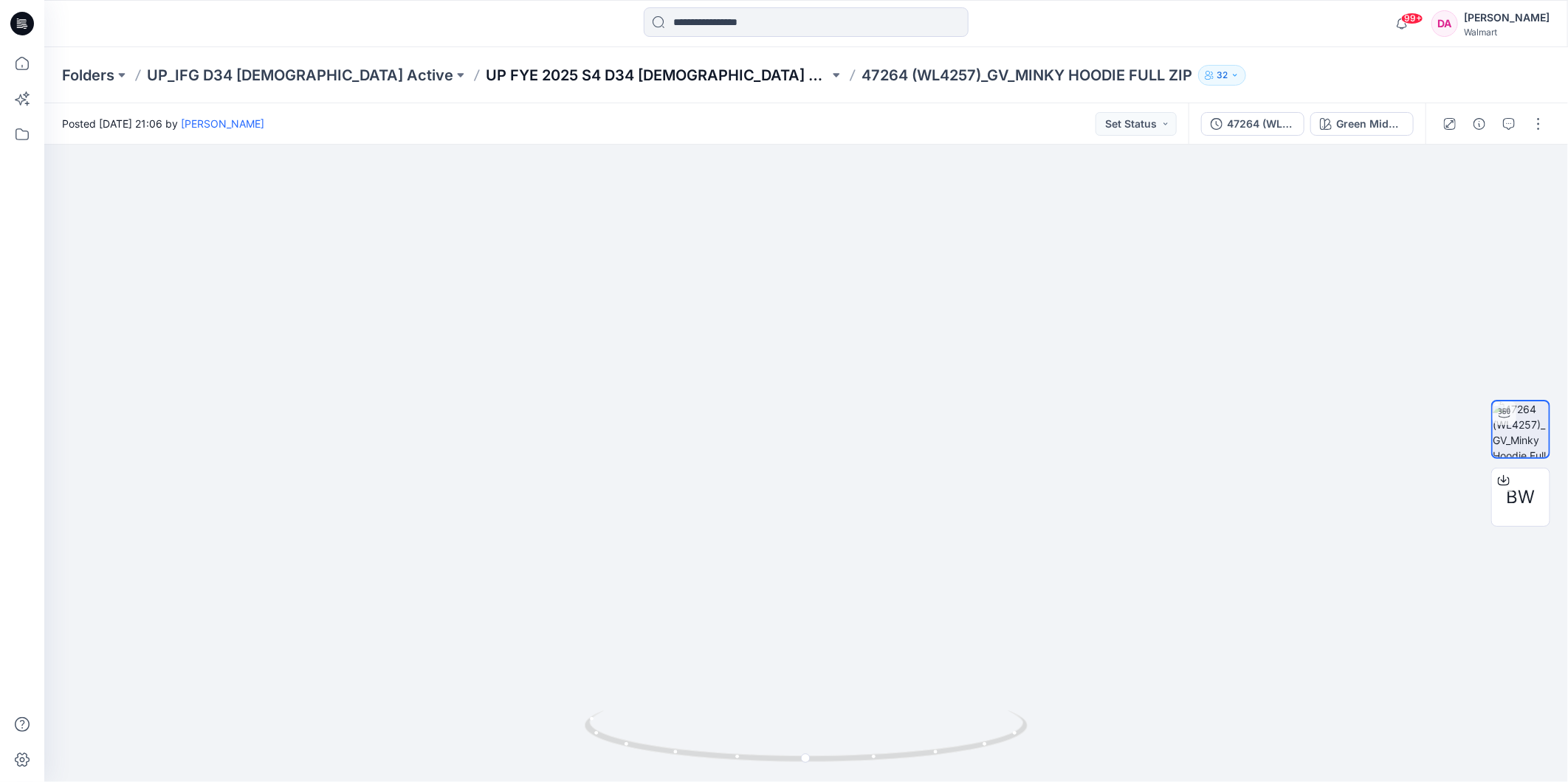
click at [556, 83] on p "UP FYE 2025 S4 D34 [DEMOGRAPHIC_DATA] Active IFG" at bounding box center [657, 75] width 343 height 21
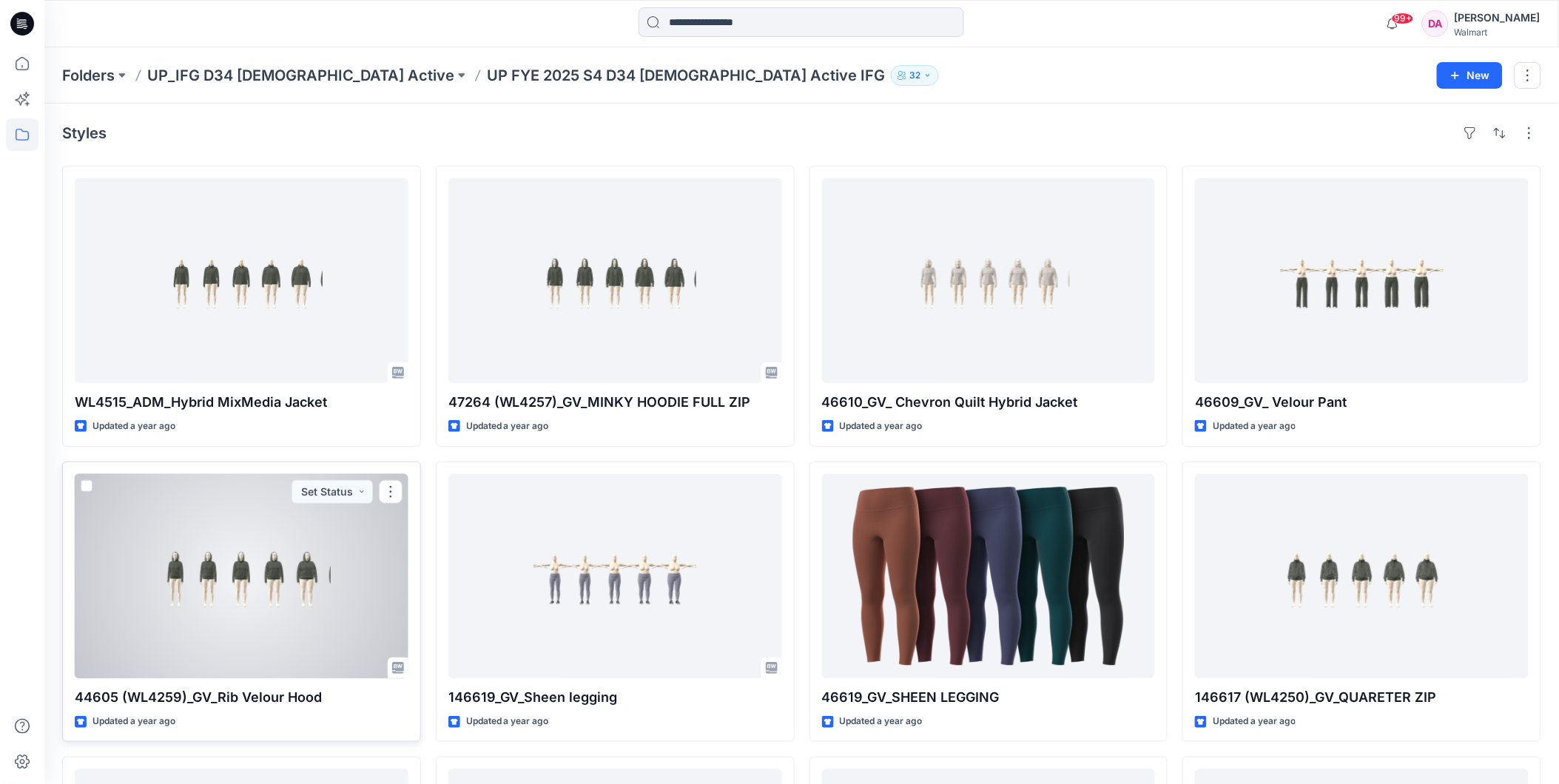
click at [314, 616] on div at bounding box center [241, 577] width 334 height 205
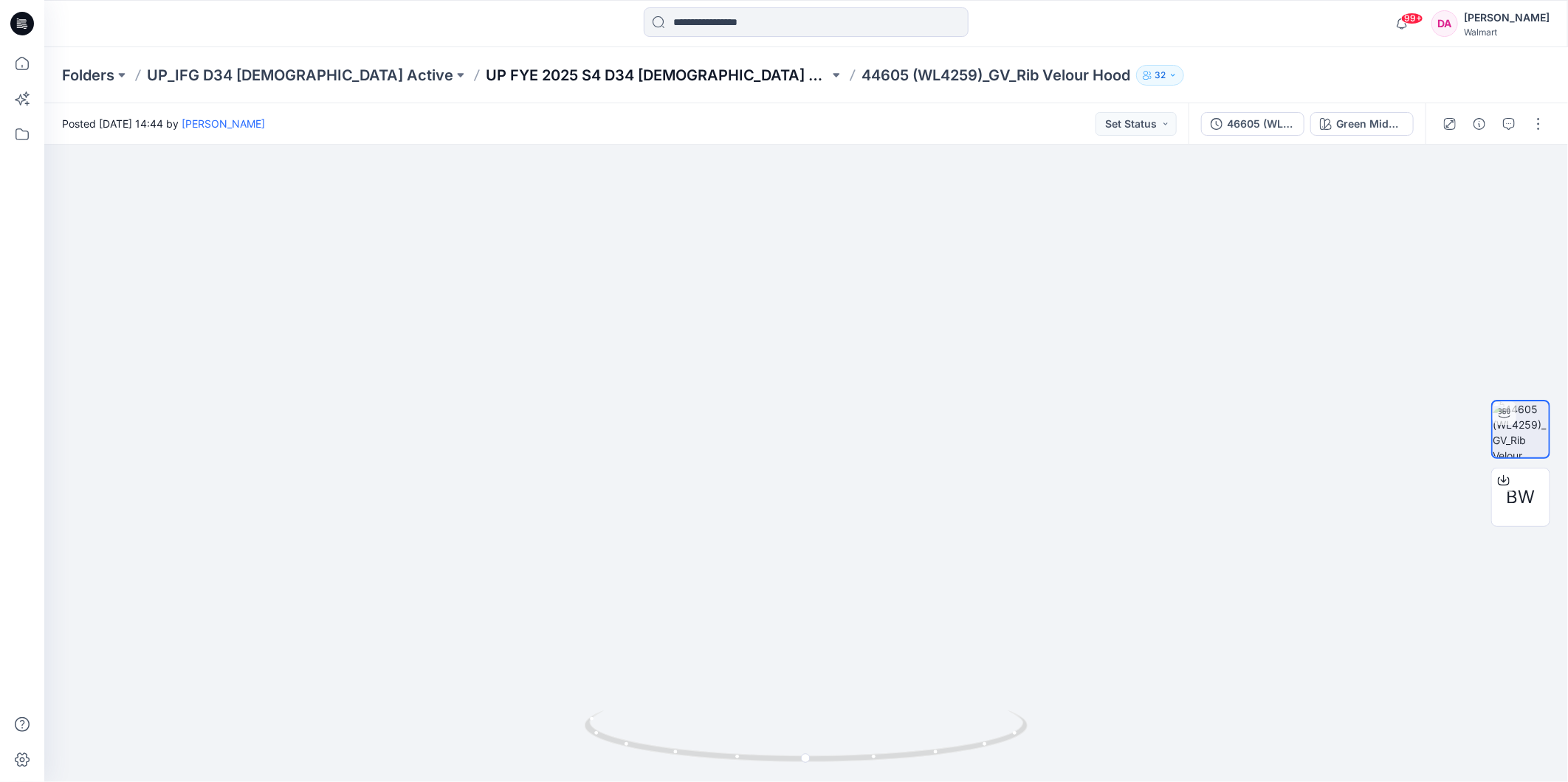
click at [571, 77] on p "UP FYE 2025 S4 D34 [DEMOGRAPHIC_DATA] Active IFG" at bounding box center [657, 75] width 343 height 21
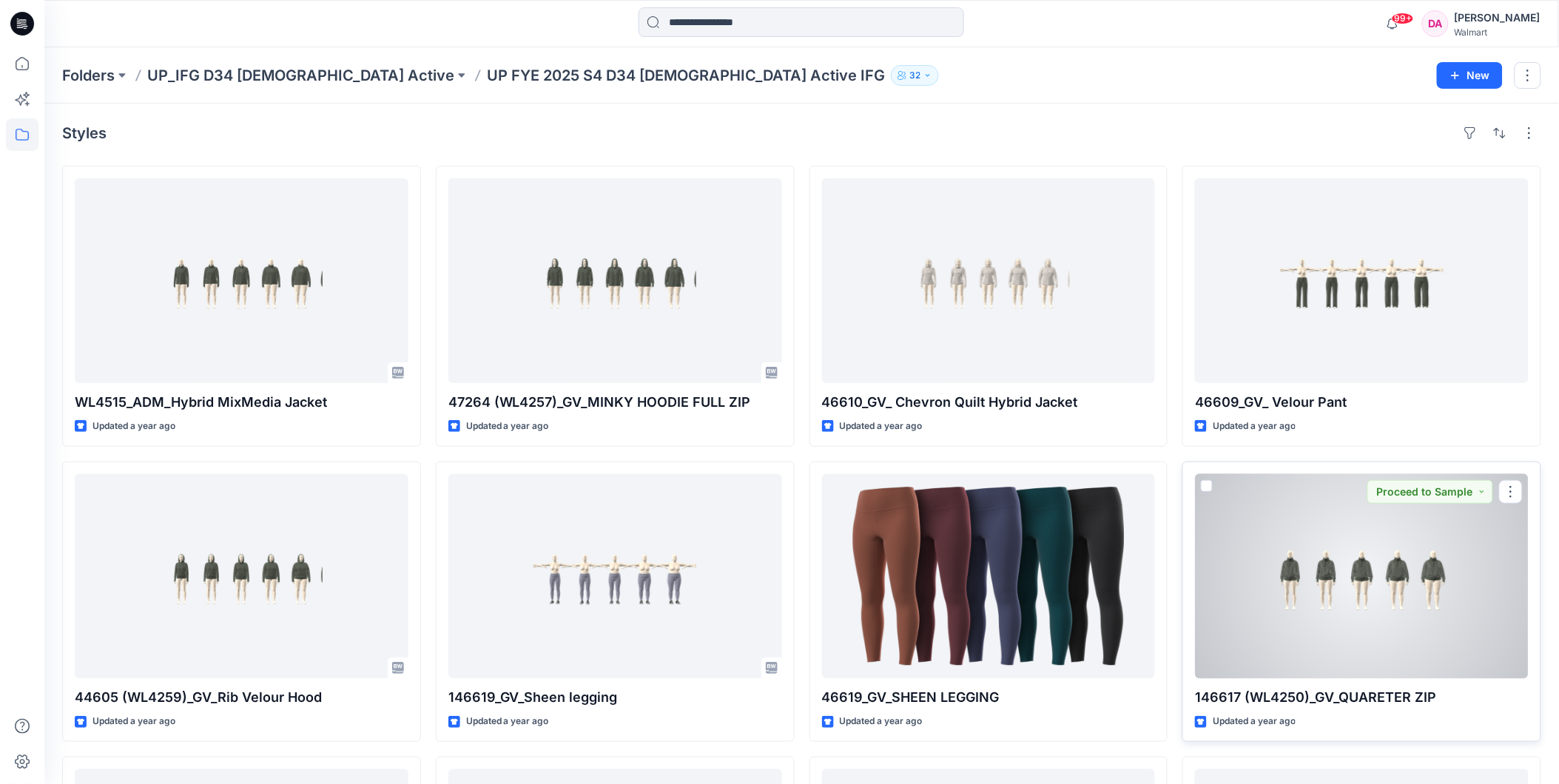
click at [1314, 595] on div at bounding box center [1362, 577] width 334 height 205
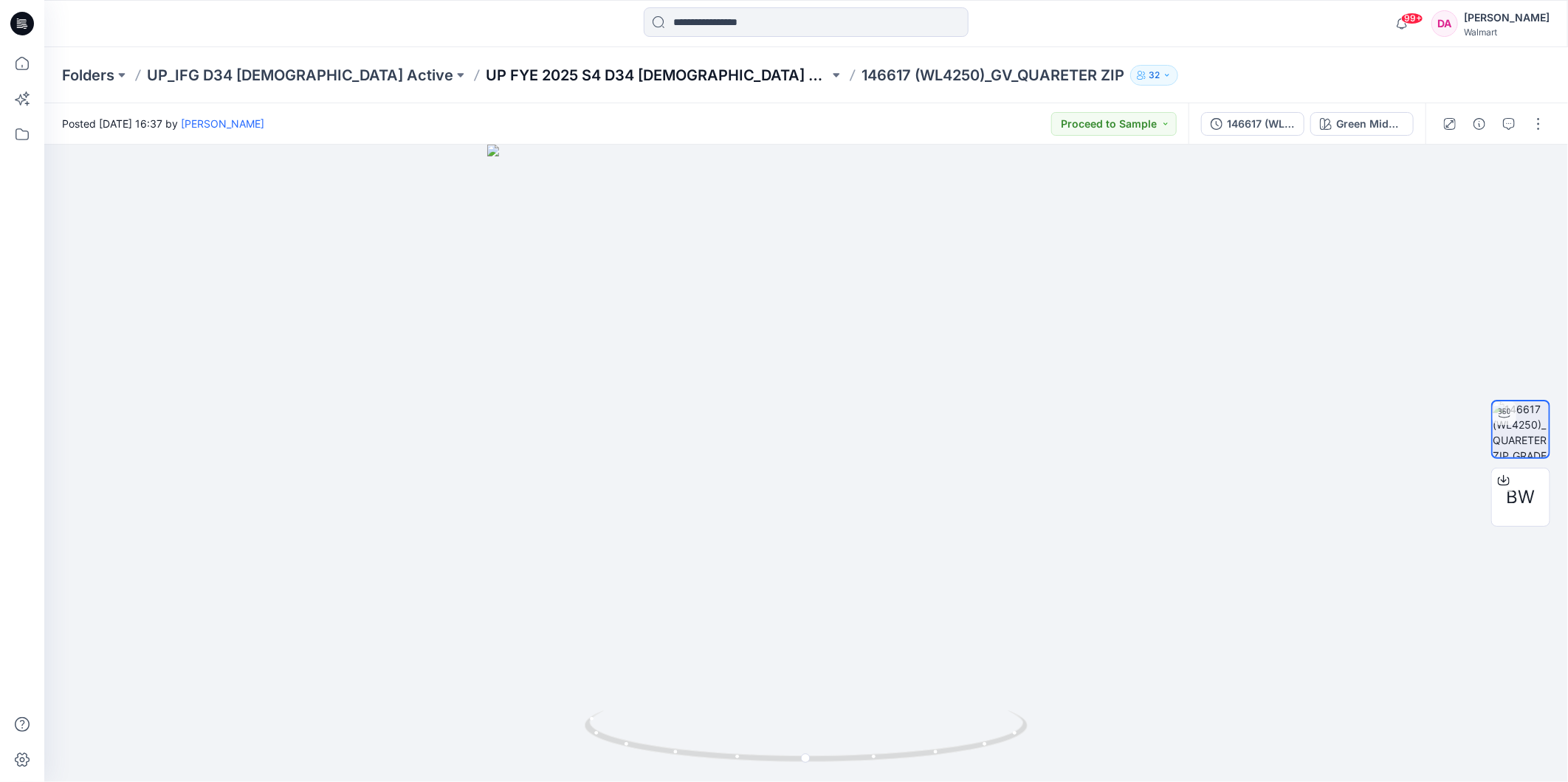
click at [597, 76] on p "UP FYE 2025 S4 D34 [DEMOGRAPHIC_DATA] Active IFG" at bounding box center [657, 75] width 343 height 21
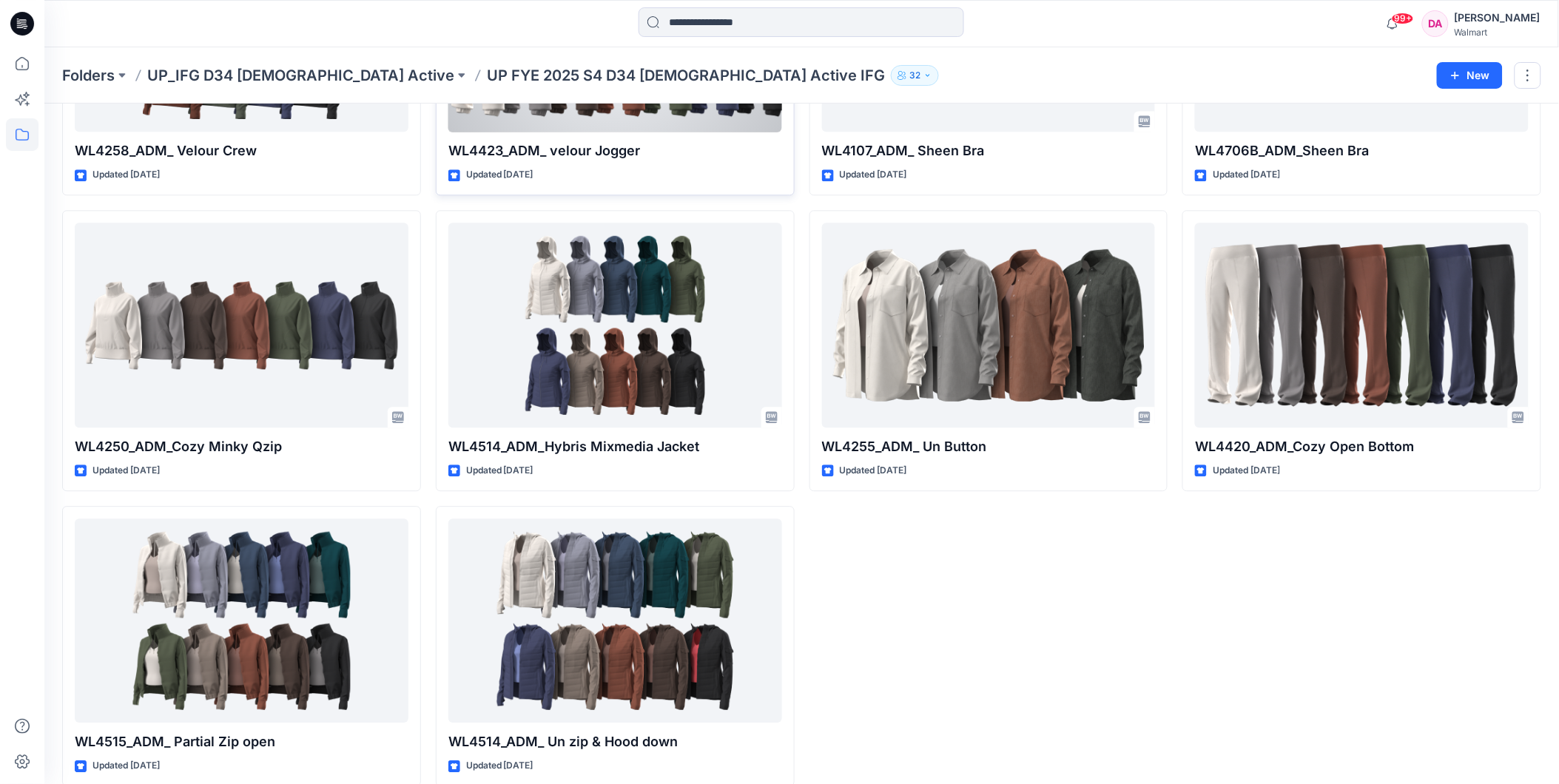
scroll to position [1157, 0]
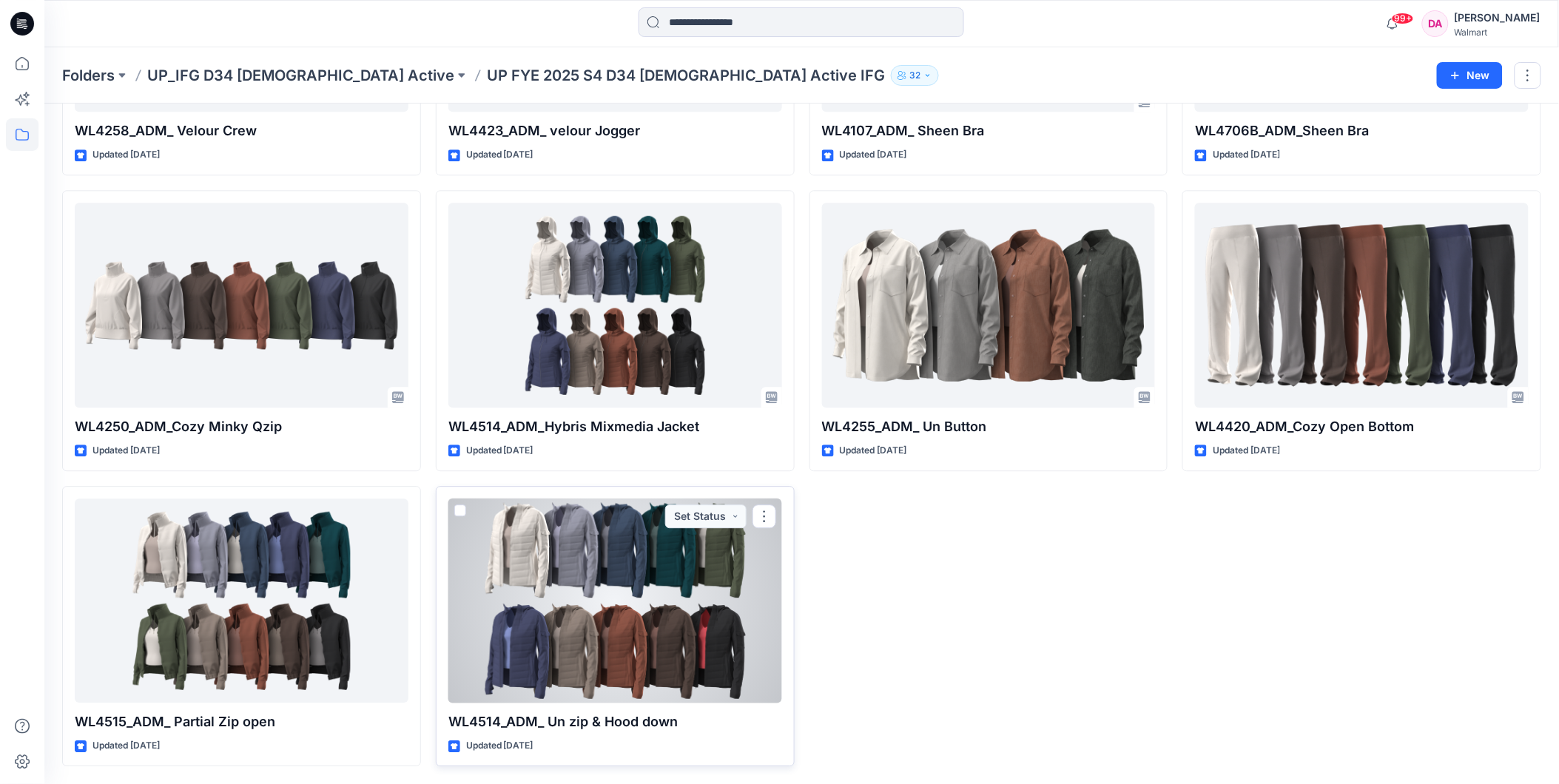
click at [653, 607] on div at bounding box center [615, 601] width 334 height 205
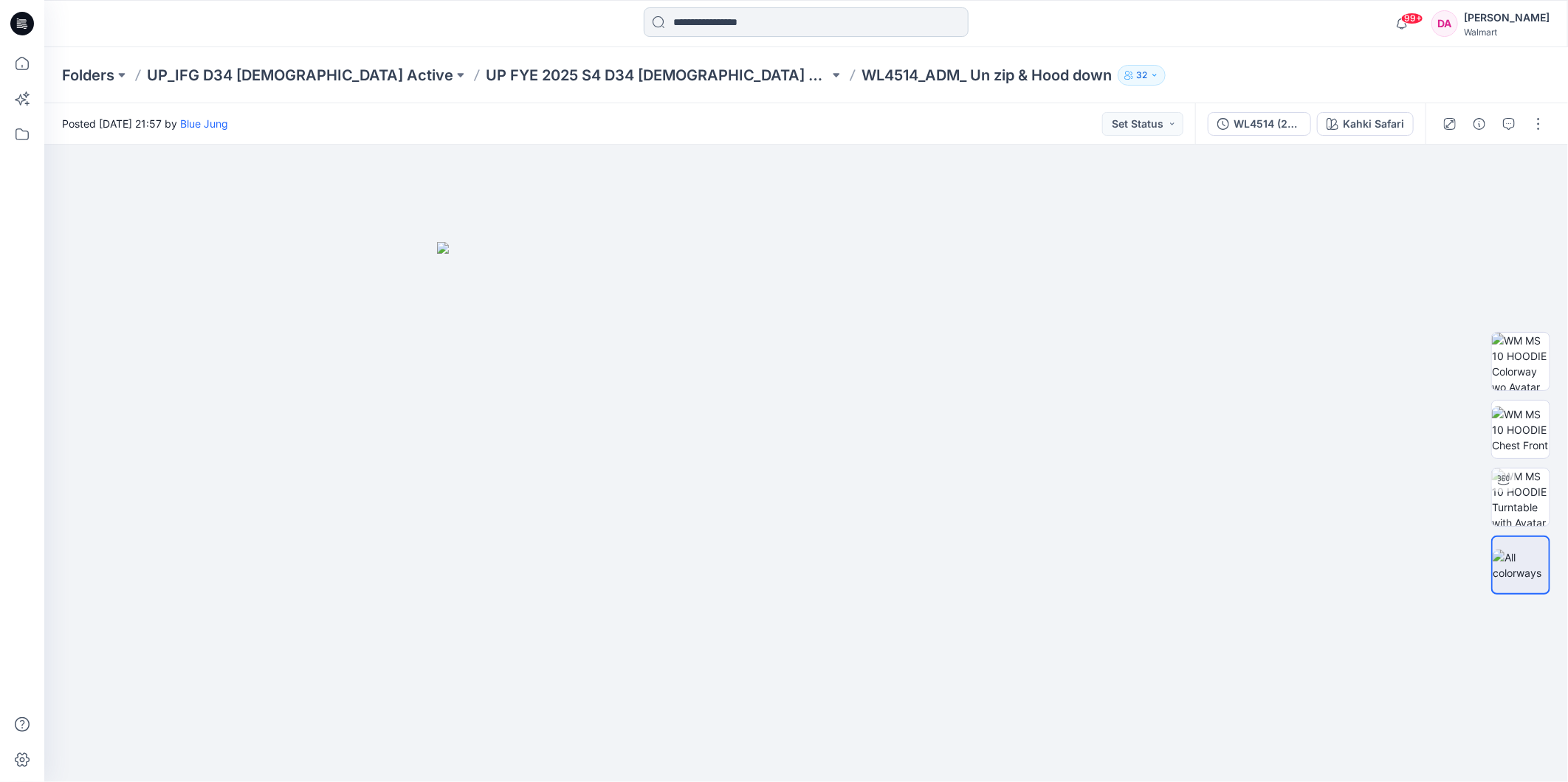
click at [688, 25] on input at bounding box center [806, 22] width 325 height 29
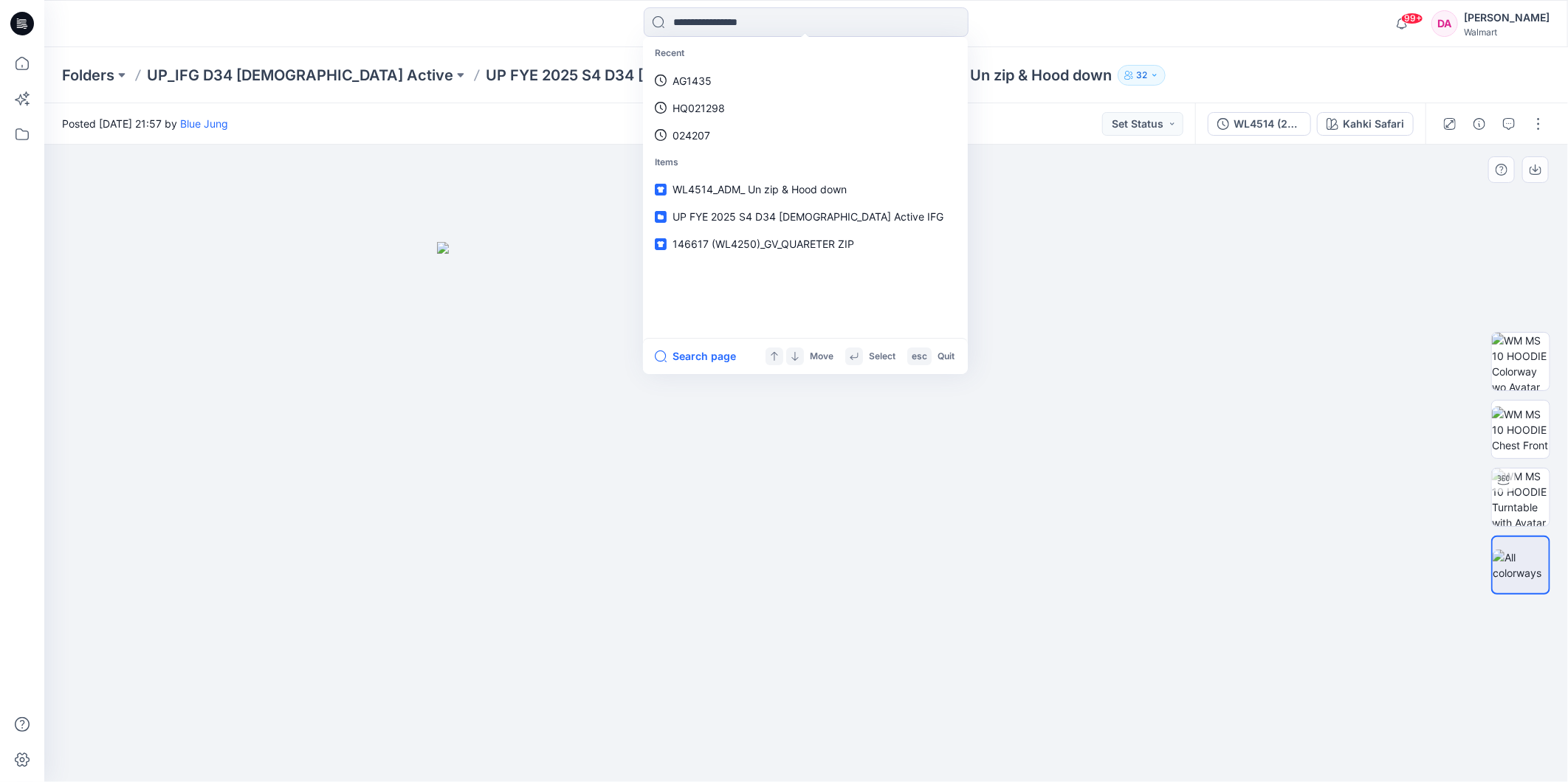
click at [600, 264] on img at bounding box center [806, 513] width 738 height 540
